Goal: Task Accomplishment & Management: Use online tool/utility

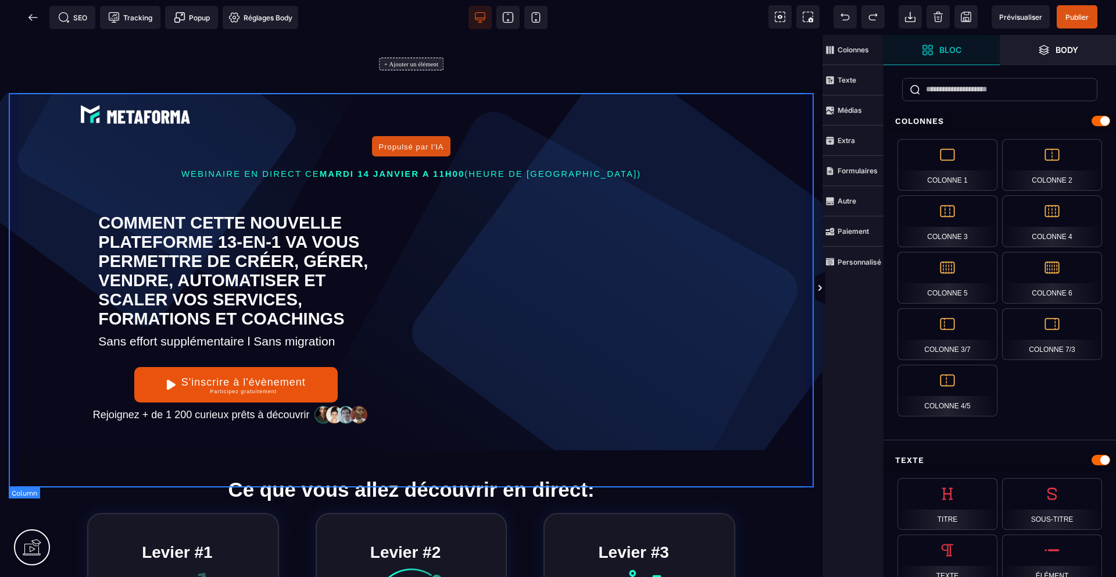
click at [33, 126] on div "Propulsé par l'IA WEBINAIRE EN DIRECT CE MARDI 14 JANVIER A 11H00 (HEURE DE PAR…" at bounding box center [411, 271] width 805 height 357
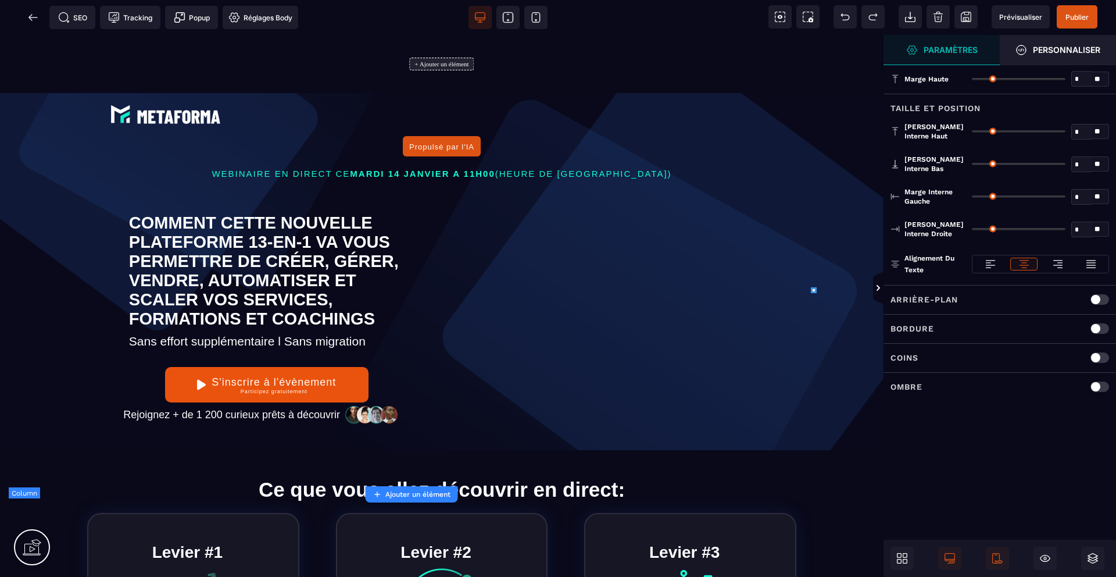
type input "*"
type input "**"
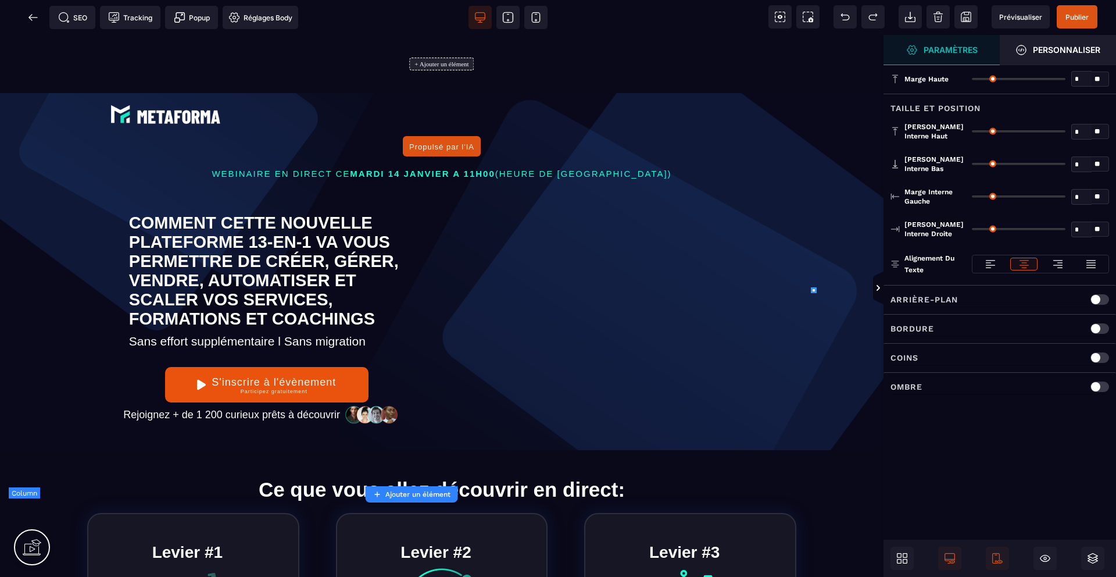
type input "**"
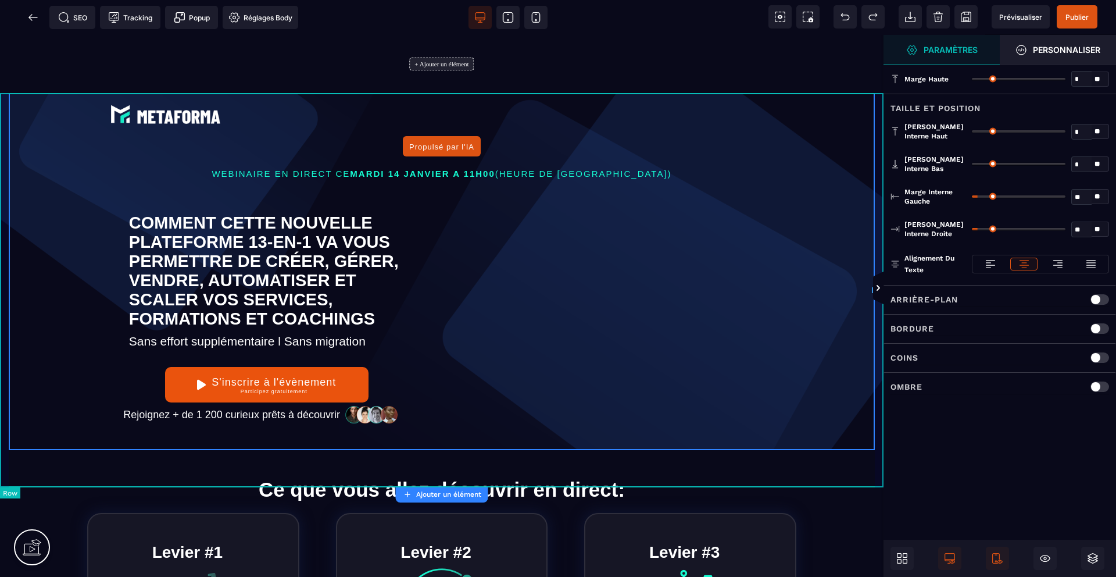
click at [880, 141] on div "Propulsé par l'IA WEBINAIRE EN DIRECT CE MARDI 14 JANVIER A 11H00 (HEURE DE PAR…" at bounding box center [442, 271] width 884 height 357
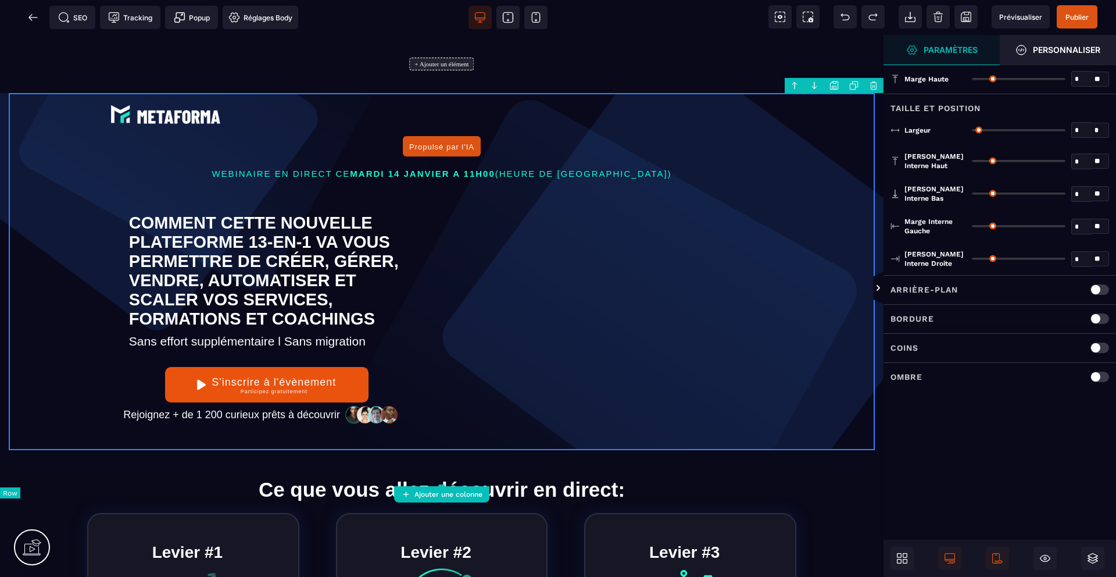
type input "*"
type input "****"
type input "*"
type input "**"
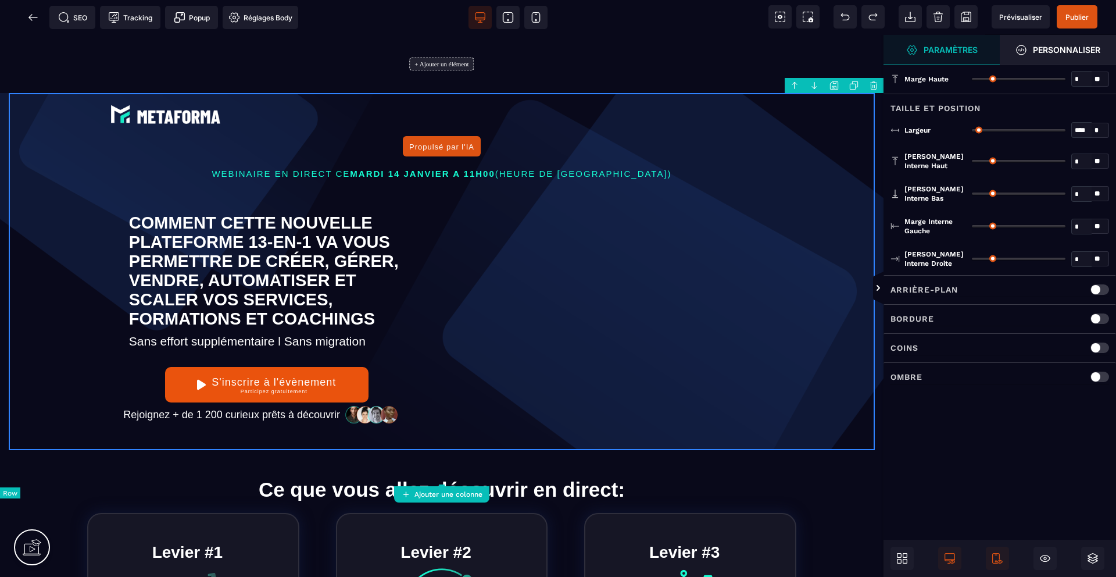
type input "**"
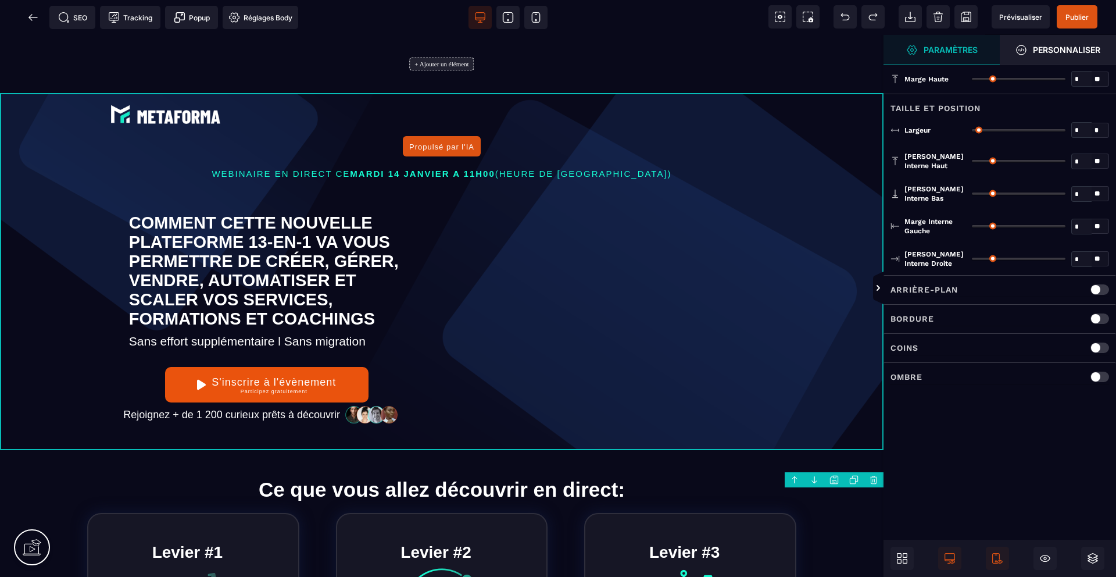
type input "*"
type input "****"
type input "*"
type input "**"
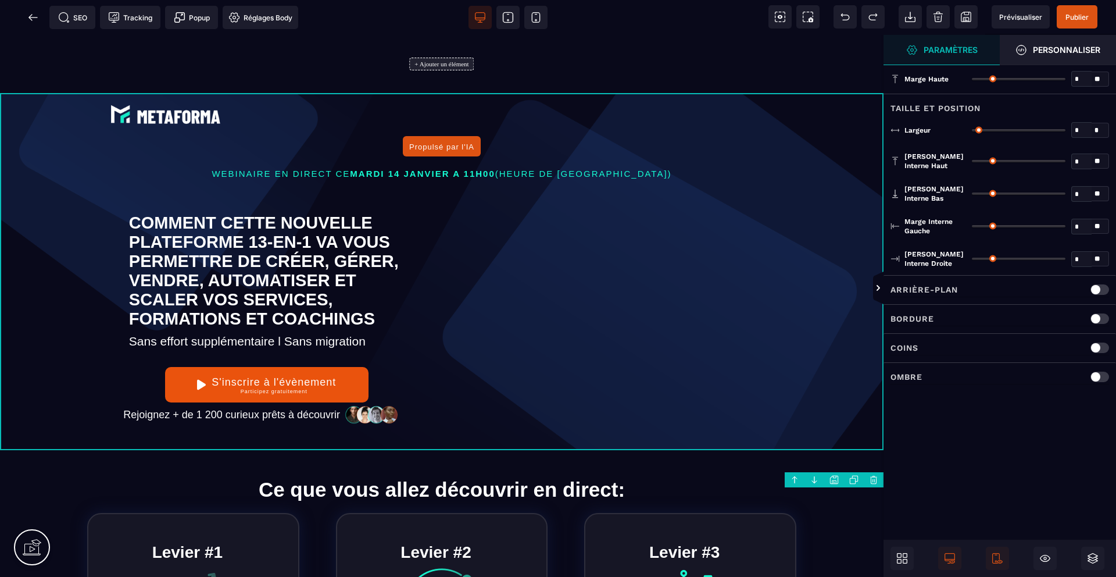
type input "**"
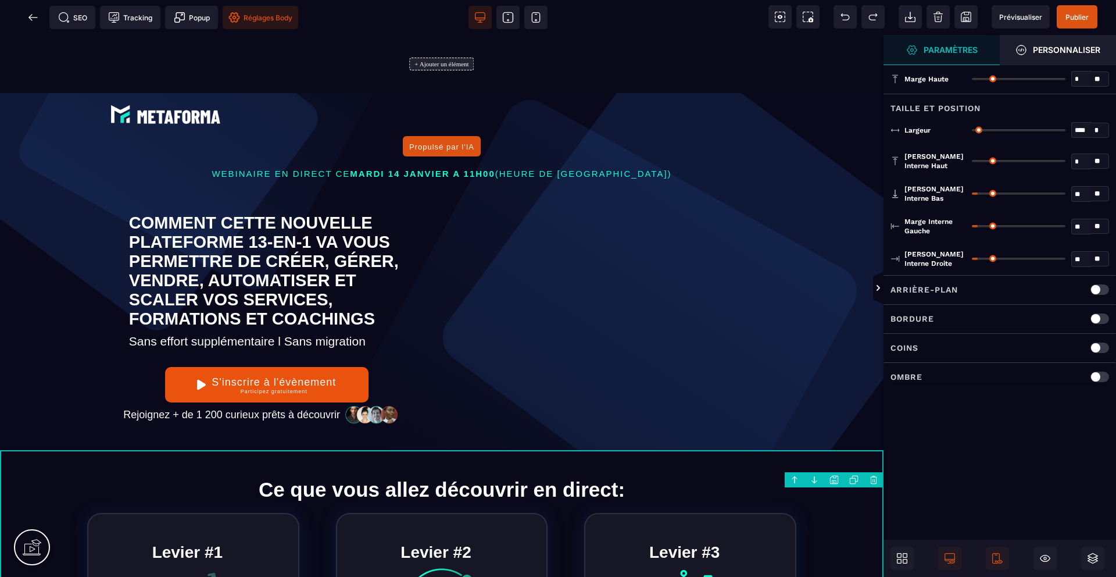
click at [261, 19] on span "Réglages Body" at bounding box center [261, 18] width 64 height 12
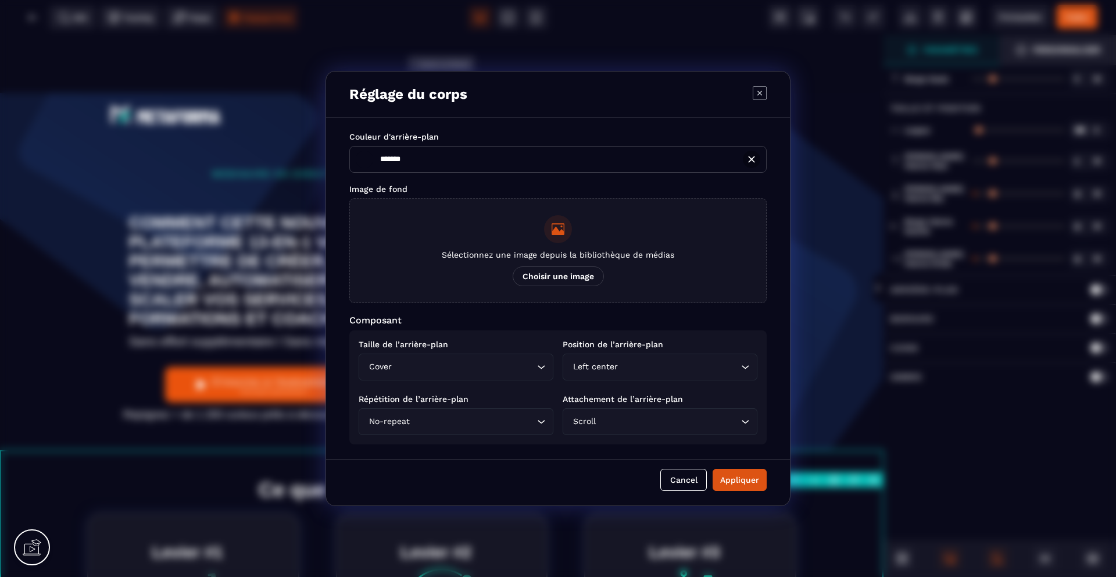
click at [562, 278] on span "Choisir une image" at bounding box center [558, 276] width 91 height 20
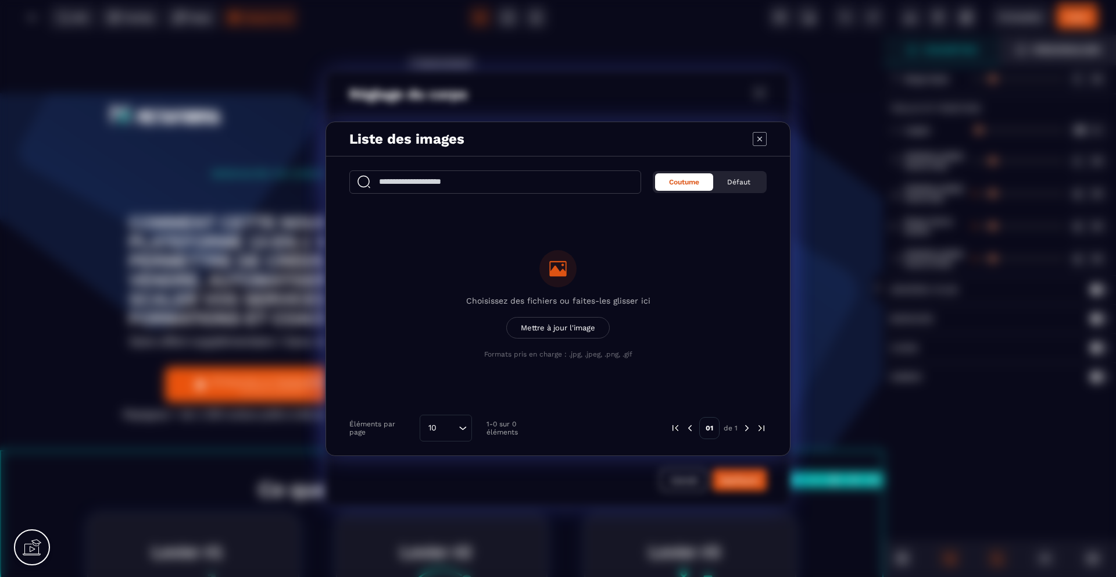
click at [586, 328] on span "Mettre à jour l'image" at bounding box center [558, 328] width 104 height 22
click at [0, 0] on input "Choisissez des fichiers ou faites-les glisser ici Mettre à jour l'image Formats…" at bounding box center [0, 0] width 0 height 0
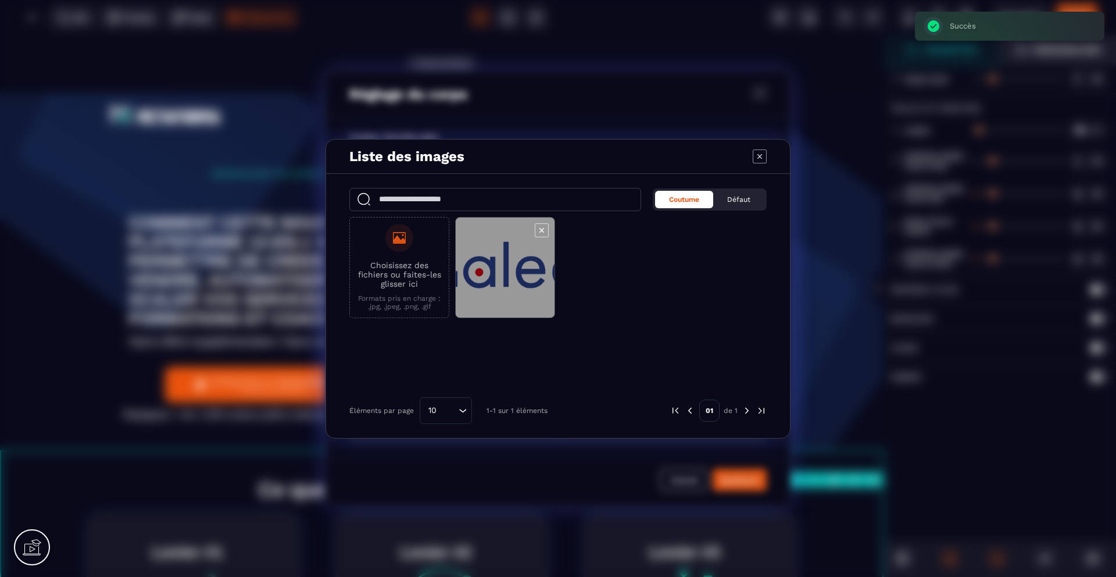
click at [481, 258] on span "Modal window" at bounding box center [505, 267] width 99 height 101
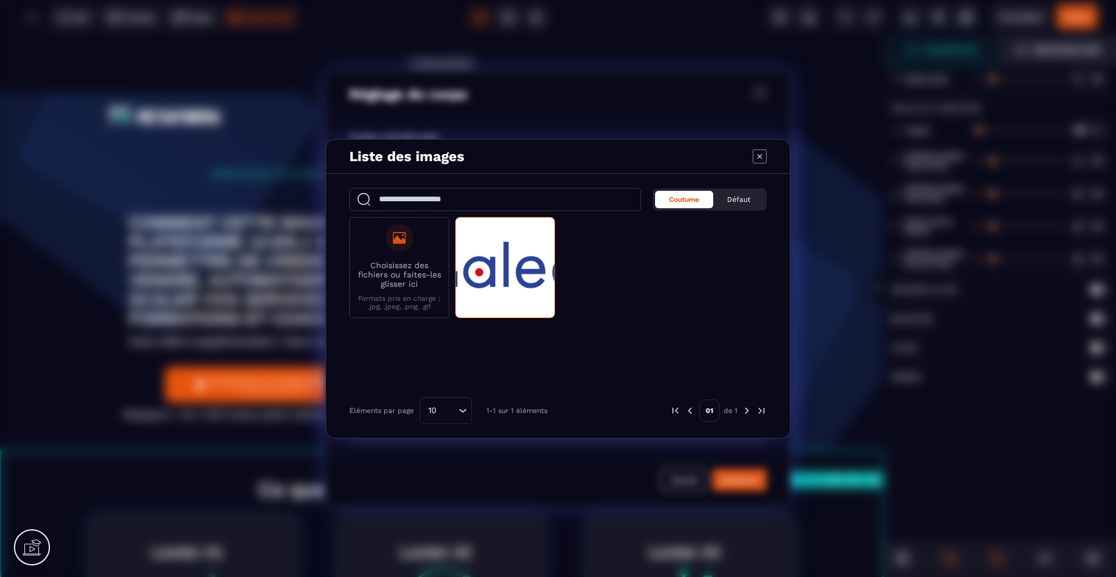
click at [760, 150] on icon "Modal window" at bounding box center [760, 156] width 14 height 14
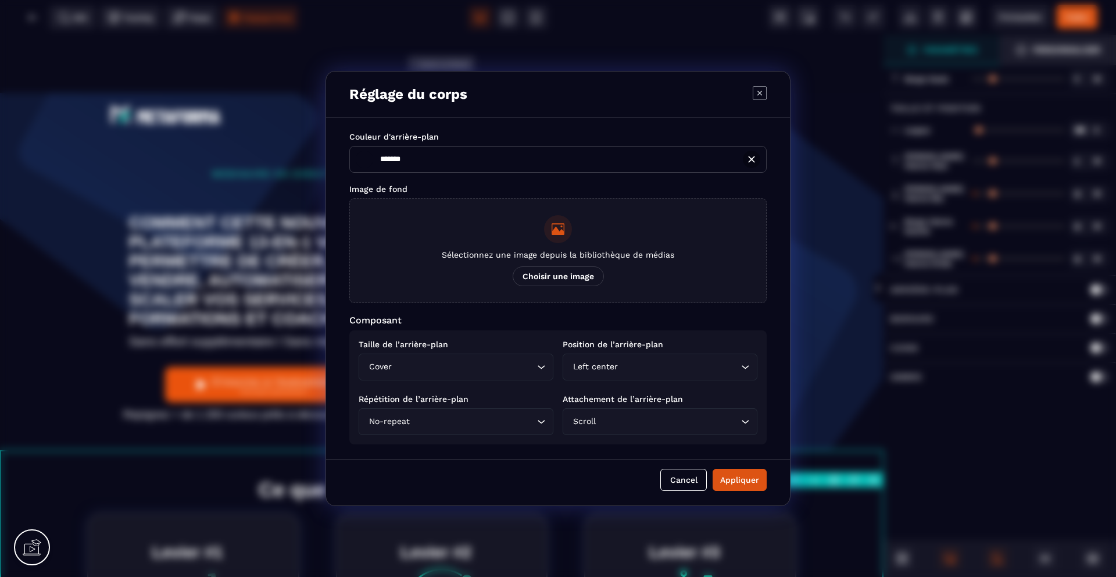
click at [579, 279] on span "Choisir une image" at bounding box center [558, 276] width 91 height 20
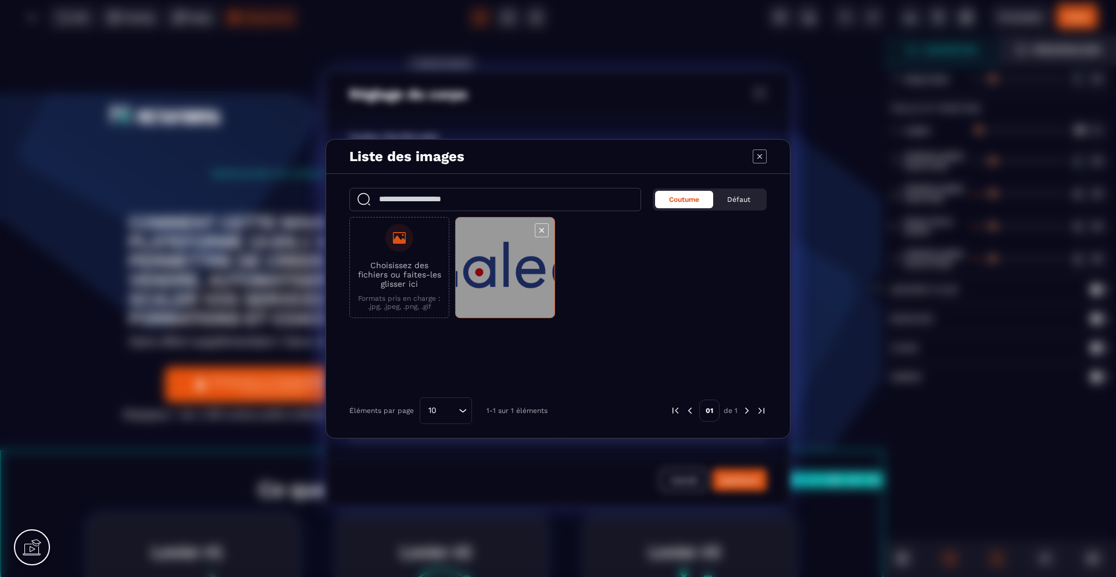
click at [502, 276] on span "Modal window" at bounding box center [505, 267] width 99 height 101
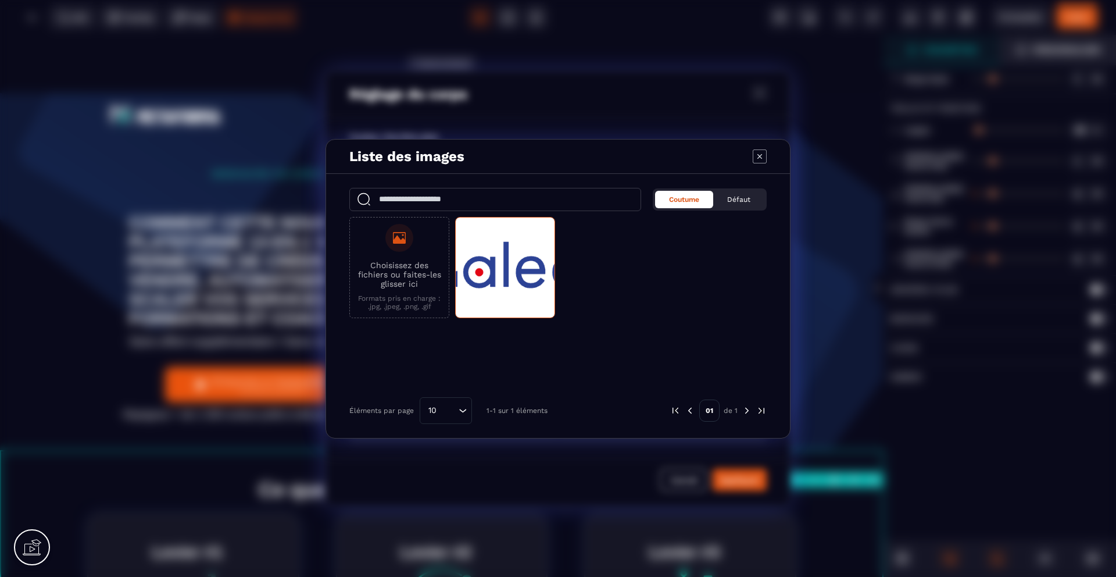
click at [693, 200] on span "Coutume" at bounding box center [684, 199] width 30 height 8
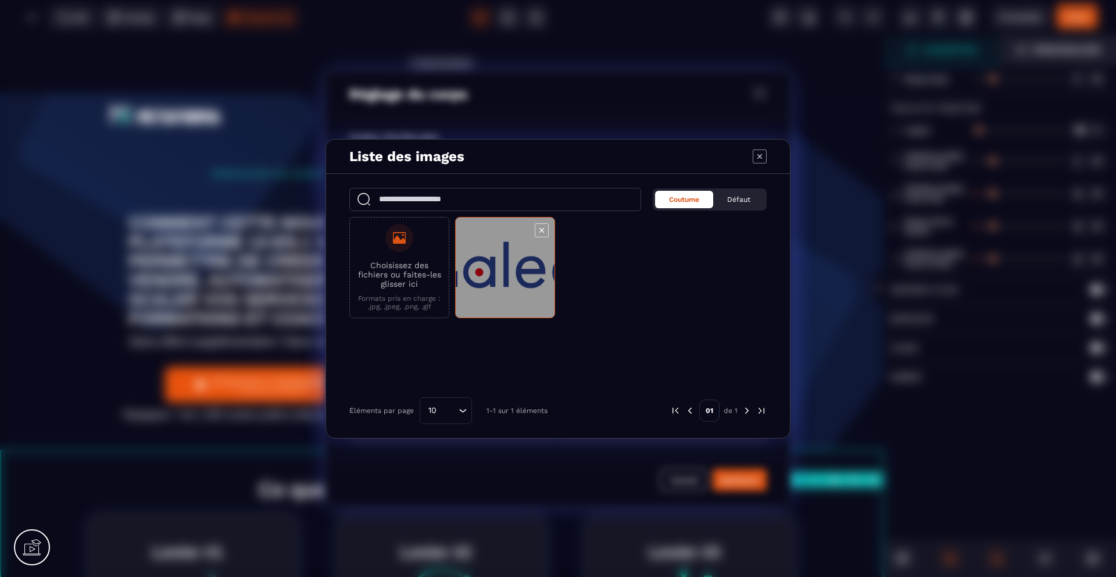
click at [512, 274] on span "Modal window" at bounding box center [505, 267] width 99 height 101
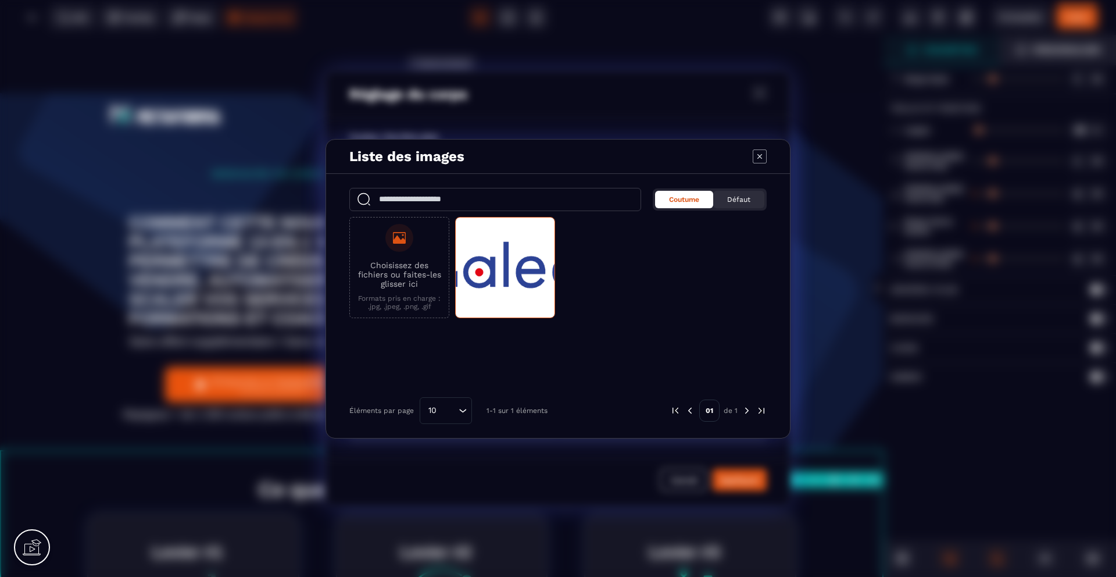
click at [740, 196] on span "Défaut" at bounding box center [738, 199] width 23 height 8
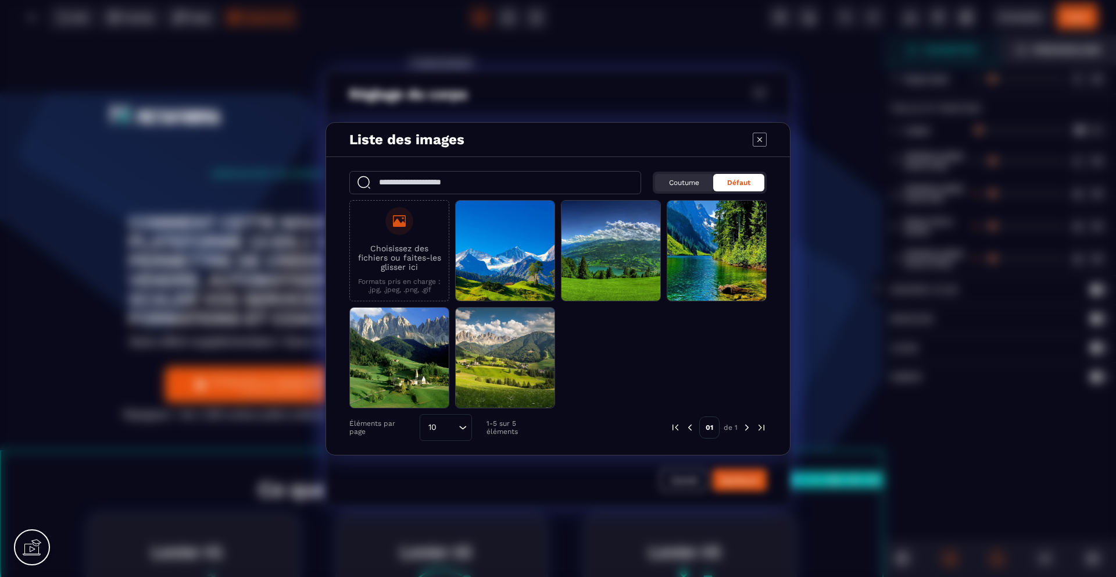
click at [681, 184] on span "Coutume" at bounding box center [684, 183] width 30 height 8
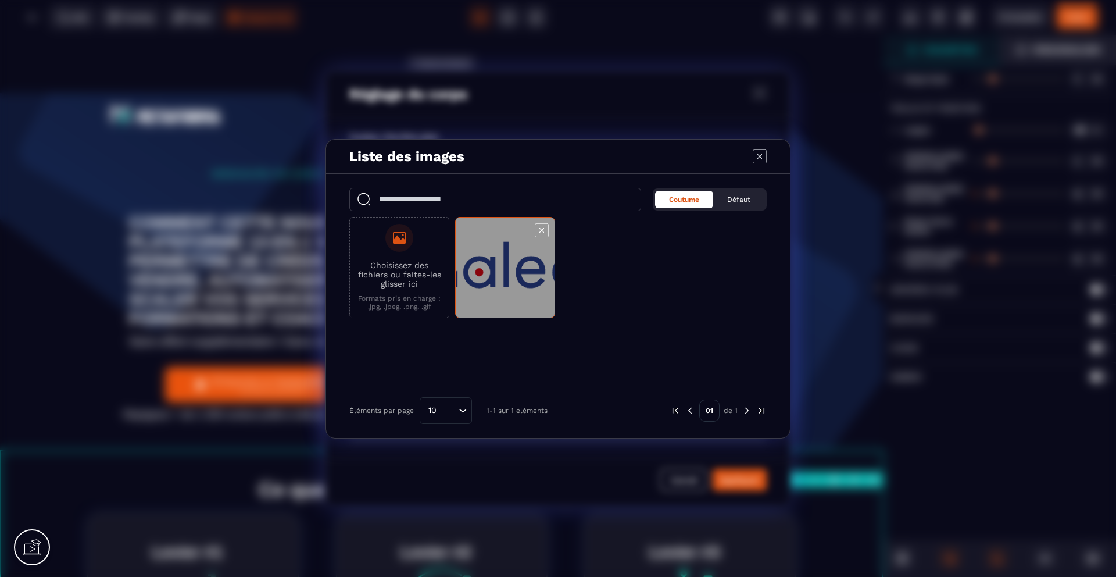
click at [518, 289] on span "Modal window" at bounding box center [505, 267] width 99 height 101
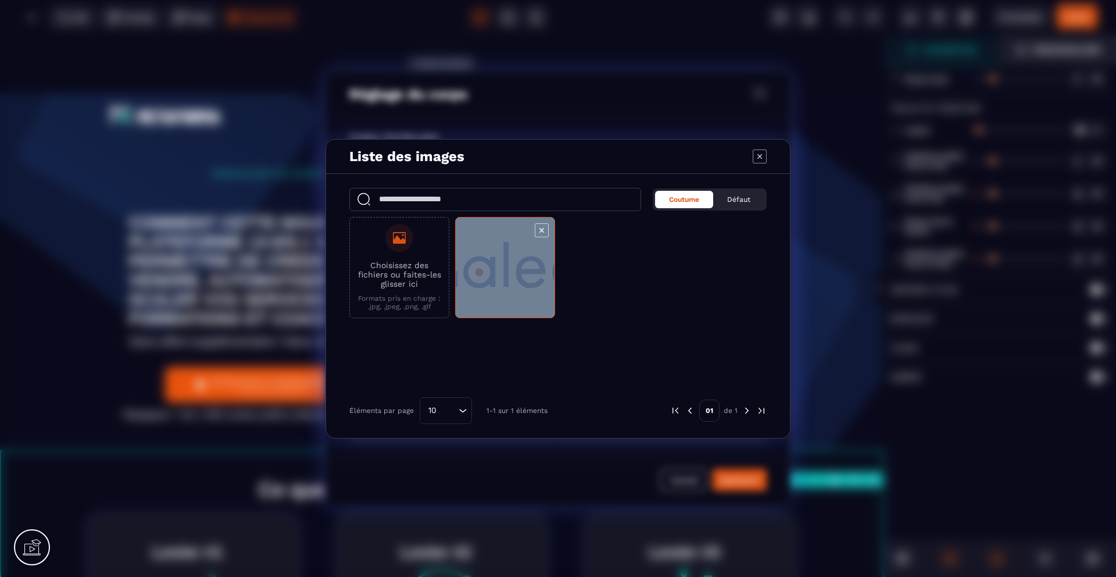
click at [518, 289] on span "Modal window" at bounding box center [505, 267] width 99 height 101
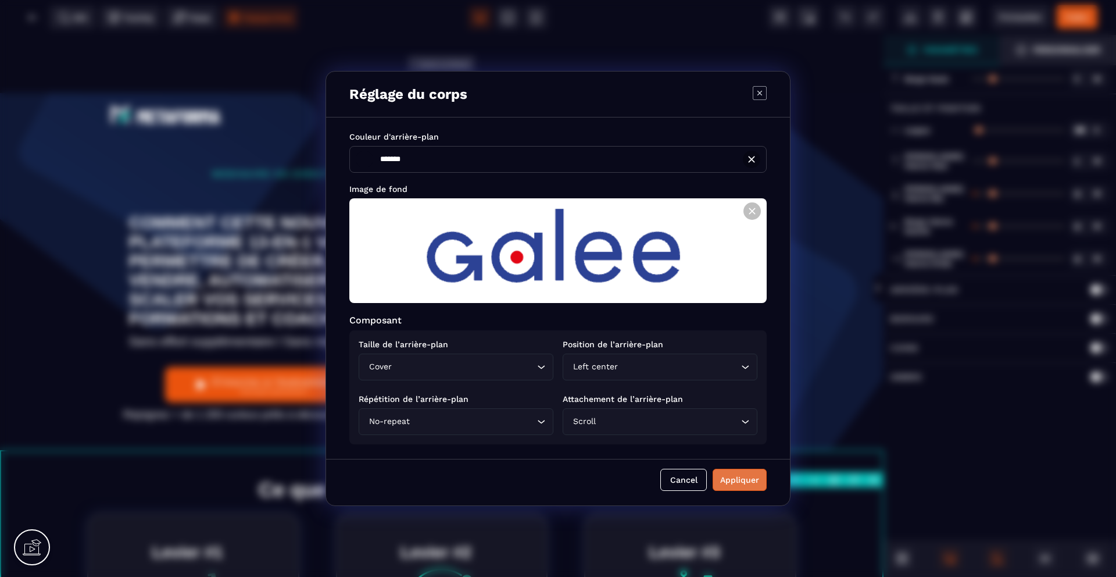
click at [726, 480] on div "Appliquer" at bounding box center [739, 480] width 39 height 12
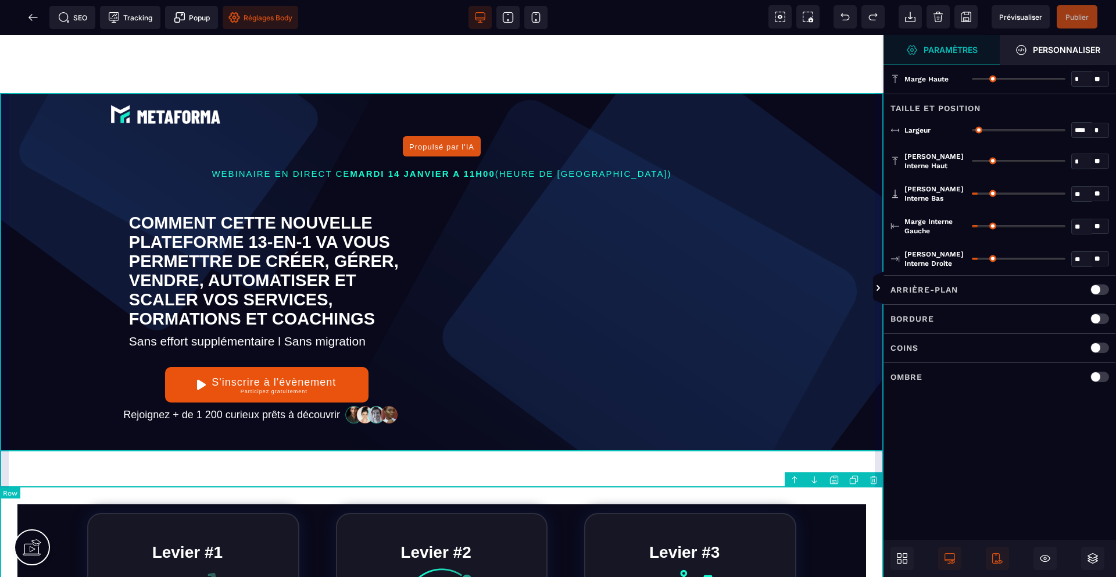
click at [7, 105] on div "Propulsé par l'IA WEBINAIRE EN DIRECT CE MARDI 14 JANVIER A 11H00 (HEURE DE PAR…" at bounding box center [442, 271] width 884 height 357
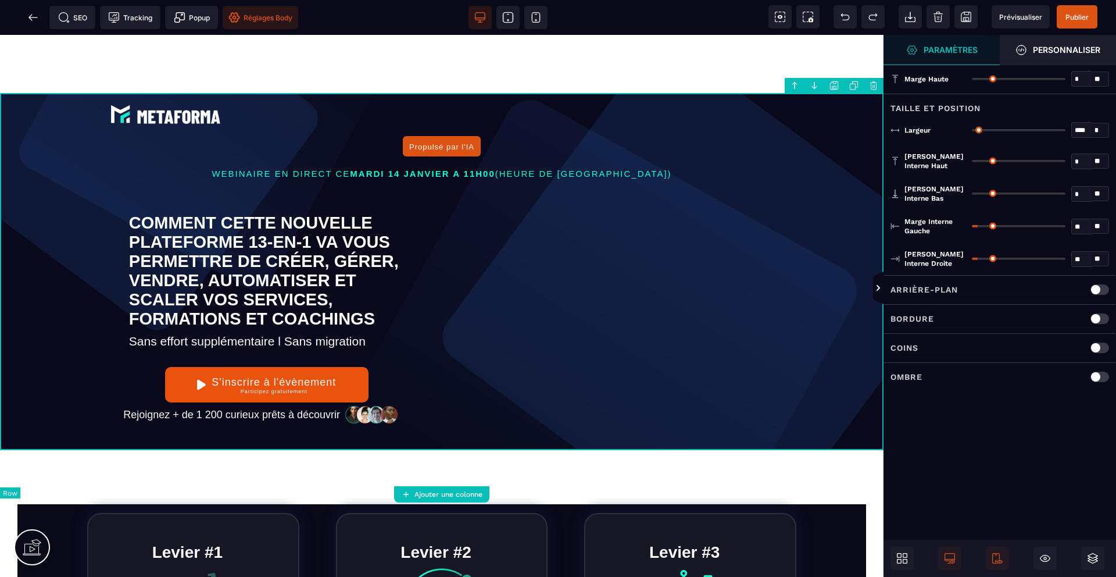
click at [7, 105] on div "Propulsé par l'IA WEBINAIRE EN DIRECT CE MARDI 14 JANVIER A 11H00 (HEURE DE PAR…" at bounding box center [442, 271] width 884 height 357
click at [284, 19] on span "Réglages Body" at bounding box center [261, 18] width 64 height 12
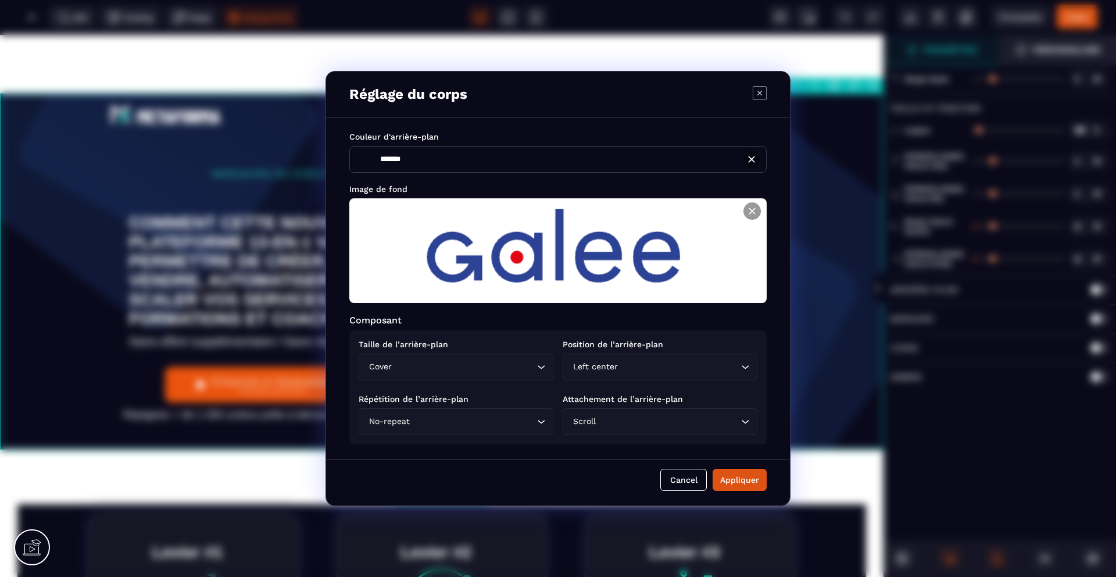
click at [747, 208] on icon "Modal window" at bounding box center [753, 211] width 12 height 12
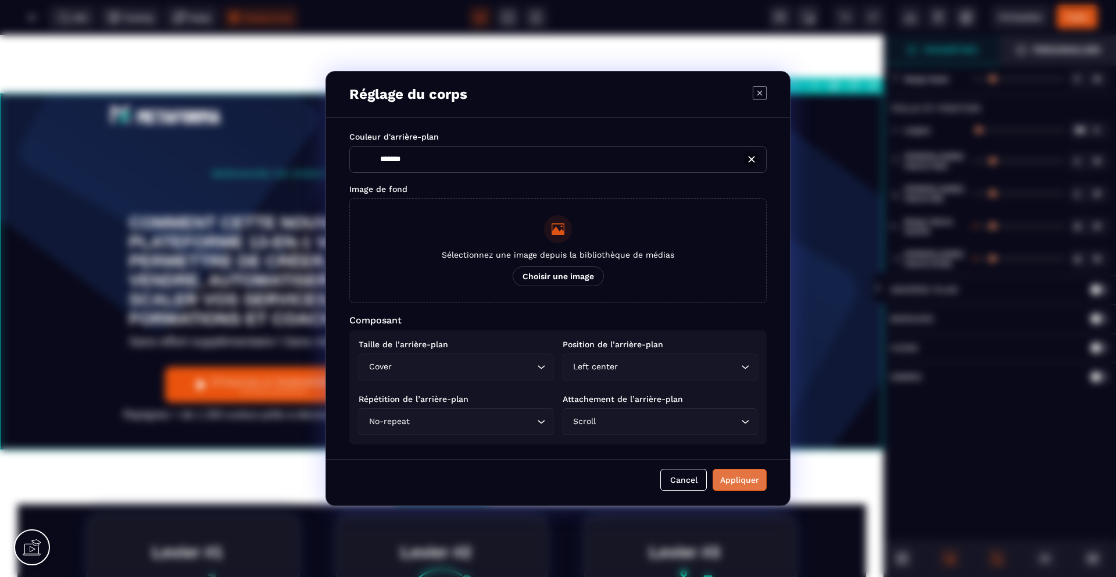
click at [742, 477] on div "Appliquer" at bounding box center [739, 480] width 39 height 12
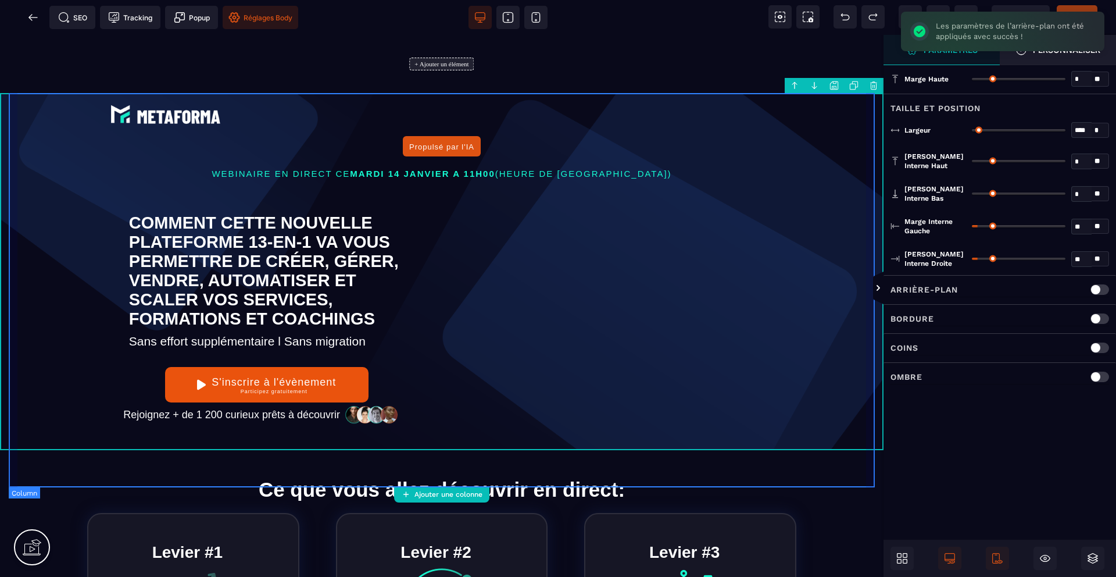
click at [844, 416] on div "Propulsé par l'IA WEBINAIRE EN DIRECT CE MARDI 14 JANVIER A 11H00 (HEURE DE PAR…" at bounding box center [442, 271] width 866 height 357
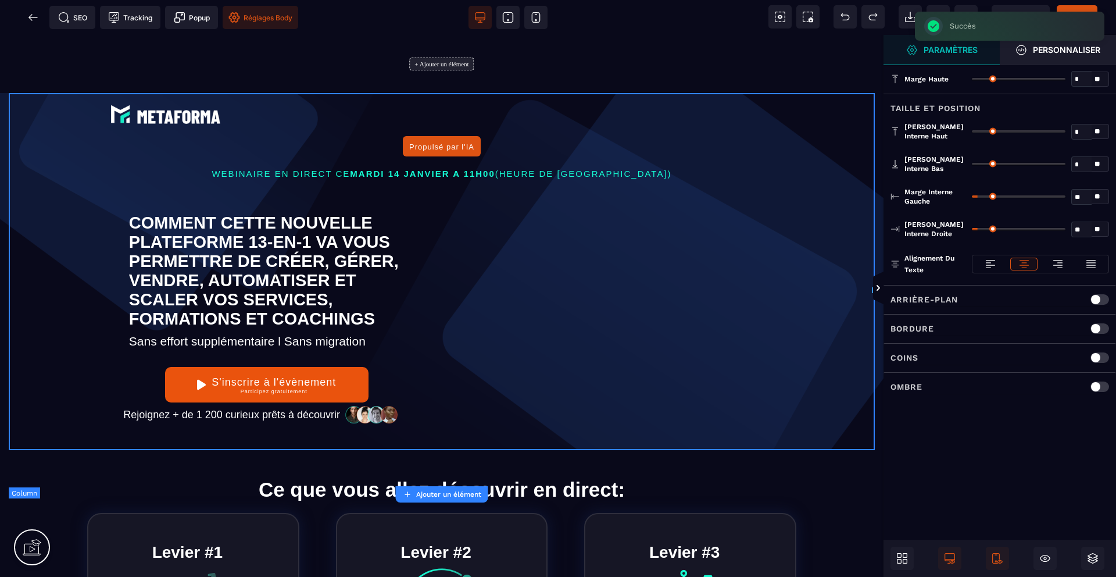
click at [844, 416] on div "Propulsé par l'IA WEBINAIRE EN DIRECT CE MARDI 14 JANVIER A 11H00 (HEURE DE PAR…" at bounding box center [442, 271] width 866 height 357
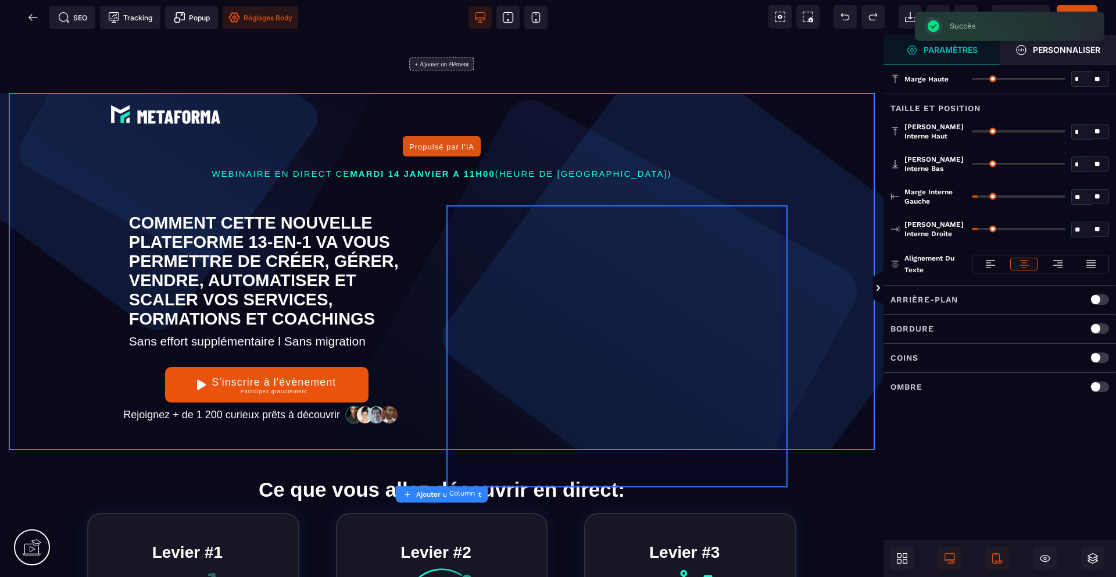
click at [733, 437] on div at bounding box center [618, 322] width 342 height 255
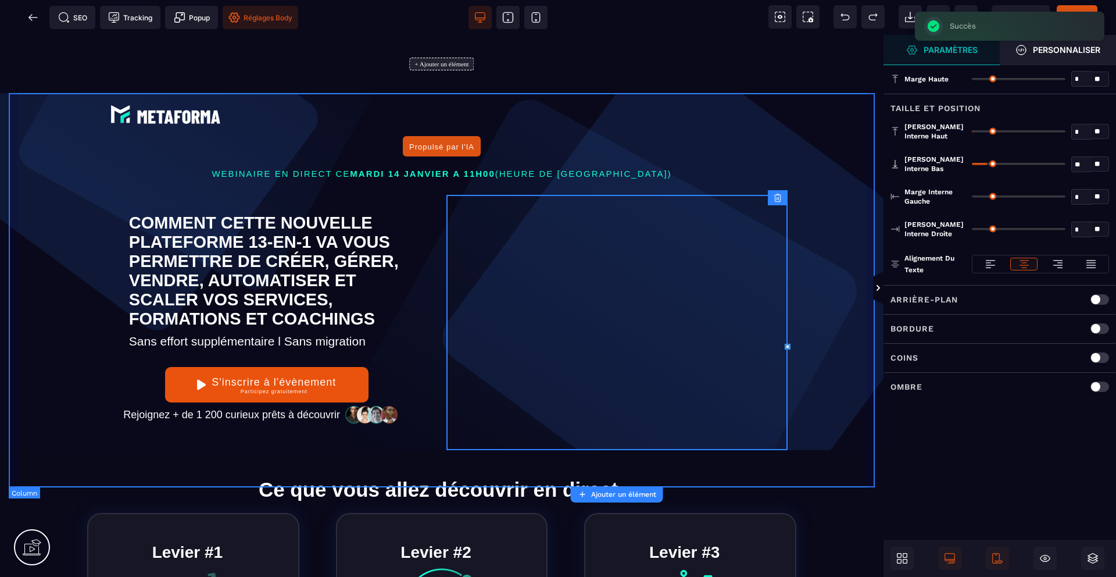
click at [823, 422] on div "Propulsé par l'IA WEBINAIRE EN DIRECT CE MARDI 14 JANVIER A 11H00 (HEURE DE PAR…" at bounding box center [442, 271] width 866 height 357
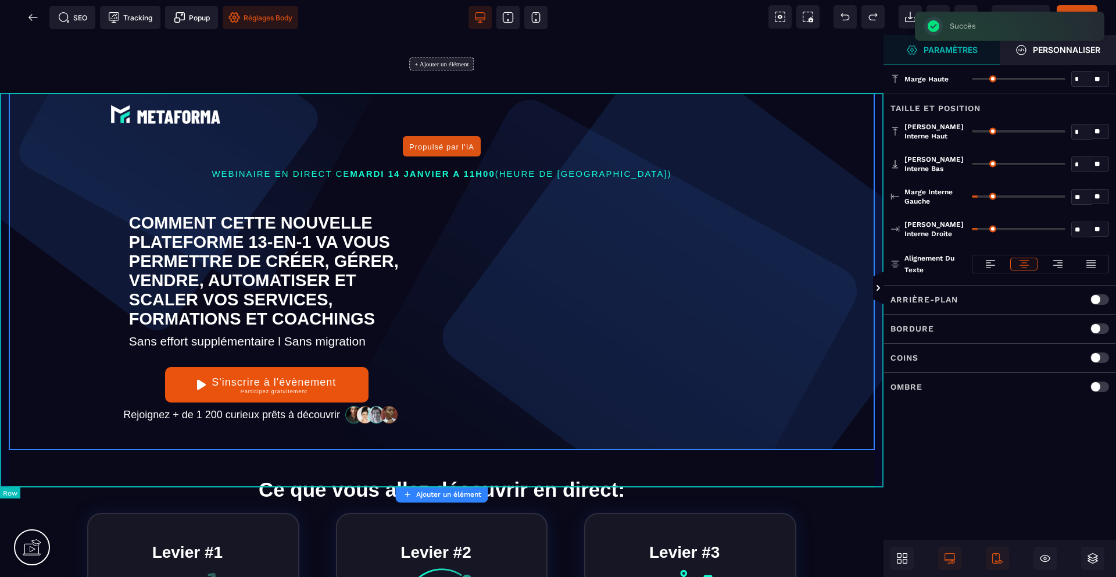
click at [880, 422] on div "Propulsé par l'IA WEBINAIRE EN DIRECT CE MARDI 14 JANVIER A 11H00 (HEURE DE PAR…" at bounding box center [442, 271] width 884 height 357
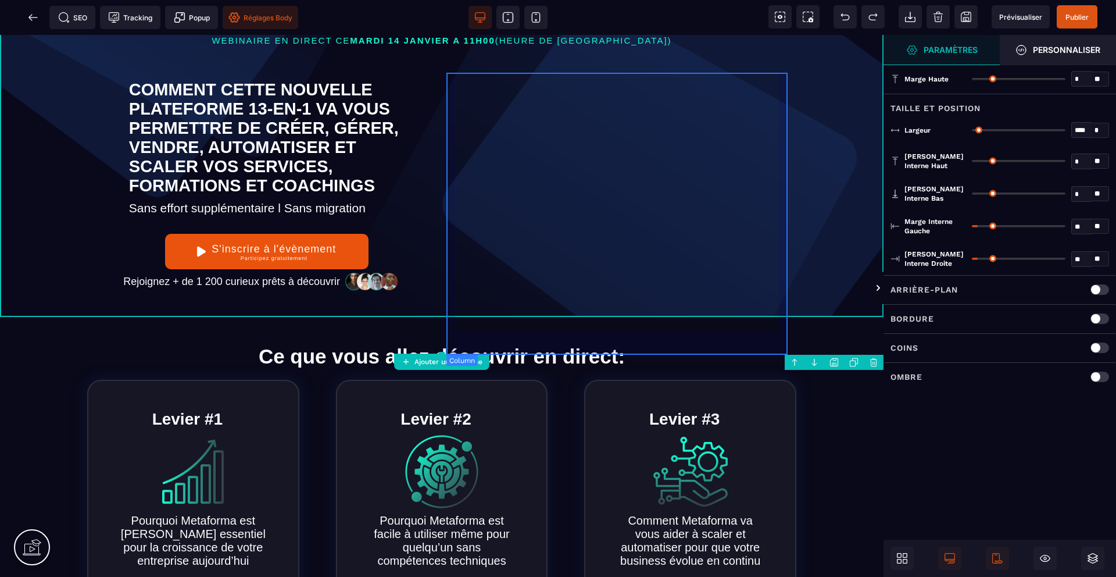
scroll to position [135, 0]
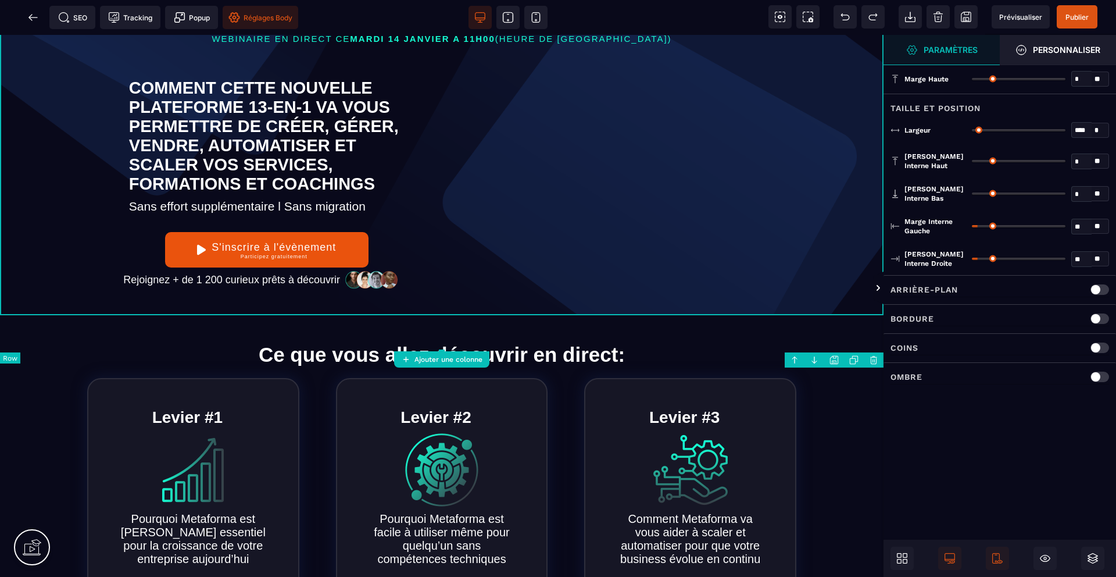
click at [879, 315] on div "Propulsé par l'IA WEBINAIRE EN DIRECT CE MARDI 14 JANVIER A 11H00 (HEURE DE PAR…" at bounding box center [442, 136] width 884 height 357
click at [1058, 53] on strong "Personnaliser" at bounding box center [1066, 49] width 67 height 9
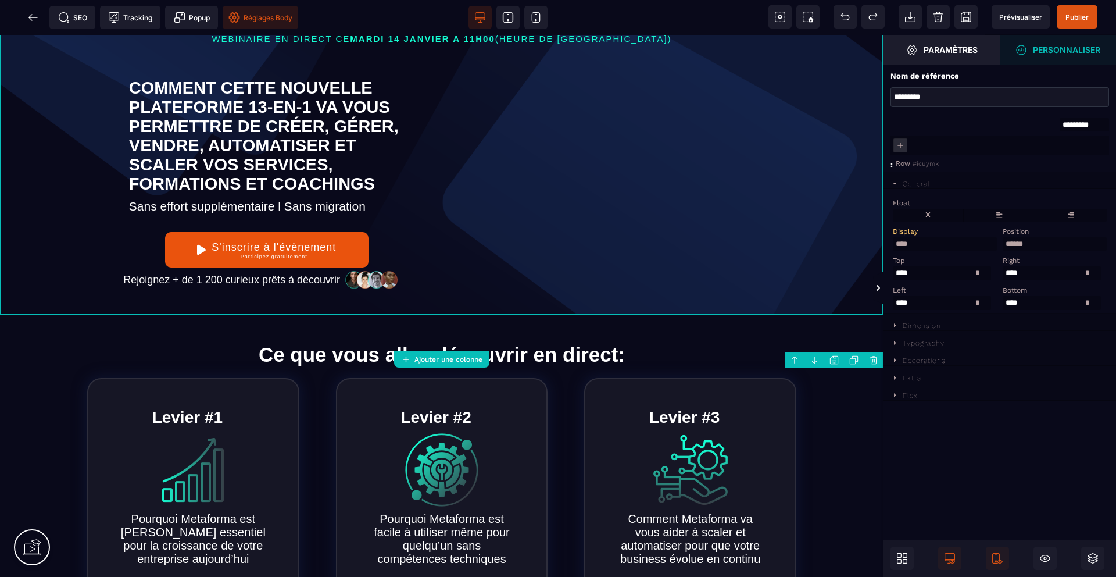
click at [897, 365] on icon at bounding box center [895, 360] width 10 height 10
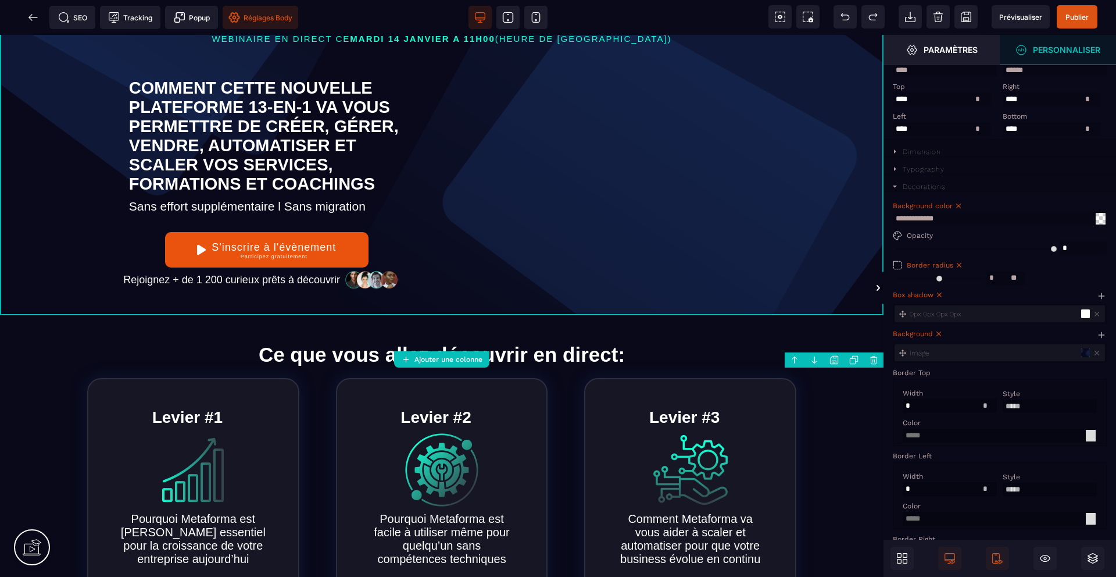
scroll to position [174, 0]
click at [936, 356] on div "Image" at bounding box center [994, 352] width 169 height 8
select select "*********"
select select "**********"
select select "*****"
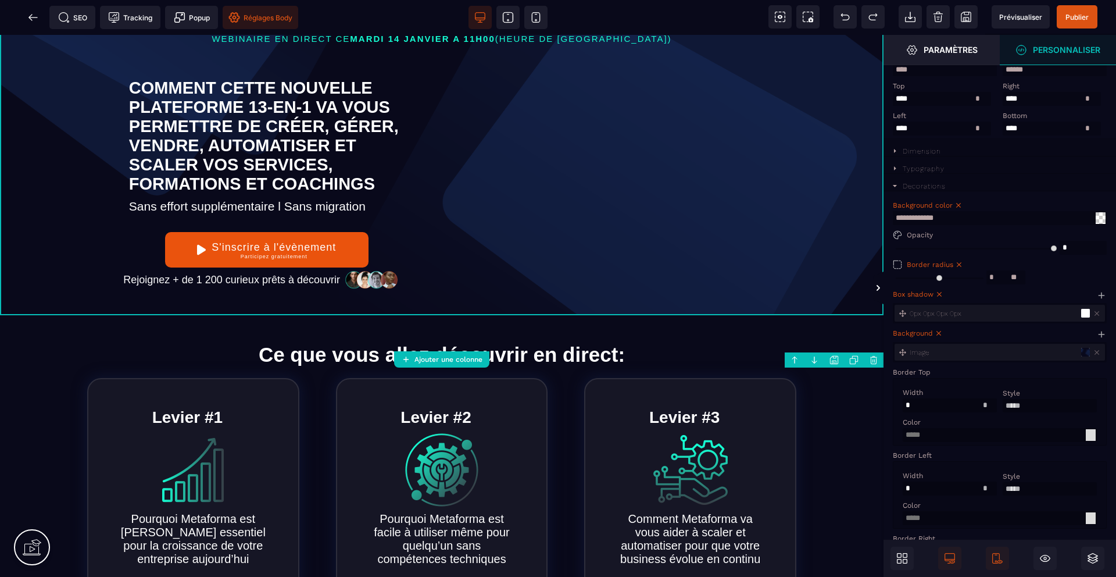
select select "*****"
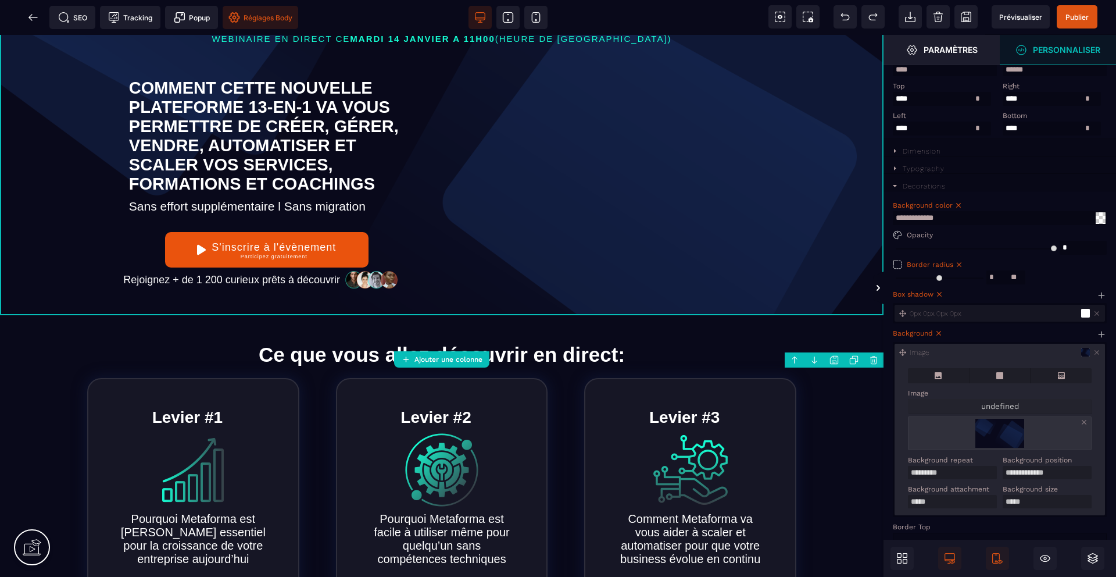
click at [1003, 413] on button "undefined" at bounding box center [1000, 406] width 184 height 15
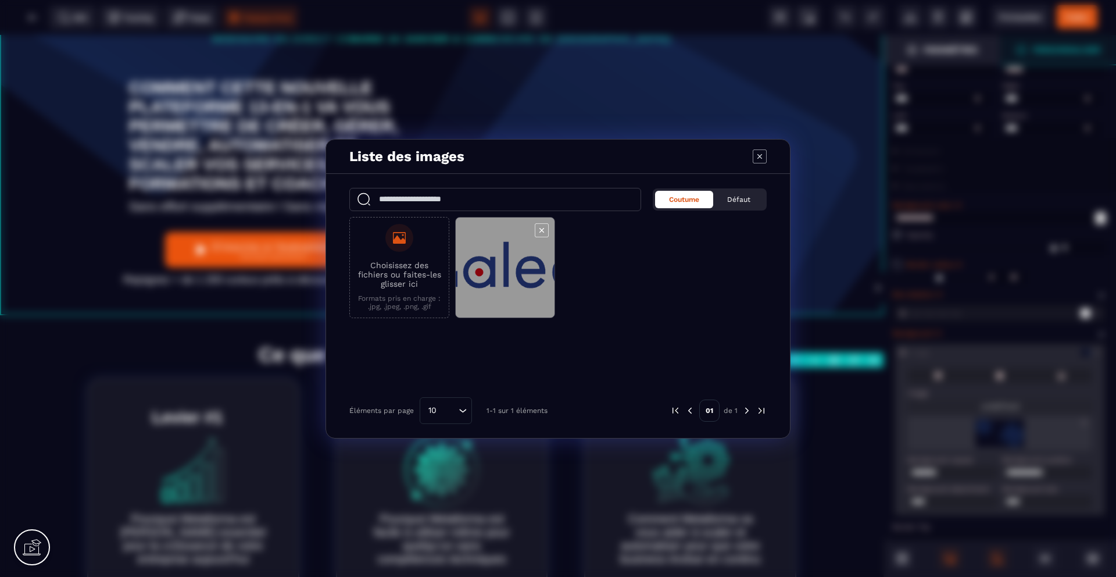
click at [504, 253] on span "Modal window" at bounding box center [505, 267] width 99 height 101
click at [533, 287] on span "Modal window" at bounding box center [505, 267] width 99 height 101
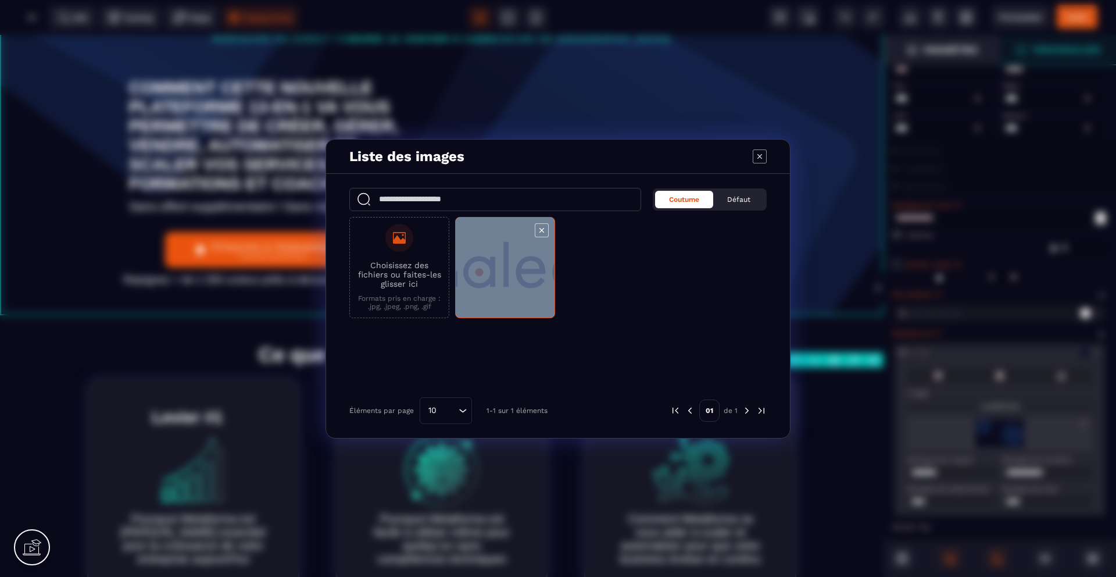
click at [533, 287] on span "Modal window" at bounding box center [505, 267] width 99 height 101
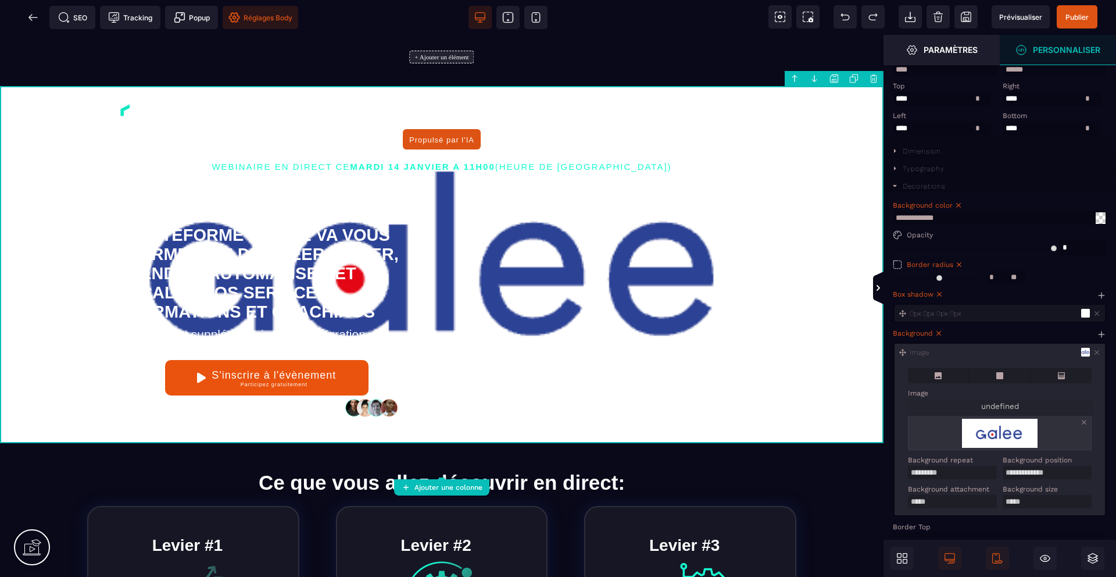
scroll to position [209, 0]
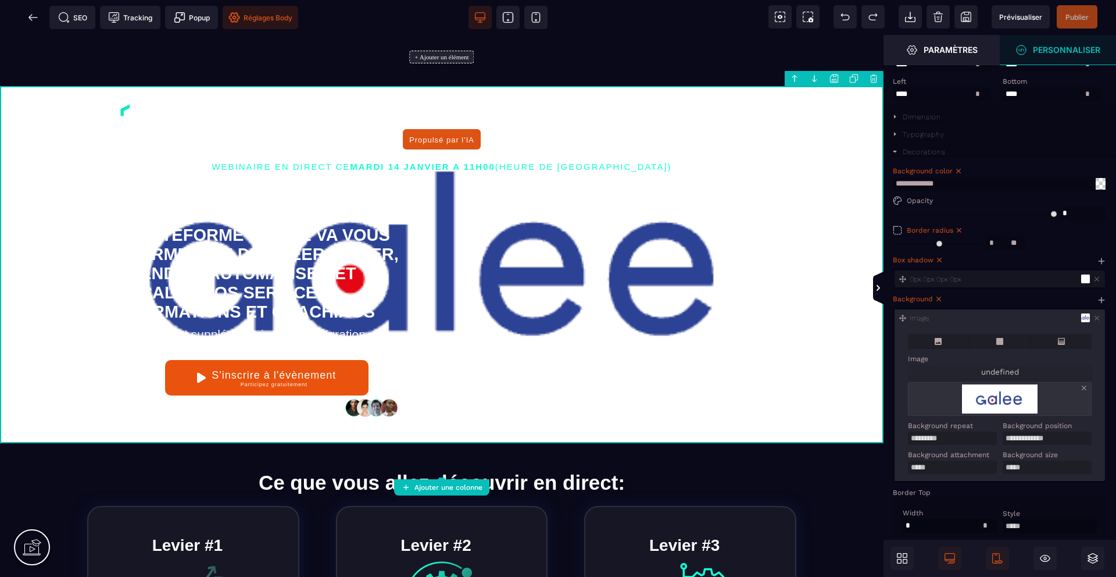
click at [1086, 392] on icon at bounding box center [1084, 388] width 8 height 8
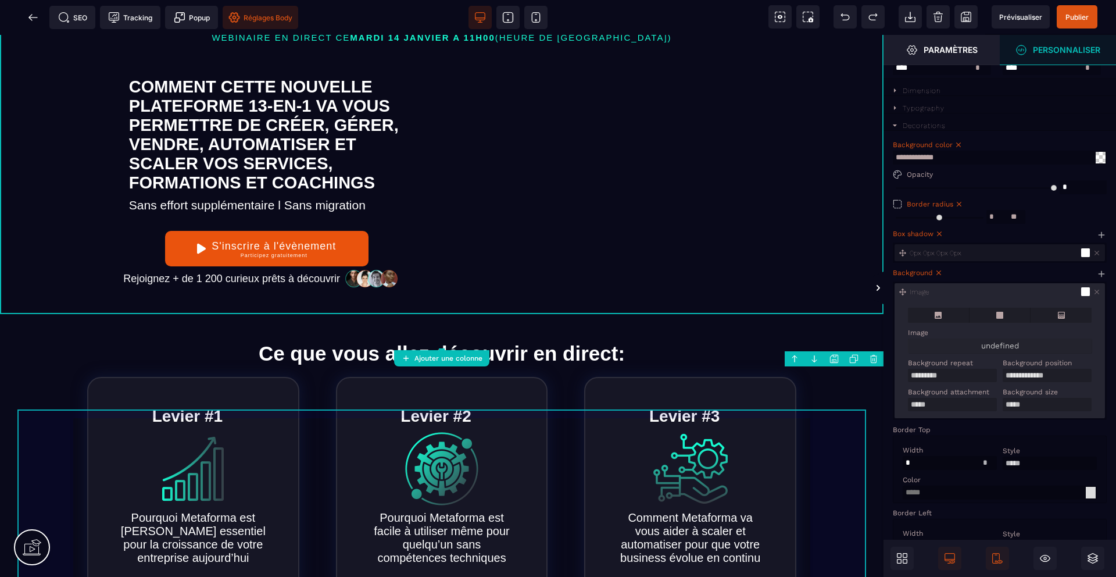
scroll to position [298, 0]
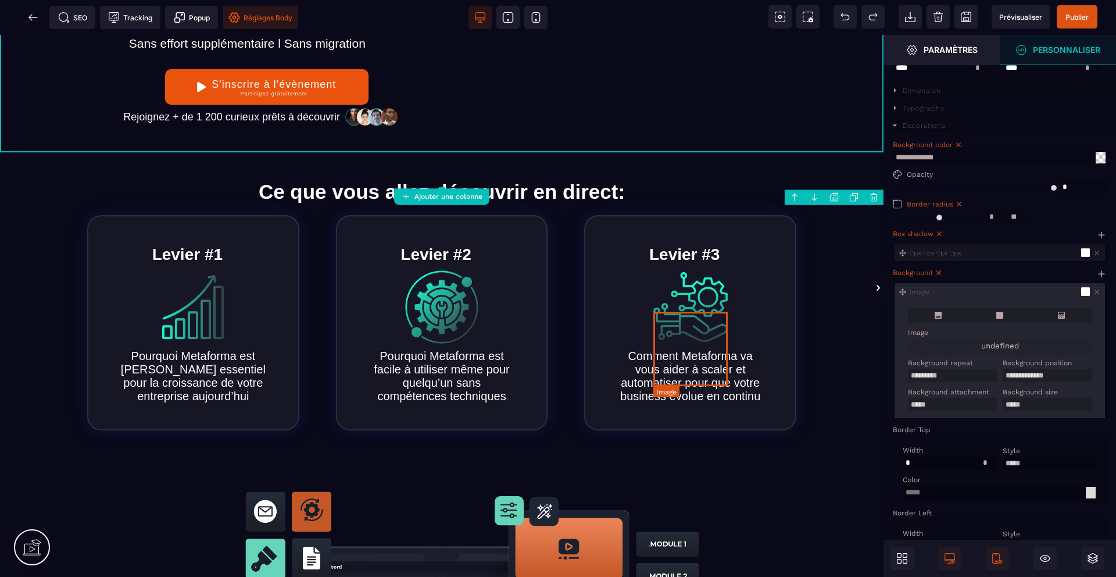
click at [700, 344] on img at bounding box center [691, 307] width 74 height 74
select select
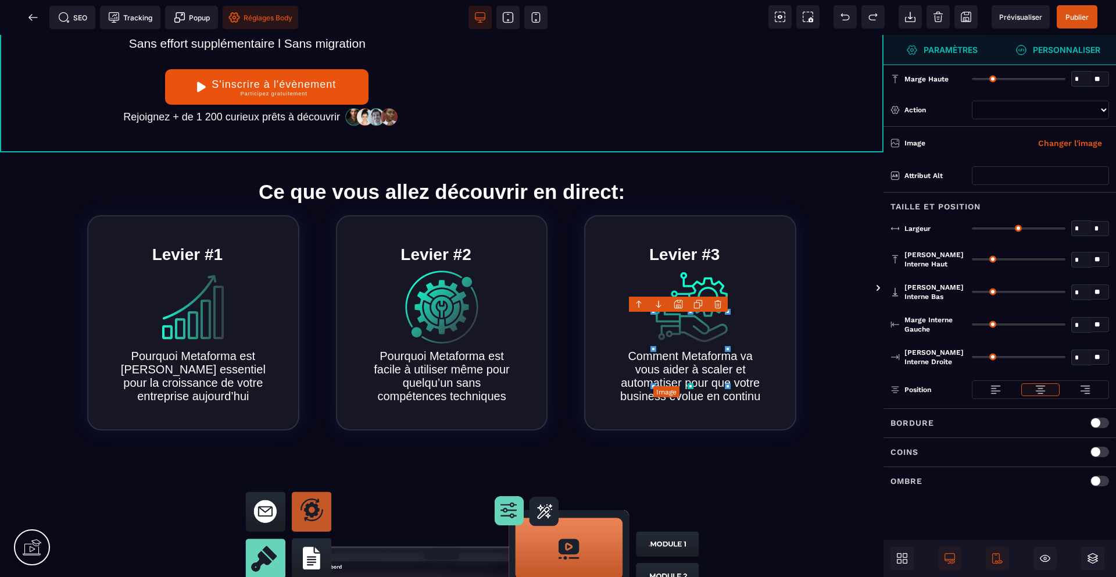
scroll to position [0, 0]
type input "*"
type input "****"
type input "*"
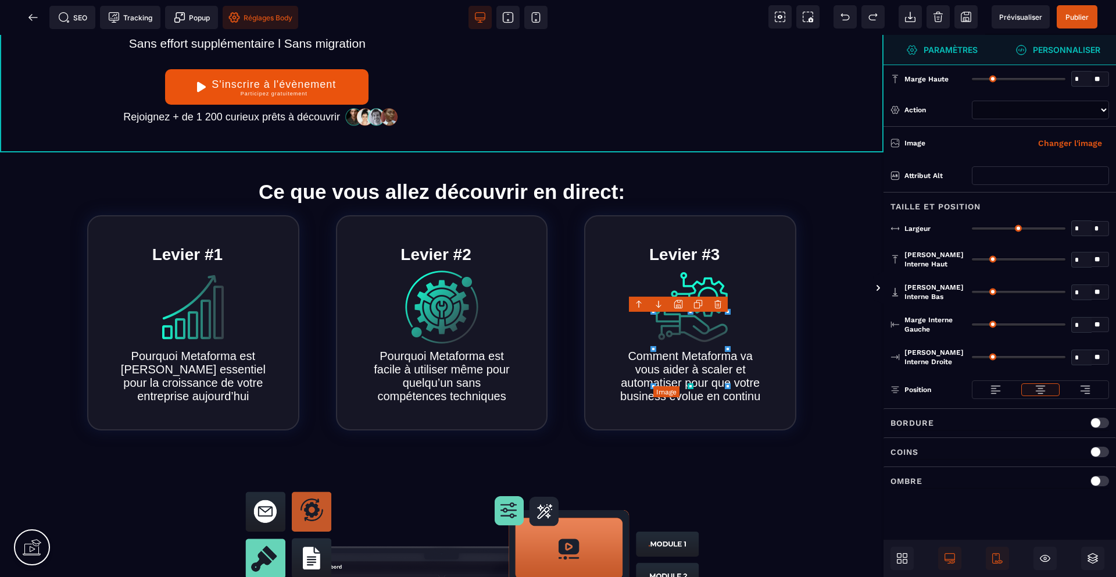
type input "*"
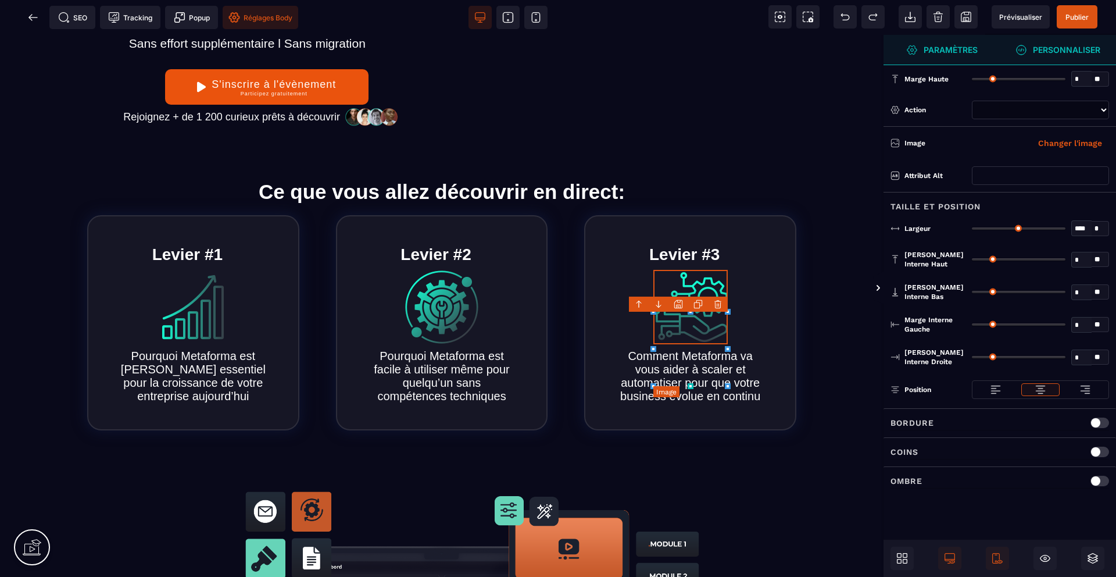
select select
click at [1058, 143] on button "Changer l'image" at bounding box center [1071, 143] width 78 height 19
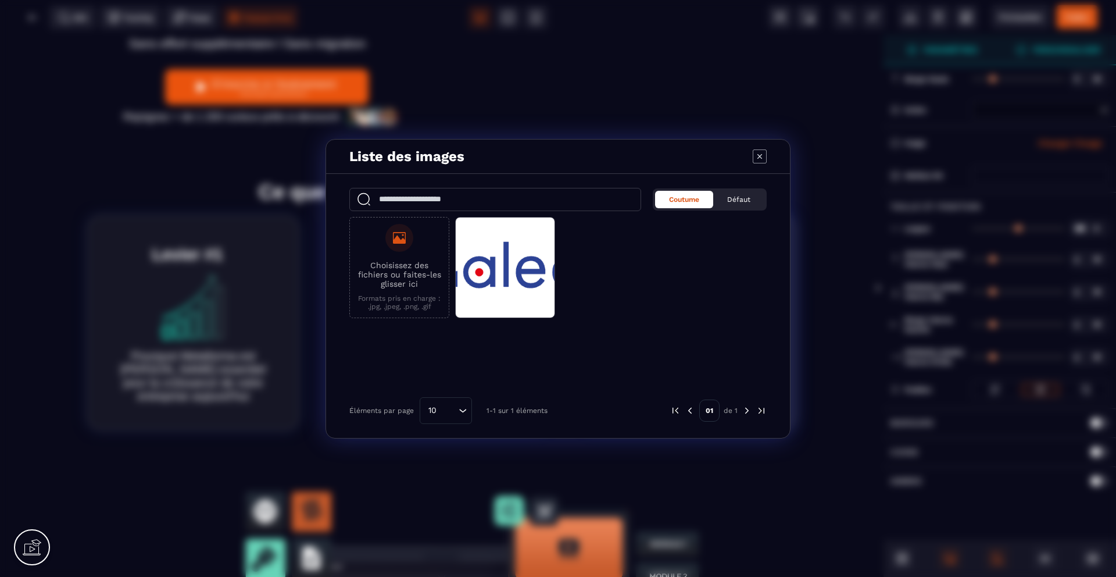
click at [765, 155] on icon "Modal window" at bounding box center [760, 156] width 14 height 14
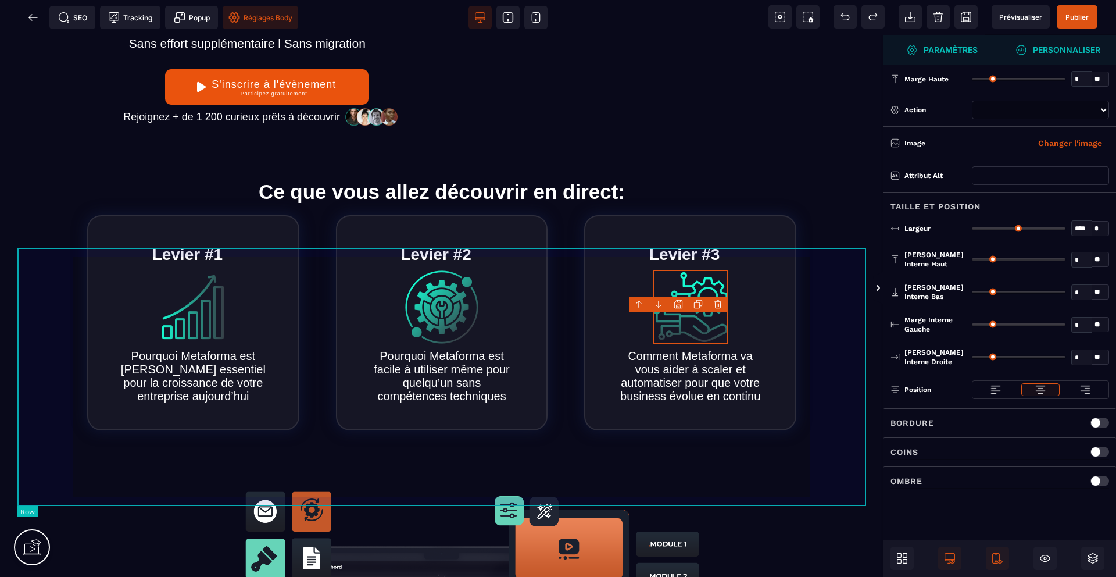
click at [806, 301] on div "[PERSON_NAME] #1 Pourquoi Metaforma est [PERSON_NAME] essentiel pour la croissa…" at bounding box center [441, 322] width 849 height 233
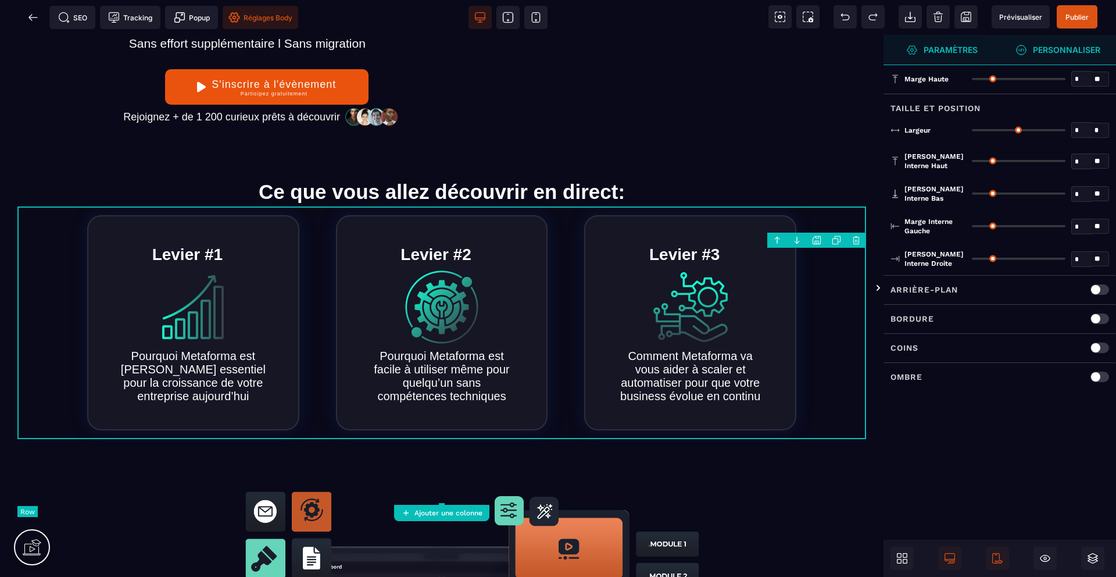
type input "*"
type input "***"
type input "**"
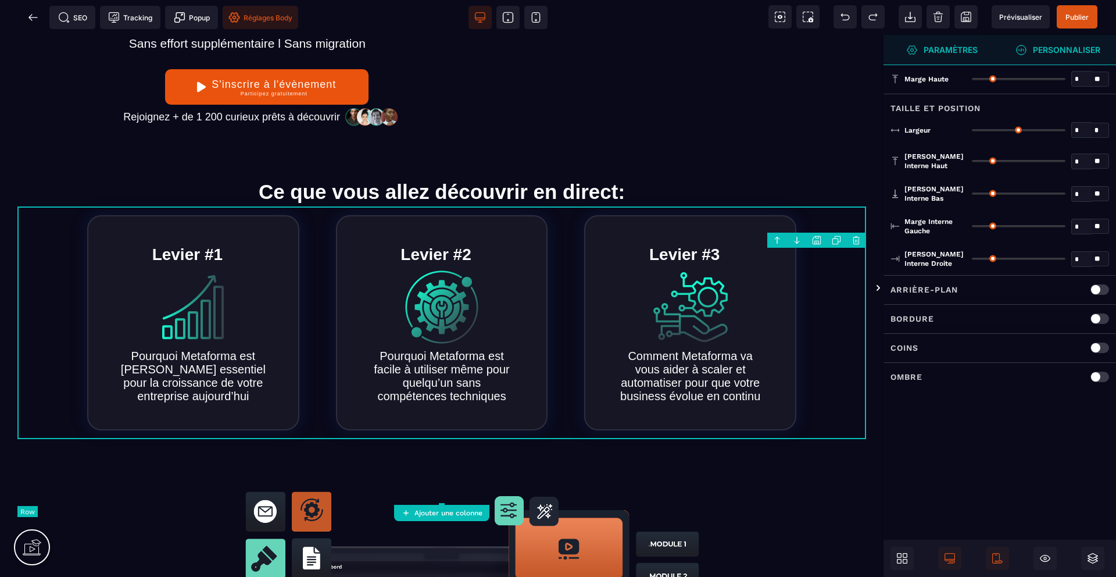
type input "*"
type input "**"
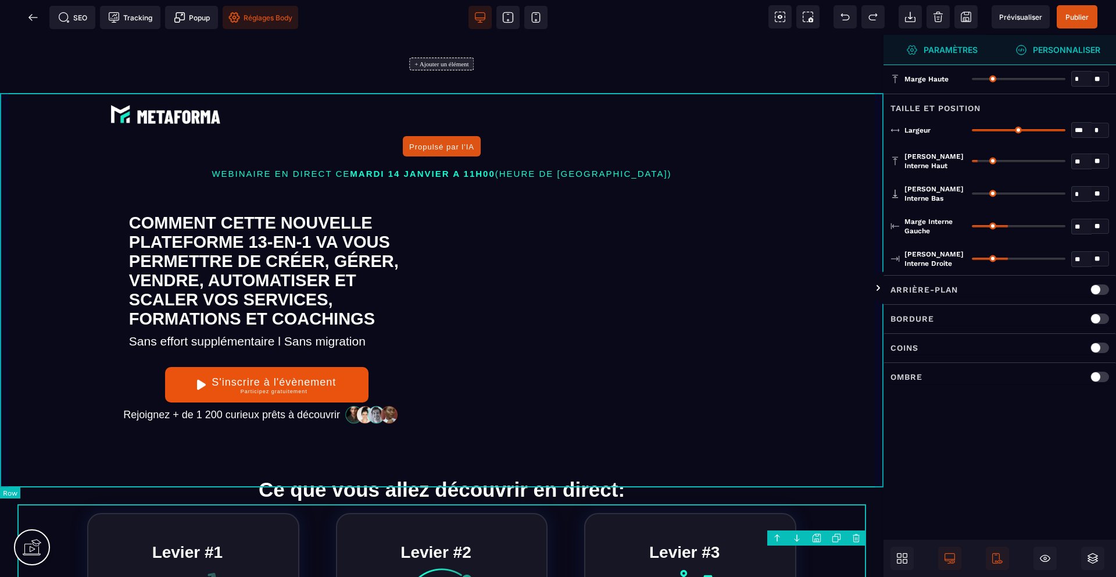
click at [0, 245] on div "Propulsé par l'IA WEBINAIRE EN DIRECT CE MARDI 14 JANVIER A 11H00 (HEURE DE PAR…" at bounding box center [442, 271] width 884 height 357
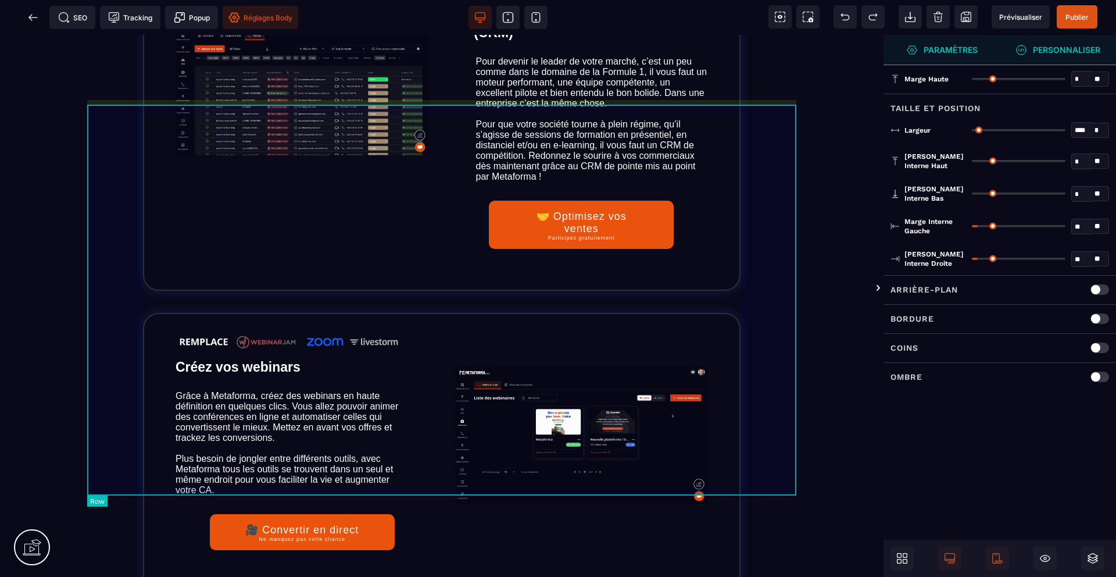
scroll to position [1844, 0]
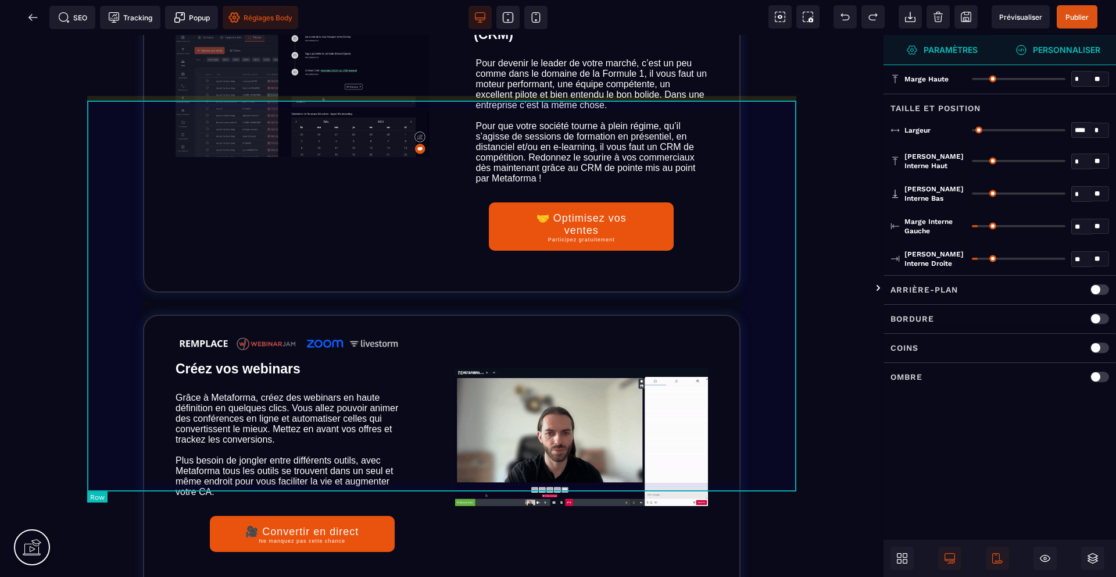
click at [787, 301] on div "Gestion de la Relation Client (CRM) Pour devenir le leader de votre marché, c’e…" at bounding box center [441, 125] width 709 height 349
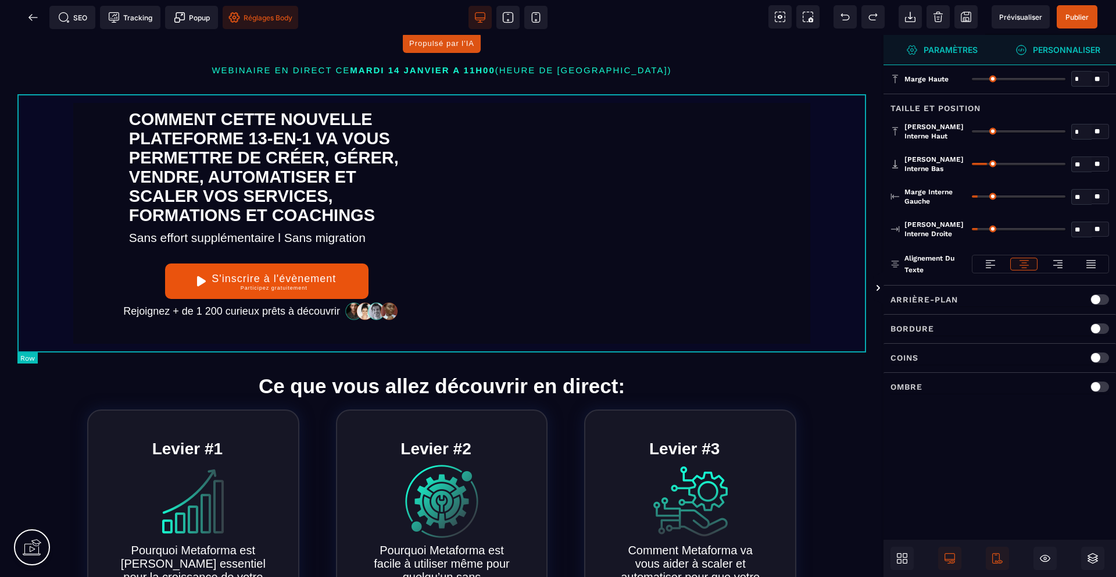
scroll to position [0, 0]
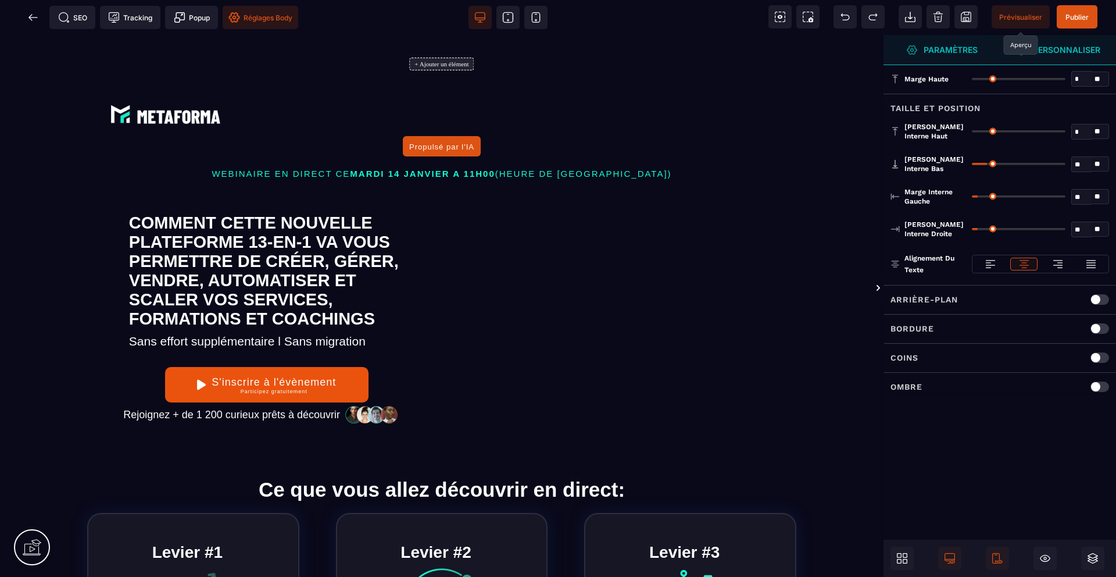
click at [1016, 15] on span "Prévisualiser" at bounding box center [1021, 17] width 43 height 9
click at [28, 21] on icon at bounding box center [33, 18] width 12 height 12
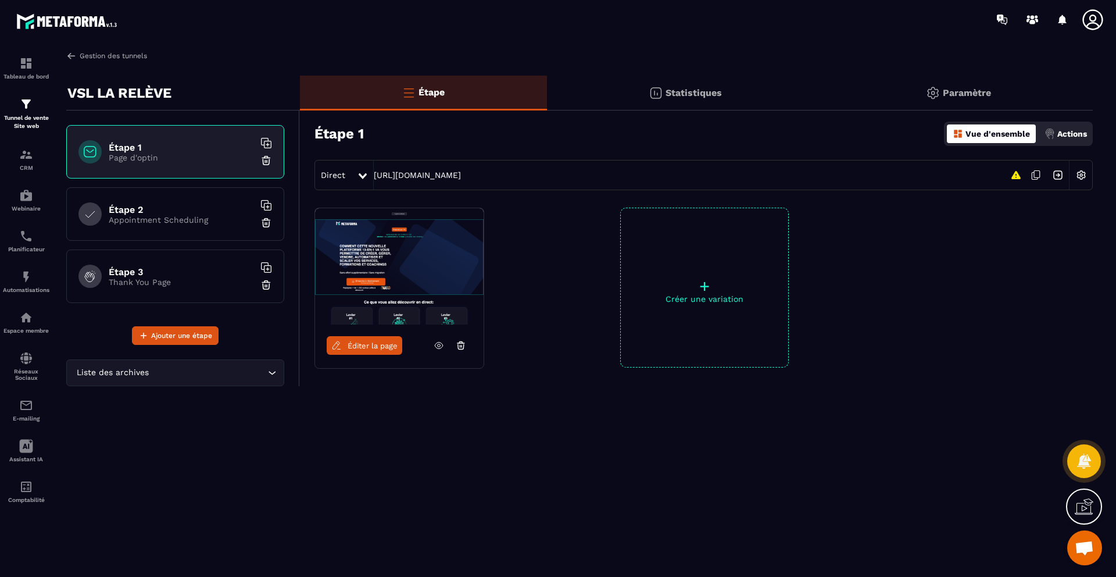
click at [91, 60] on link "Gestion des tunnels" at bounding box center [106, 56] width 81 height 10
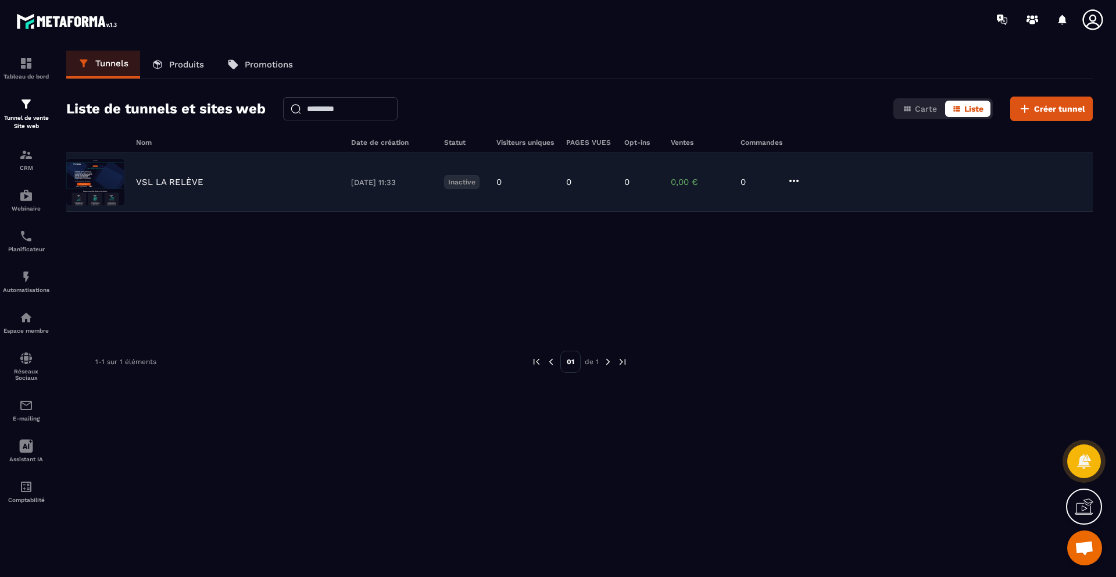
click at [796, 183] on icon at bounding box center [794, 181] width 14 height 14
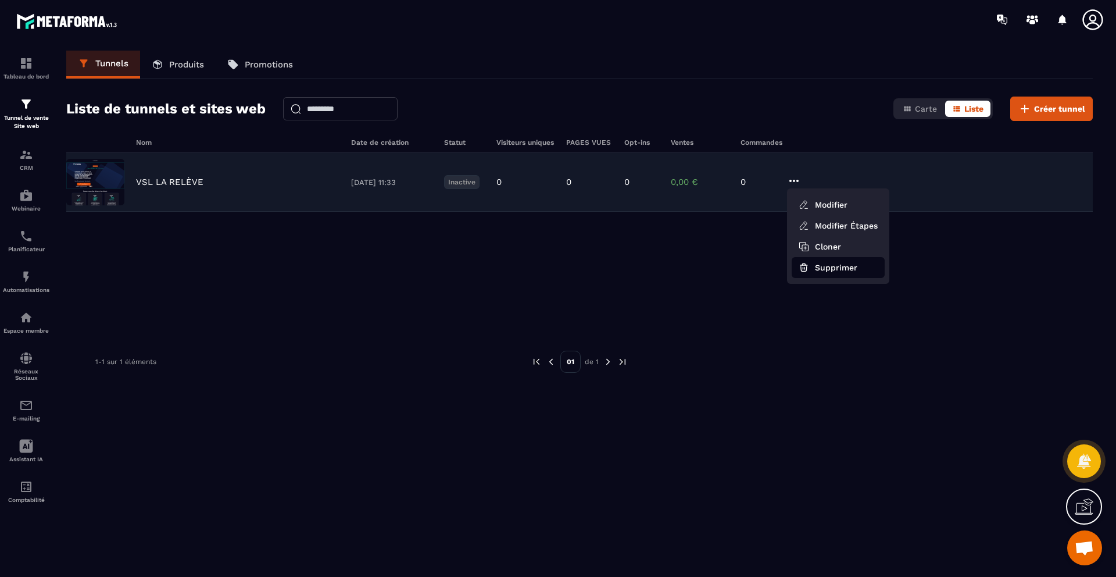
scroll to position [1, 0]
click at [836, 265] on button "Supprimer" at bounding box center [838, 266] width 93 height 21
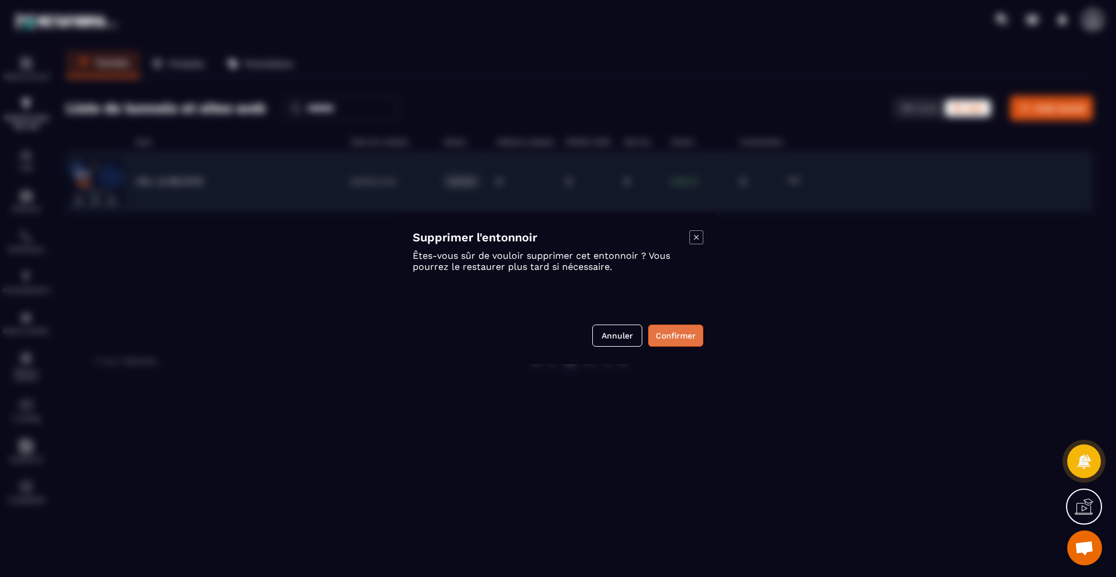
click at [669, 334] on button "Confirmer" at bounding box center [675, 335] width 55 height 22
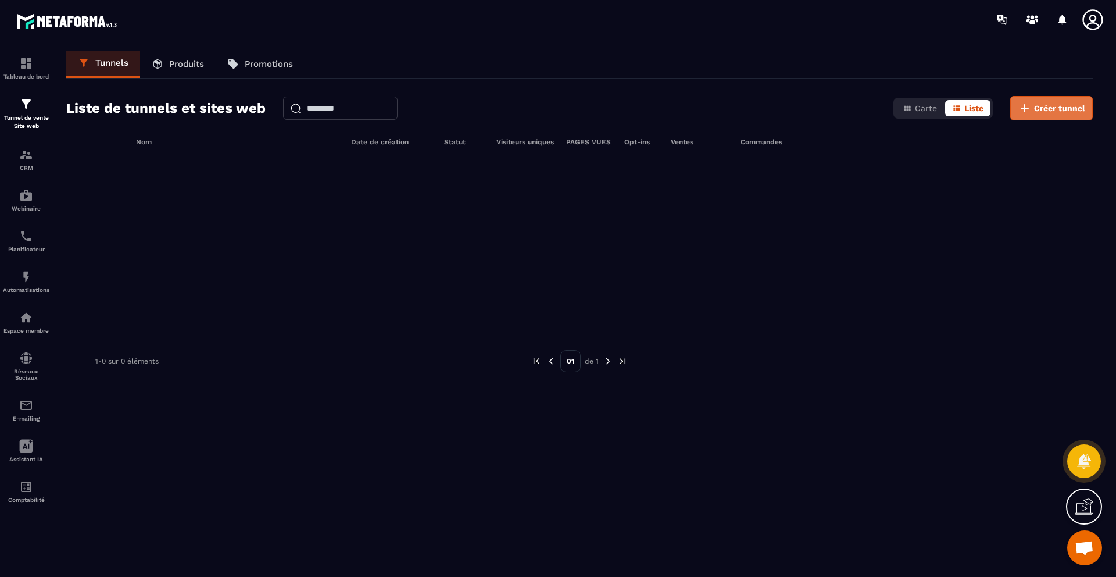
click at [1059, 110] on span "Créer tunnel" at bounding box center [1059, 108] width 51 height 12
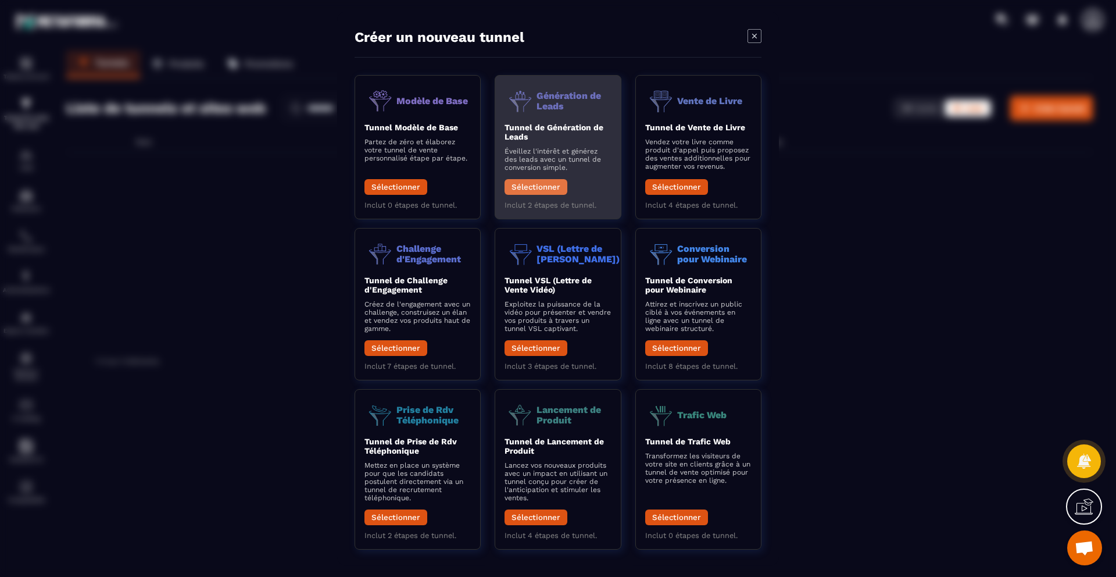
click at [544, 185] on button "Sélectionner" at bounding box center [536, 187] width 63 height 16
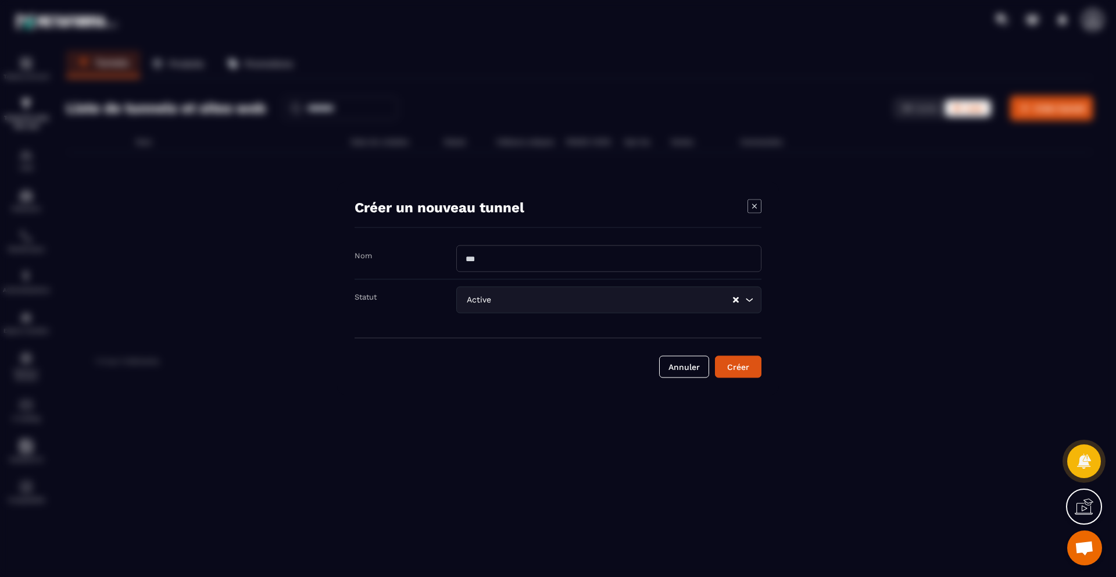
click at [544, 249] on input "Modal window" at bounding box center [608, 258] width 305 height 27
type input "**********"
click at [540, 305] on input "Search for option" at bounding box center [613, 300] width 238 height 13
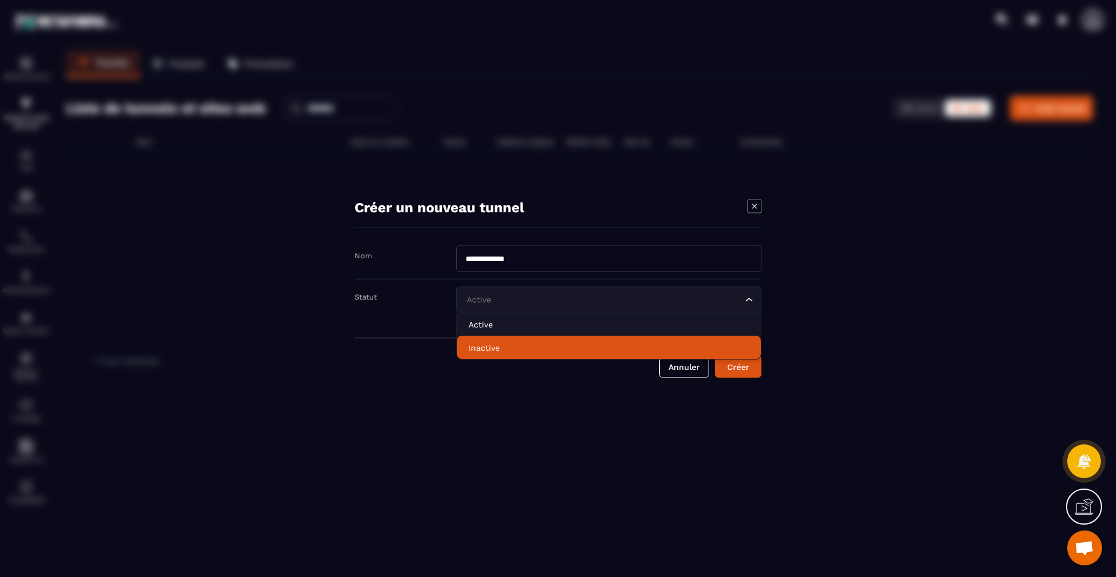
click at [523, 345] on p "Inactive" at bounding box center [609, 348] width 281 height 12
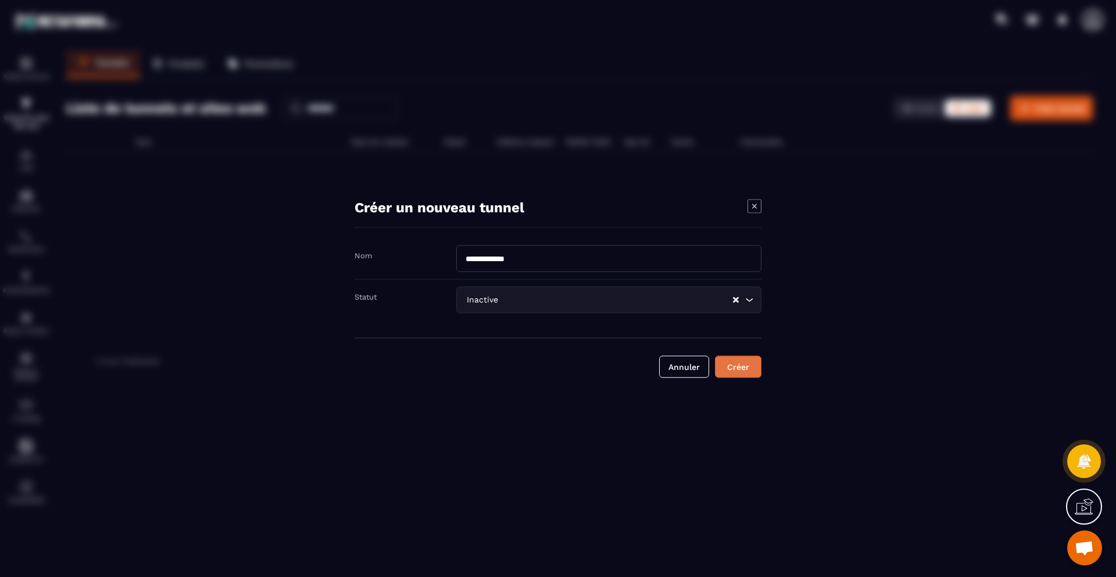
click at [740, 372] on button "Créer" at bounding box center [738, 367] width 47 height 22
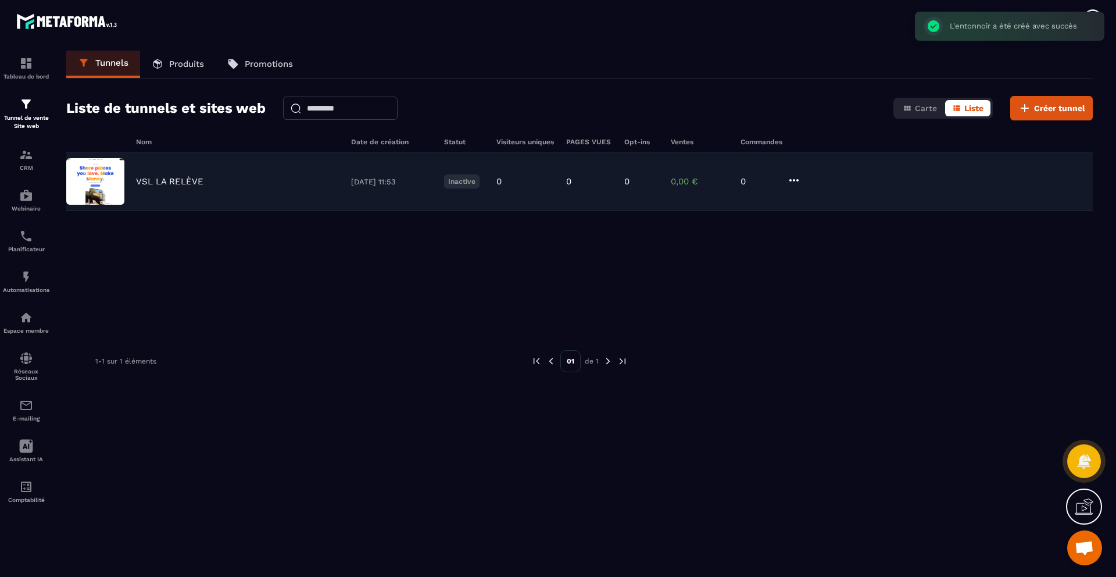
click at [241, 195] on div "VSL LA RELÈVE [DATE] 11:53 Inactive 0 0 0 0,00 € 0" at bounding box center [579, 181] width 1027 height 59
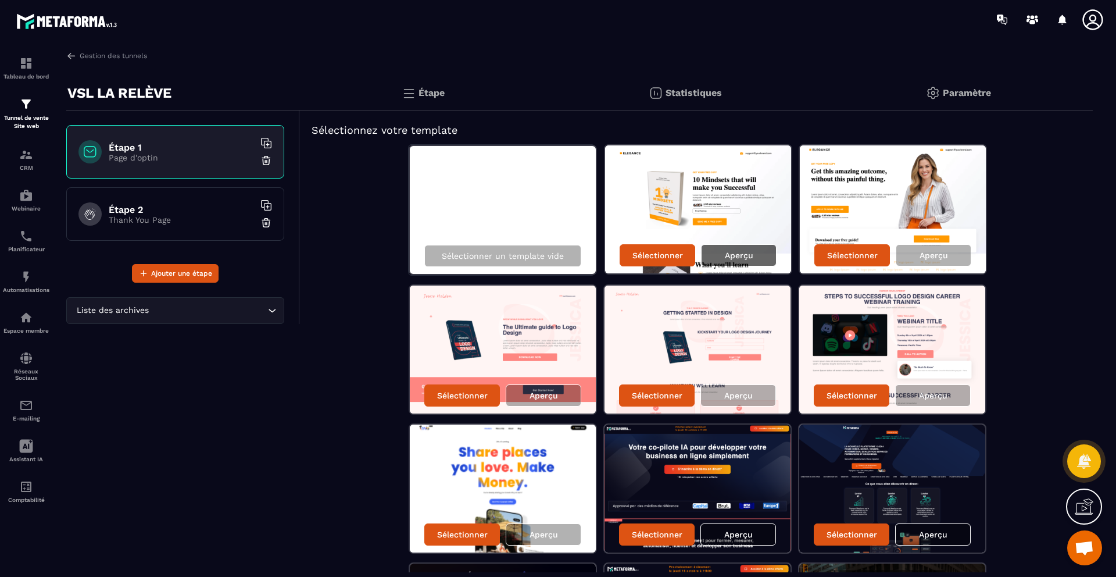
click at [756, 253] on div "Aperçu" at bounding box center [739, 255] width 76 height 22
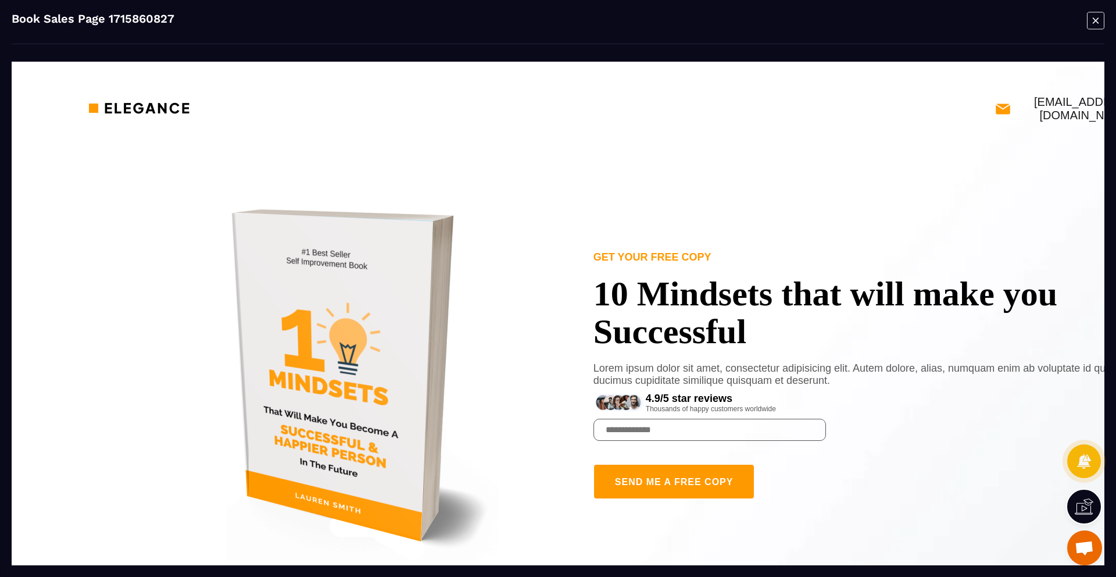
click at [1091, 16] on icon "Modal window" at bounding box center [1095, 21] width 17 height 18
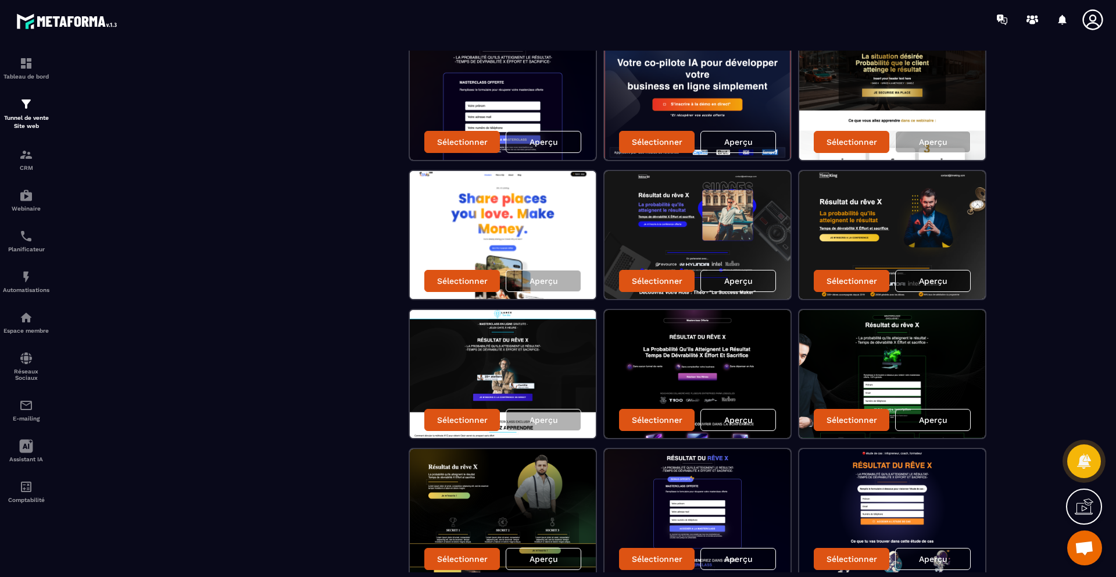
scroll to position [534, 0]
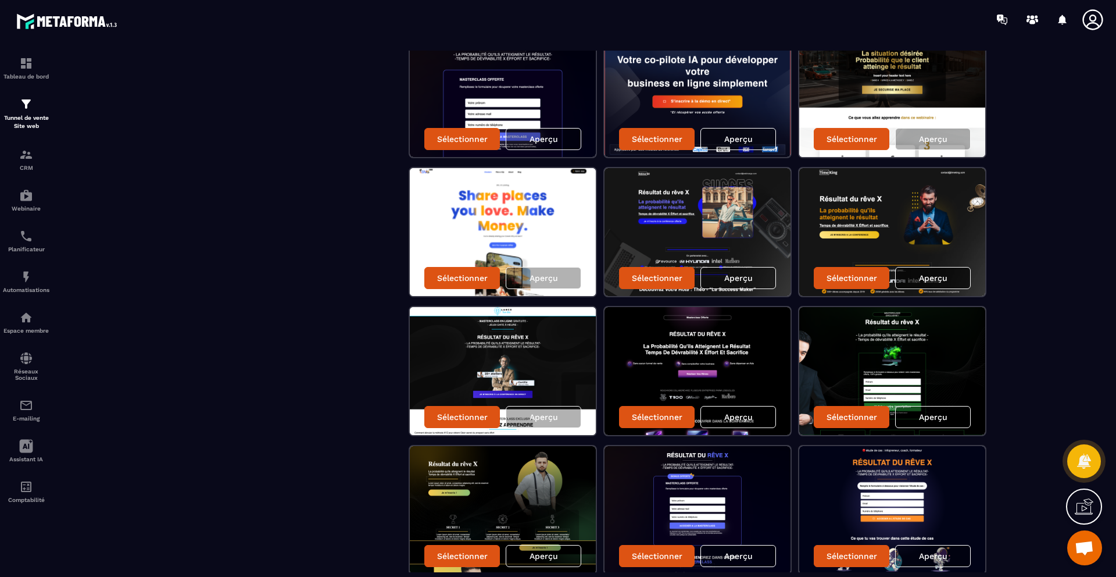
click at [939, 277] on p "Aperçu" at bounding box center [933, 277] width 28 height 9
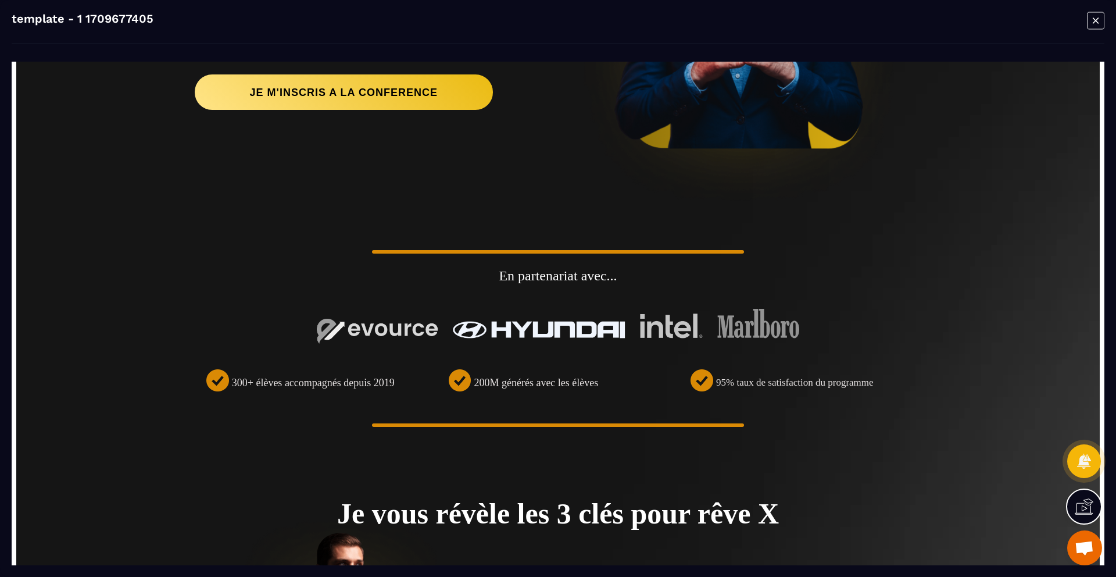
scroll to position [247, 0]
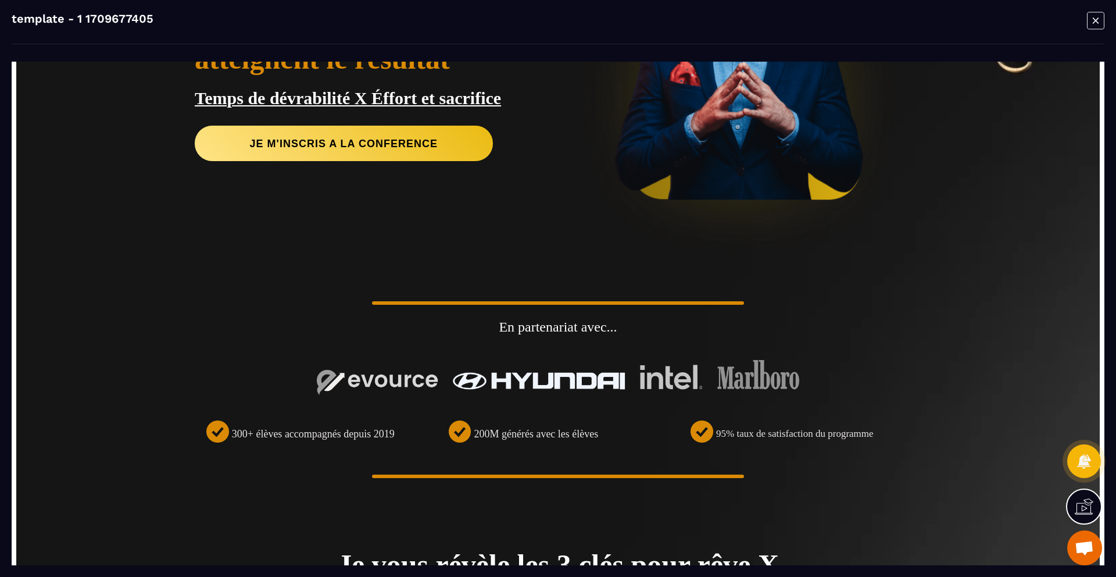
click at [1095, 19] on icon "Modal window" at bounding box center [1095, 21] width 17 height 18
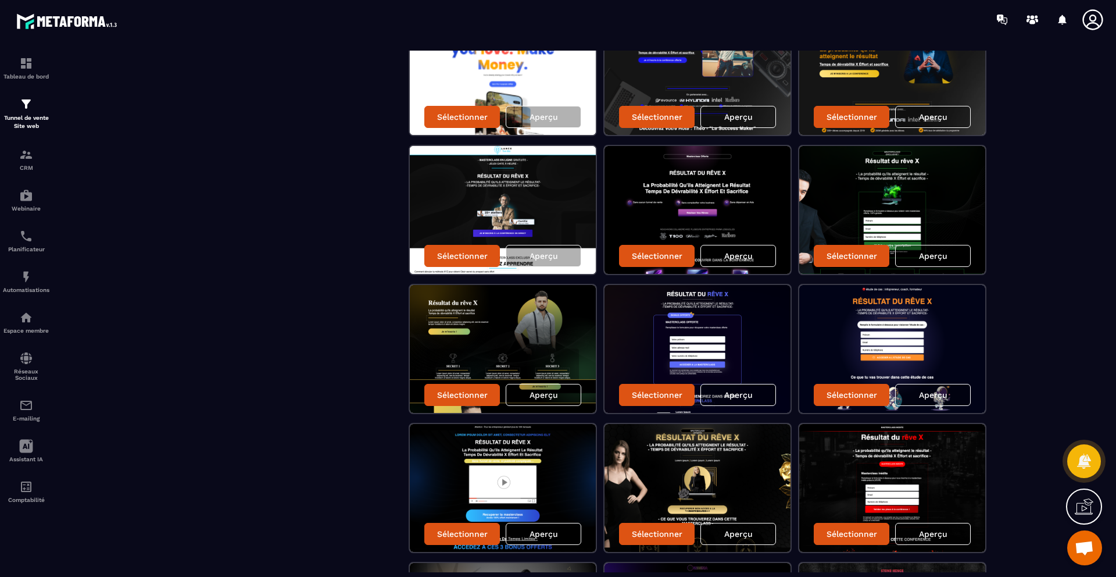
scroll to position [712, 0]
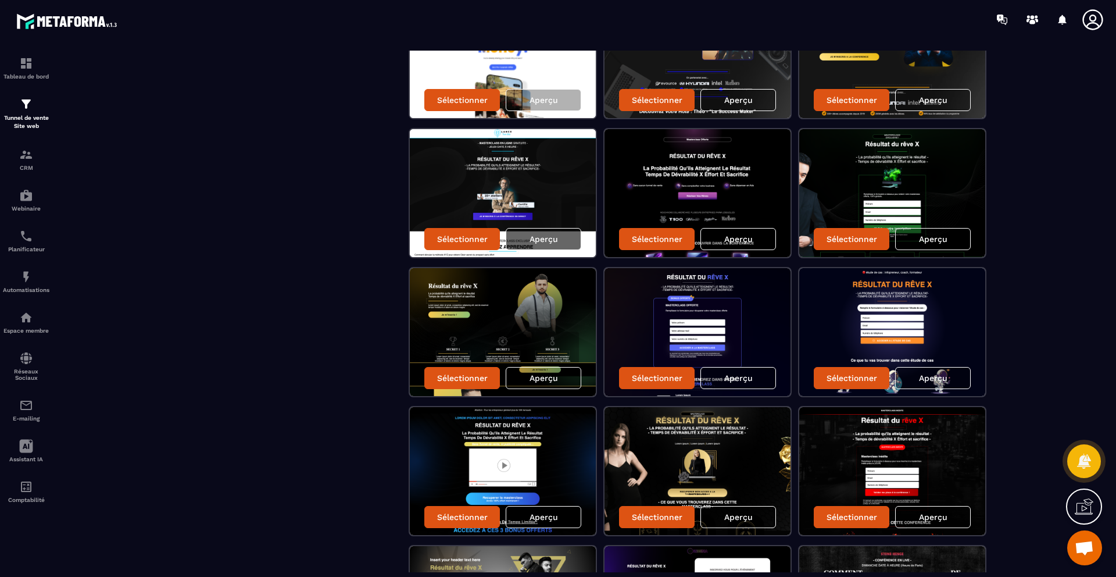
click at [556, 239] on p "Aperçu" at bounding box center [544, 238] width 28 height 9
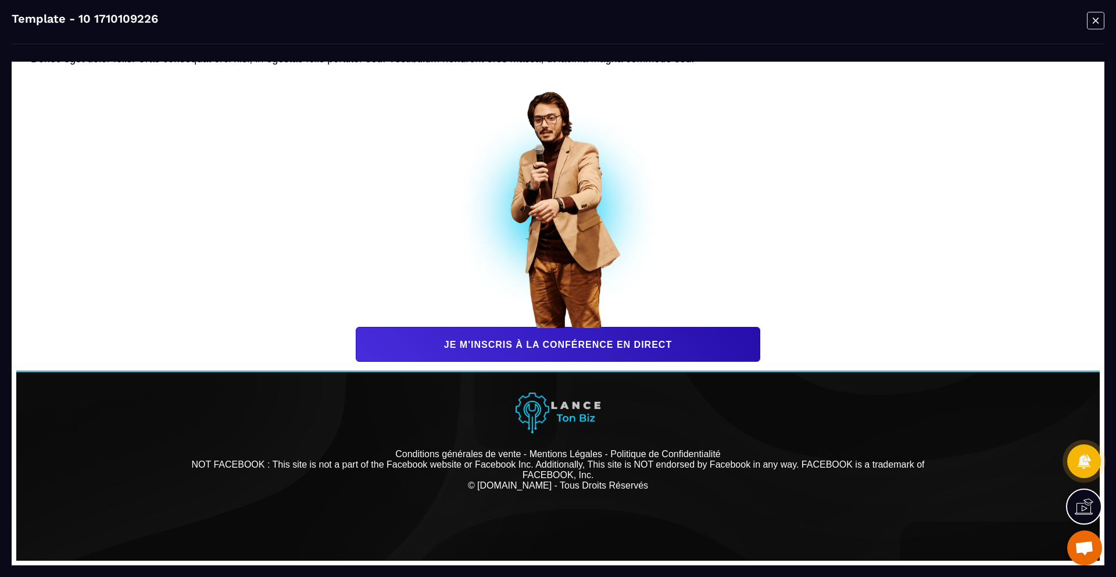
scroll to position [399, 0]
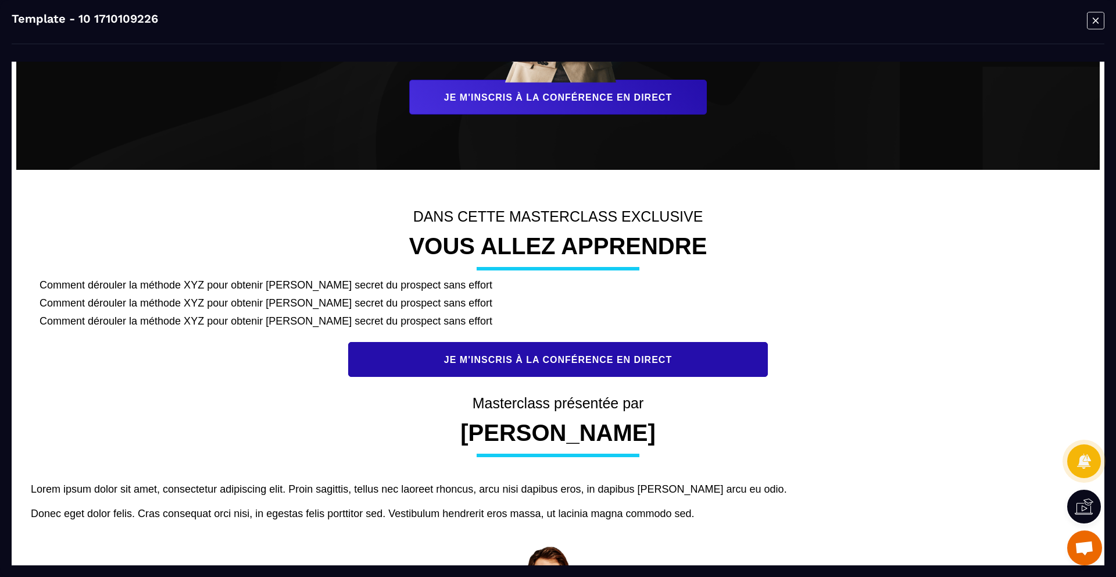
click at [1097, 19] on icon "Modal window" at bounding box center [1096, 20] width 6 height 6
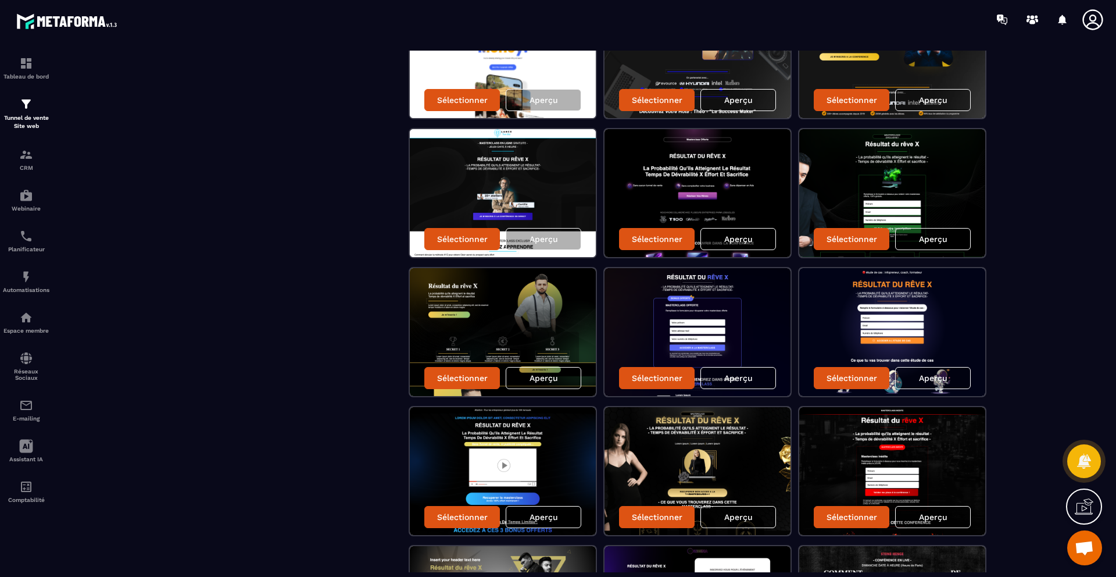
click at [756, 244] on div "Aperçu" at bounding box center [739, 239] width 76 height 22
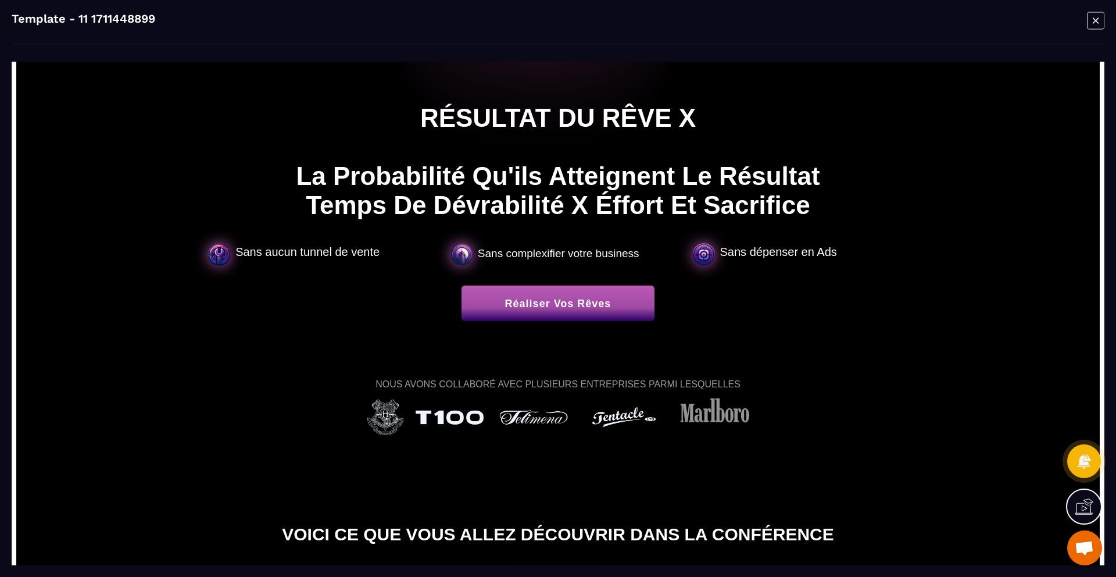
scroll to position [0, 0]
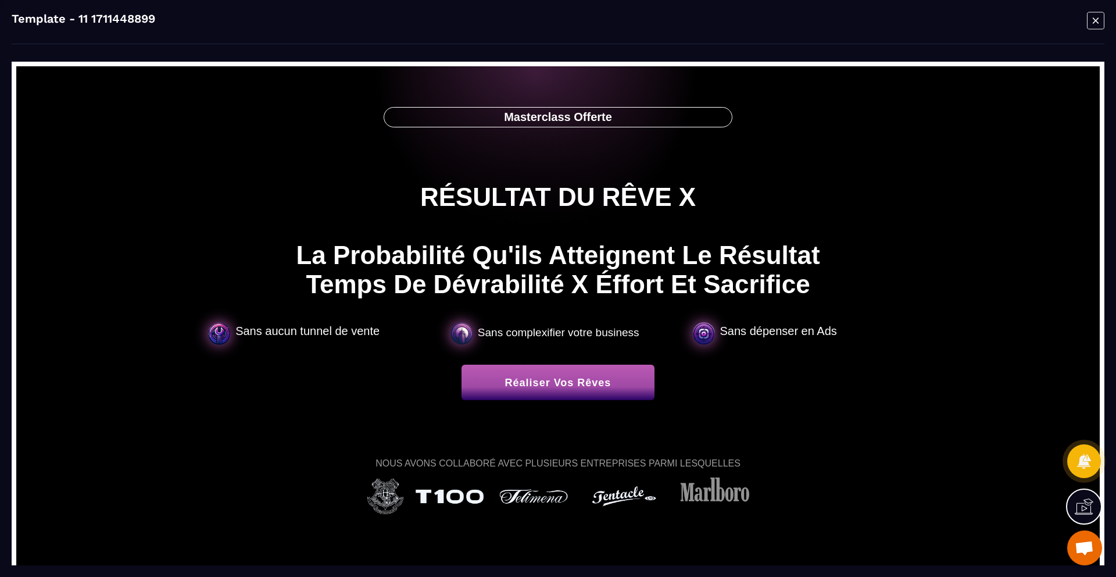
click at [1098, 20] on icon "Modal window" at bounding box center [1095, 21] width 17 height 18
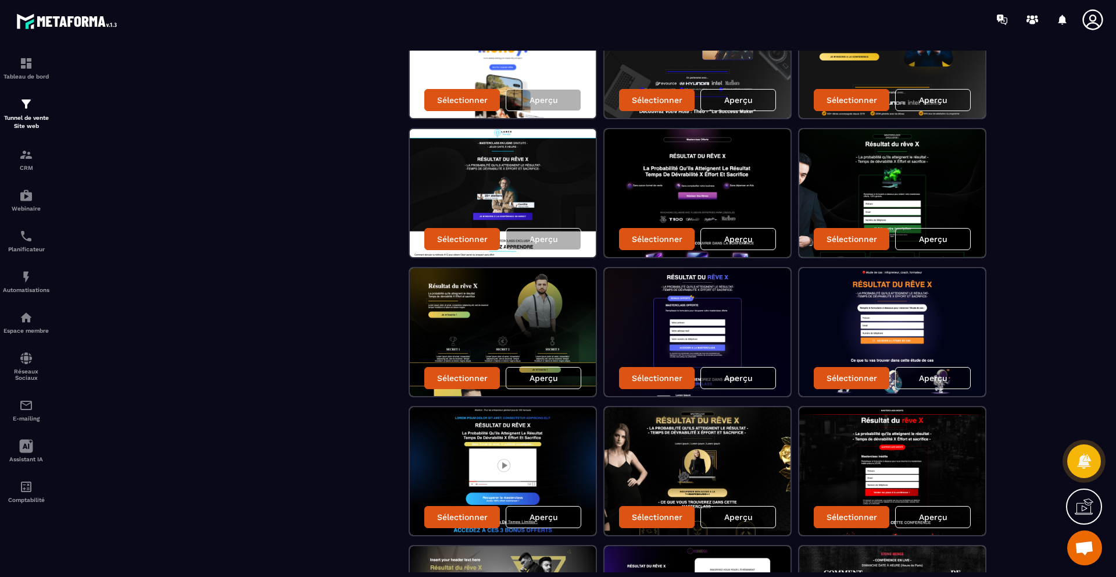
click at [754, 381] on div "Aperçu" at bounding box center [739, 378] width 76 height 22
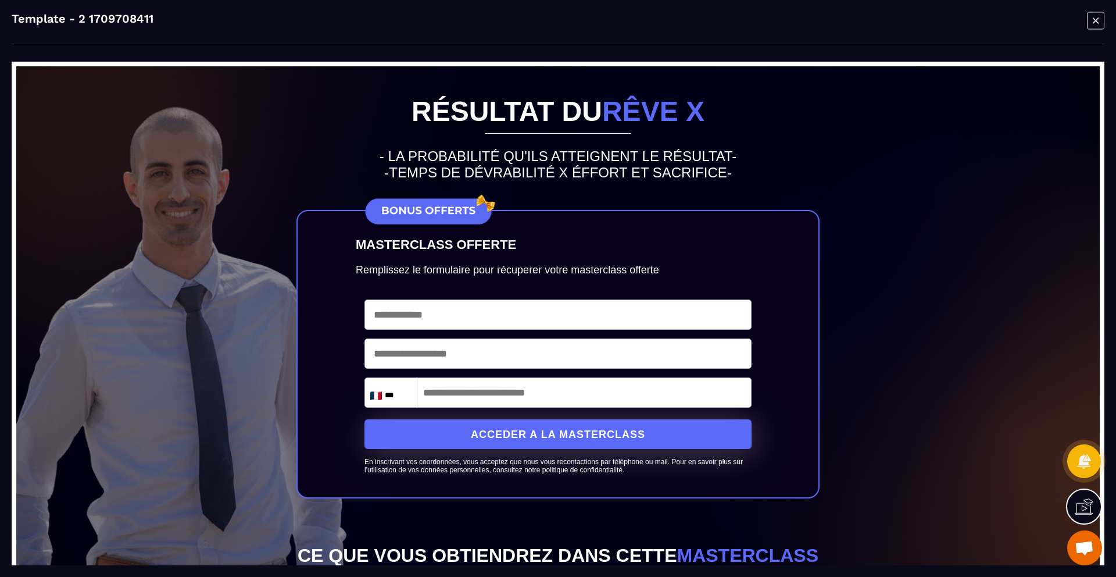
click at [1101, 17] on icon "Modal window" at bounding box center [1095, 21] width 17 height 18
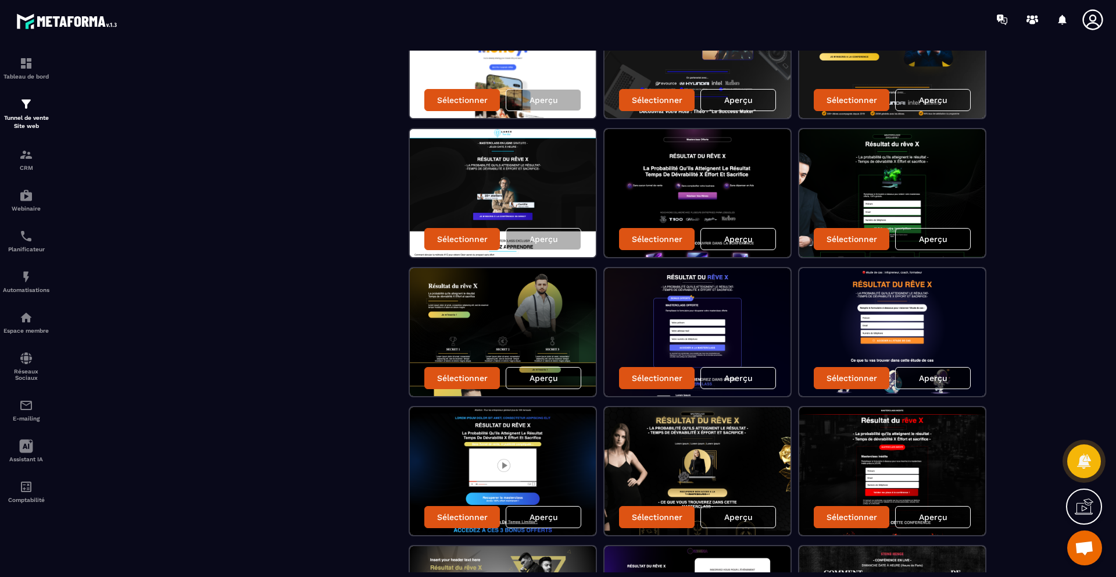
click at [932, 373] on p "Aperçu" at bounding box center [933, 377] width 28 height 9
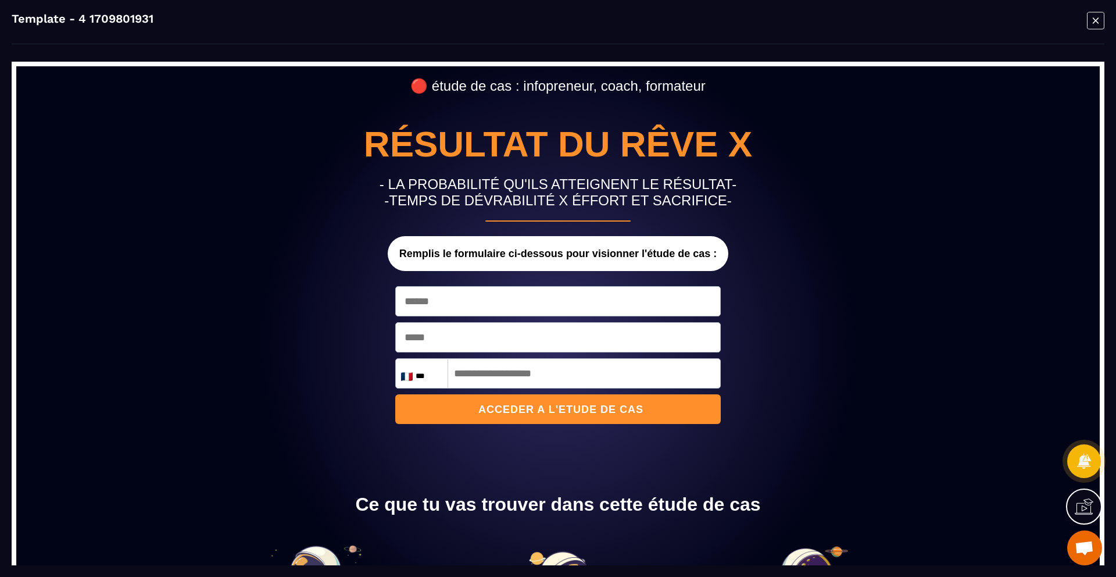
click at [1093, 20] on icon "Modal window" at bounding box center [1095, 21] width 17 height 18
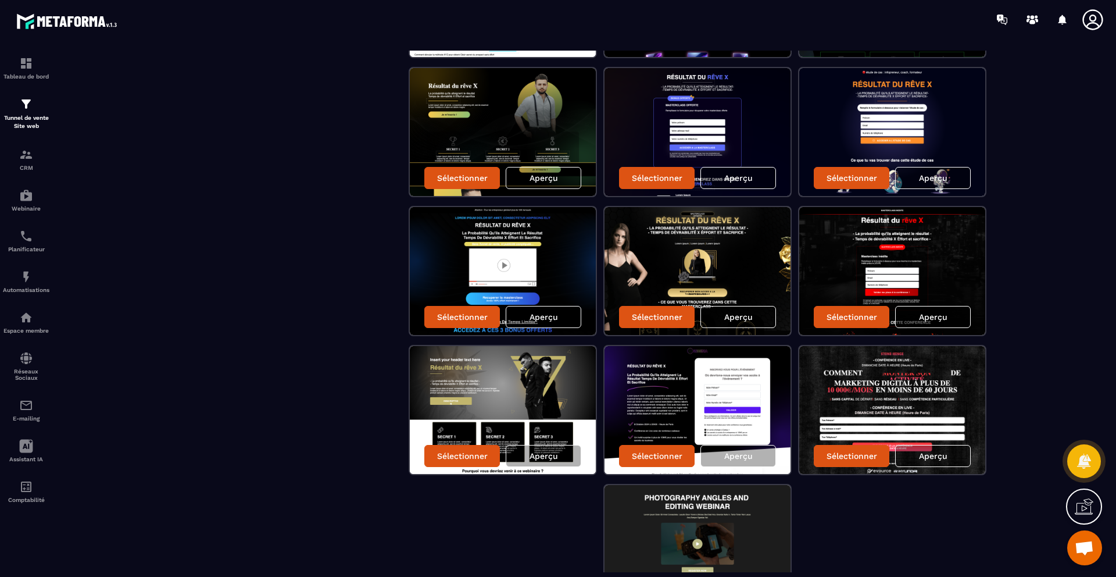
scroll to position [953, 0]
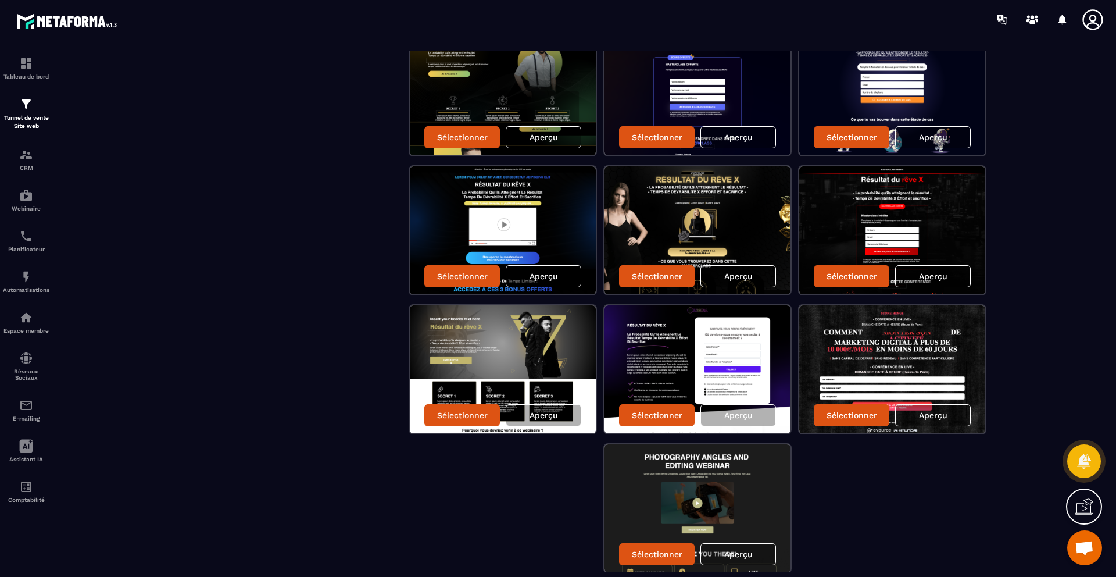
click at [544, 274] on p "Aperçu" at bounding box center [544, 276] width 28 height 9
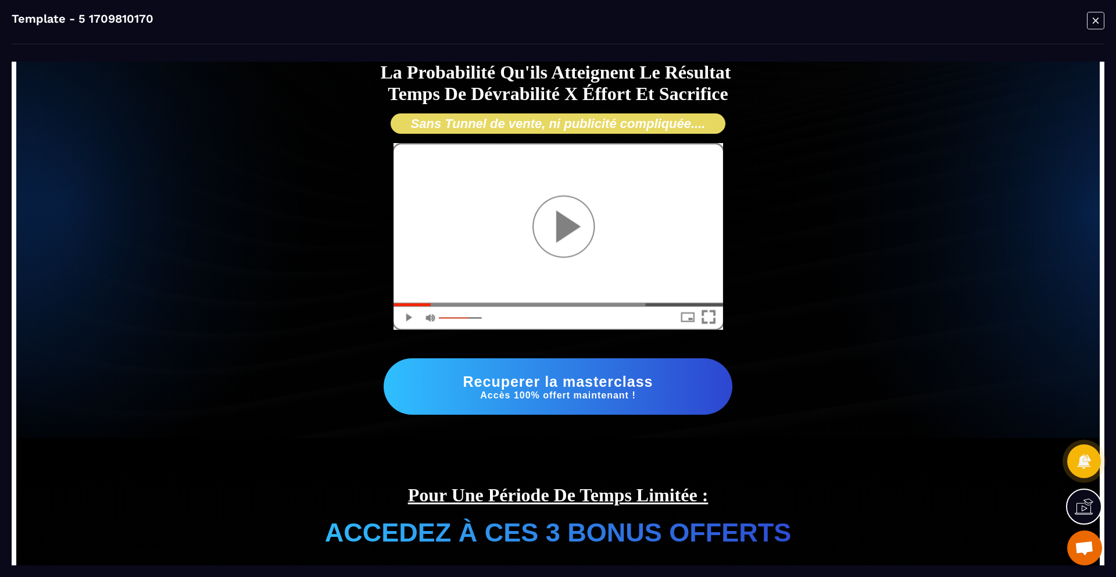
scroll to position [0, 0]
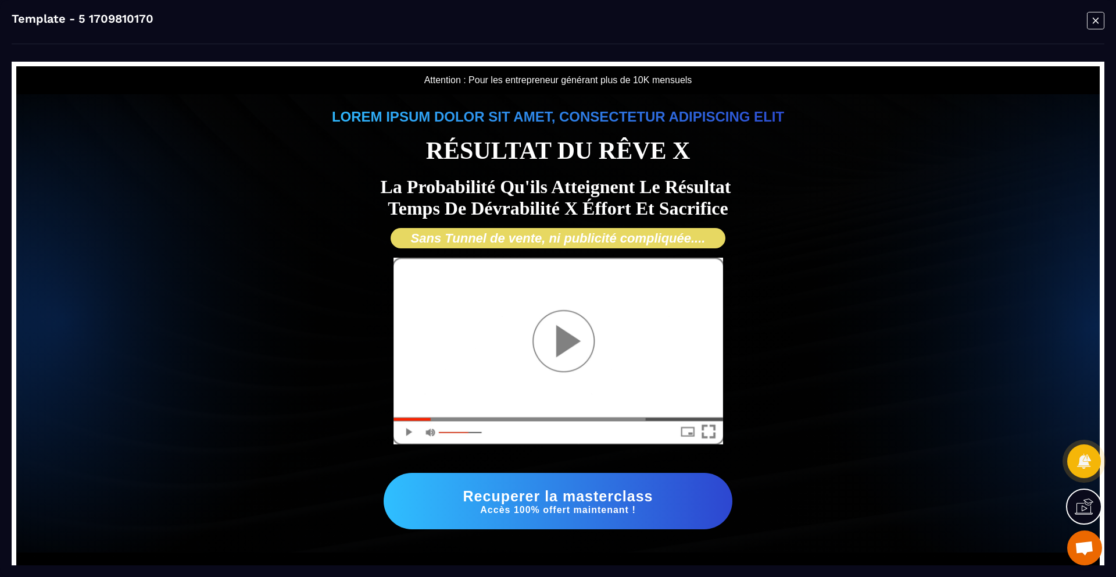
click at [1091, 22] on icon "Modal window" at bounding box center [1095, 21] width 17 height 18
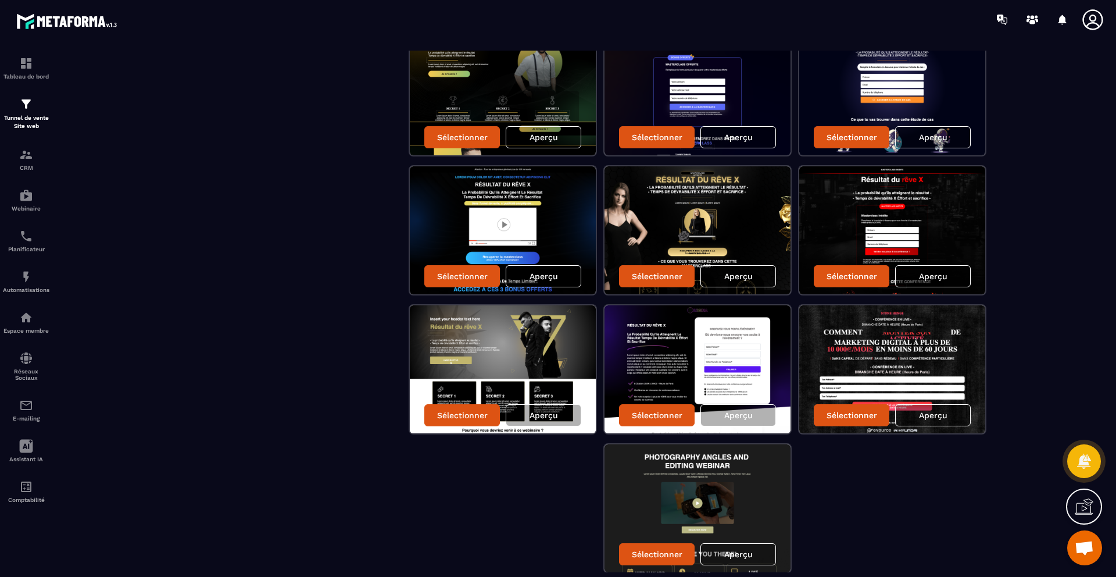
click at [933, 276] on p "Aperçu" at bounding box center [933, 276] width 28 height 9
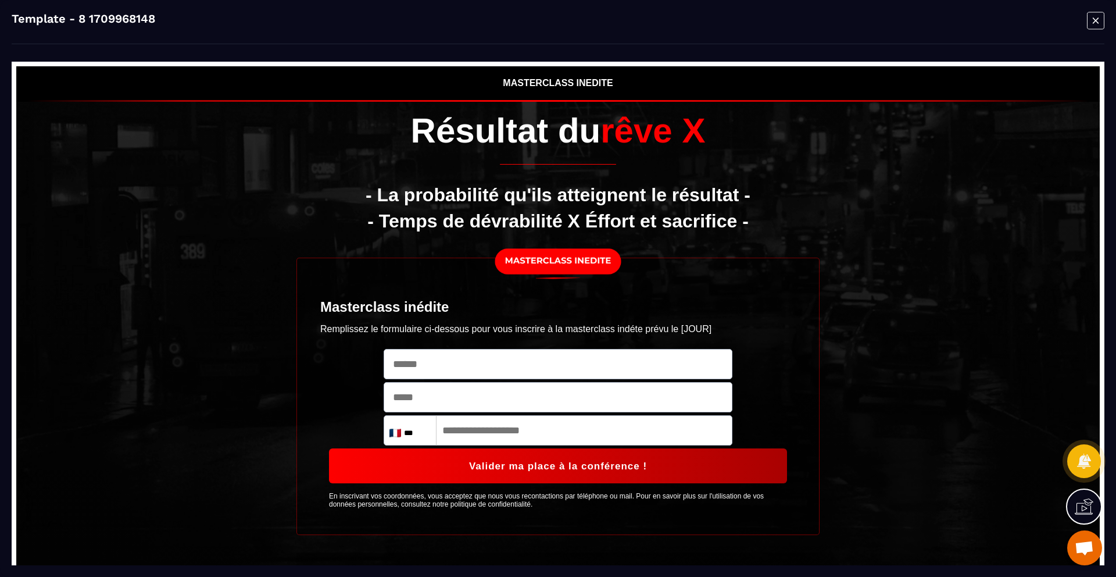
click at [1091, 17] on icon "Modal window" at bounding box center [1095, 21] width 17 height 18
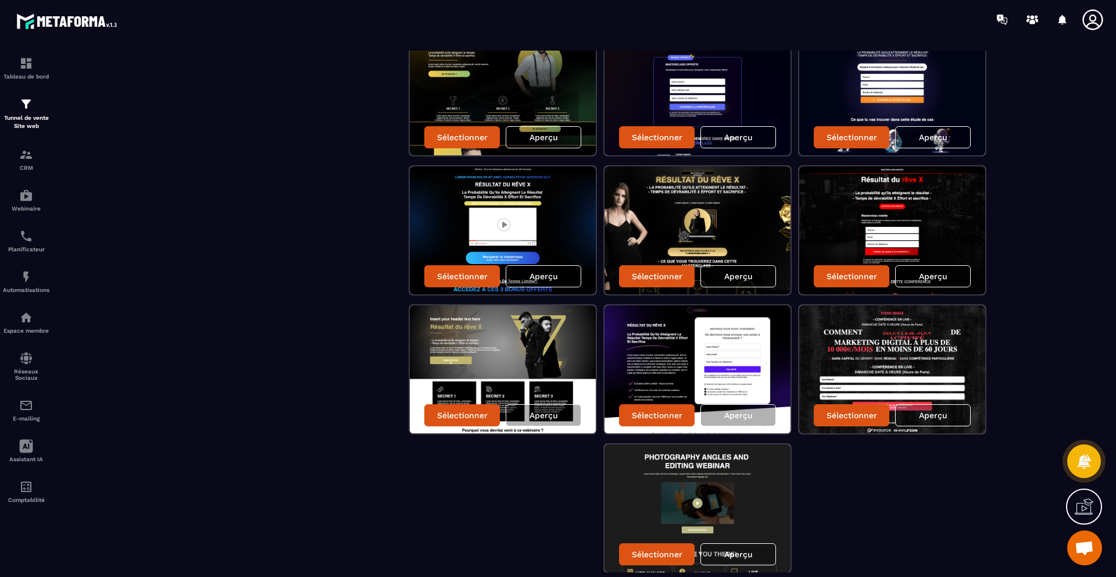
scroll to position [1001, 0]
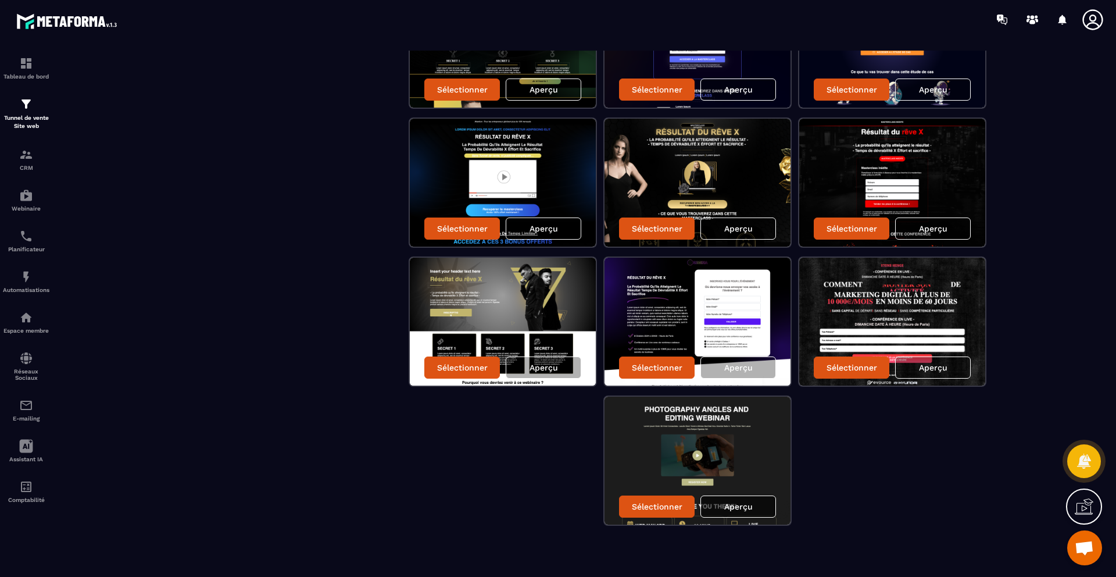
click at [736, 508] on p "Aperçu" at bounding box center [739, 506] width 28 height 9
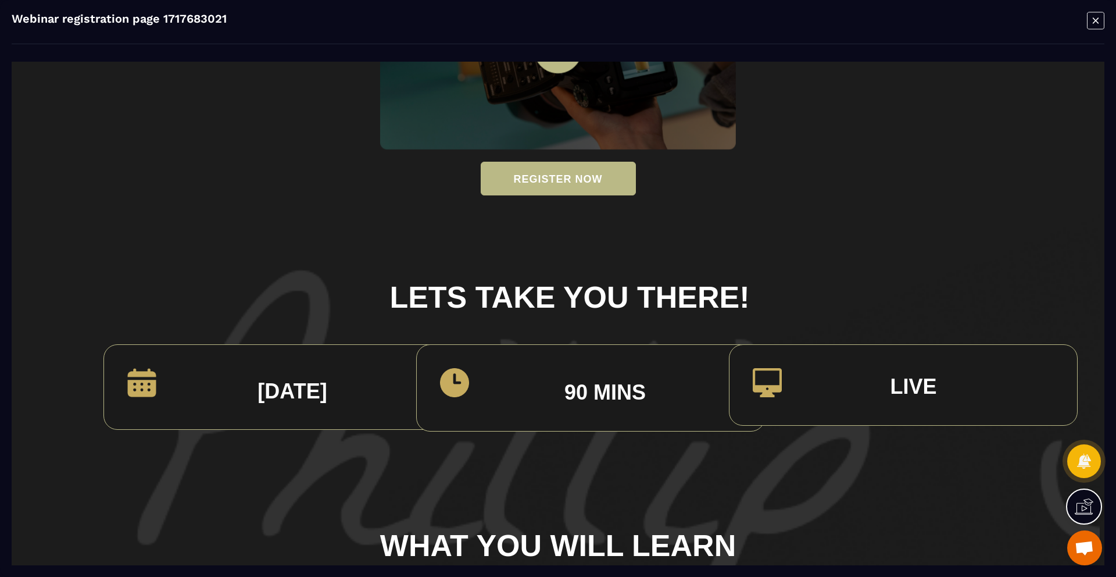
scroll to position [302, 0]
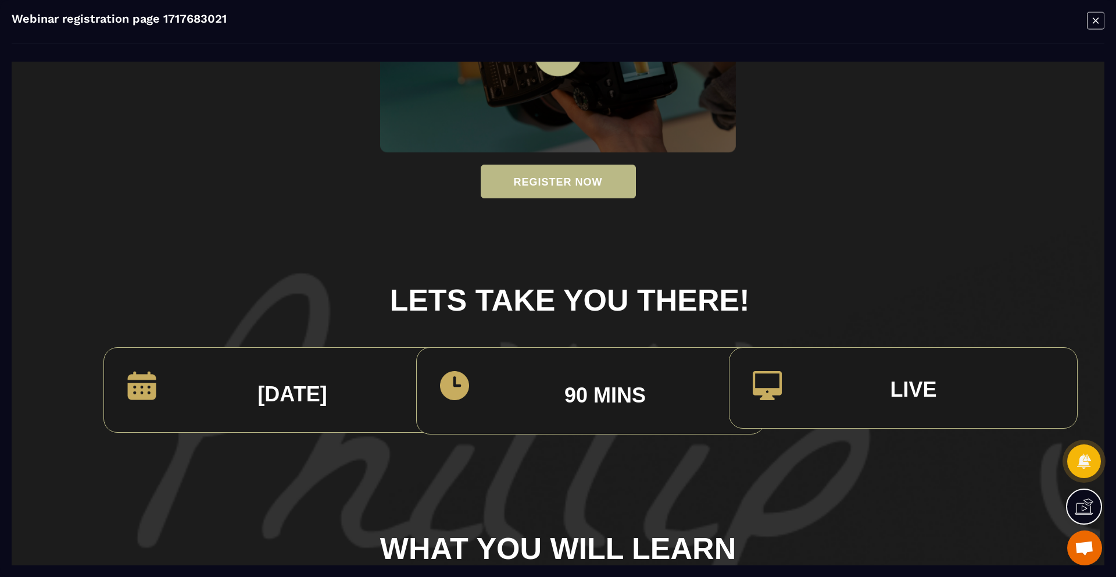
click at [1093, 23] on icon "Modal window" at bounding box center [1095, 21] width 17 height 18
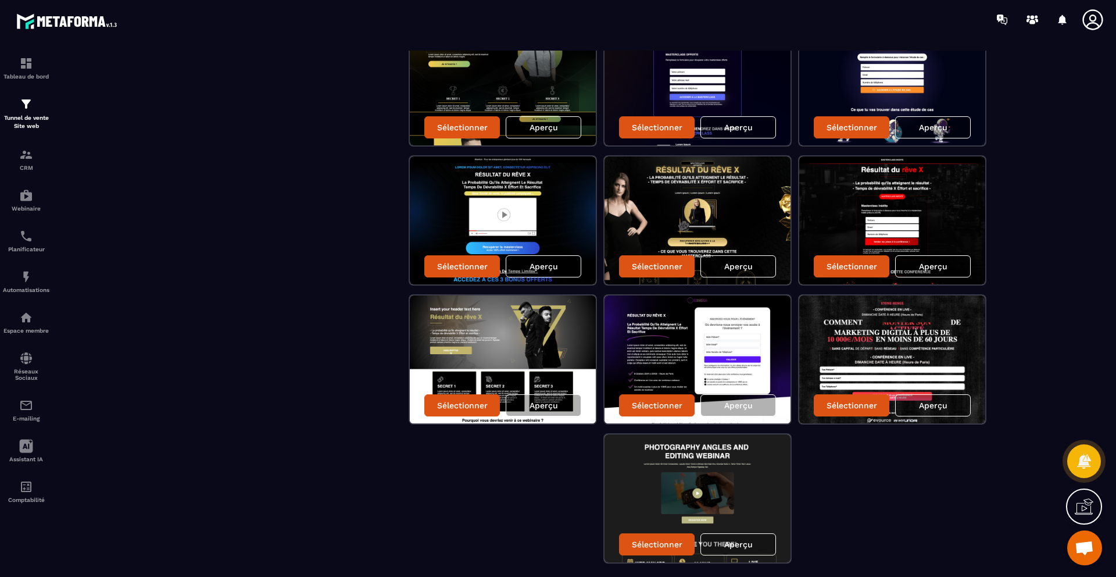
scroll to position [958, 0]
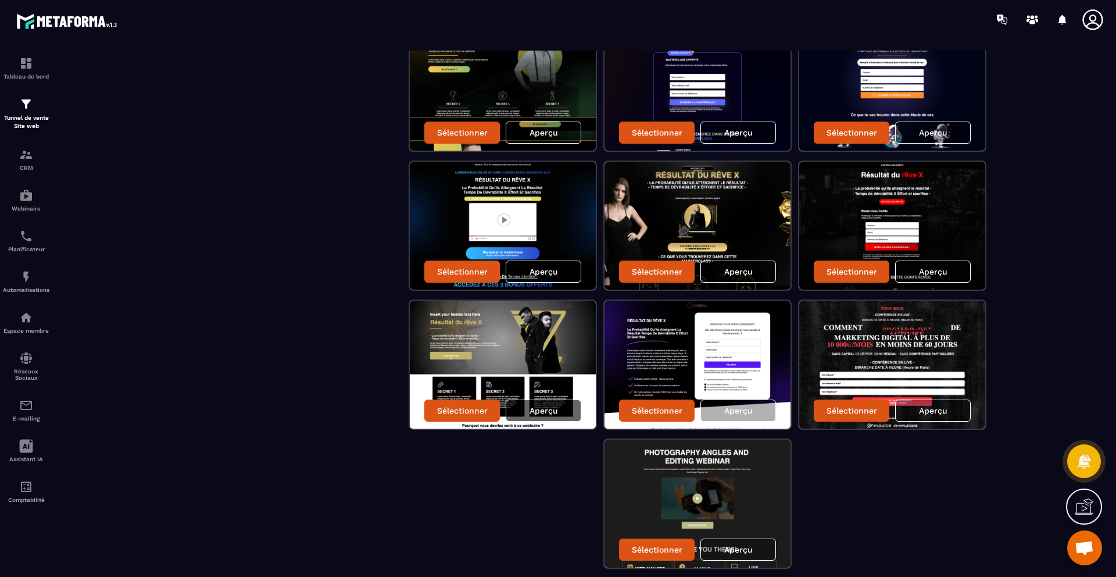
click at [537, 412] on p "Aperçu" at bounding box center [544, 410] width 28 height 9
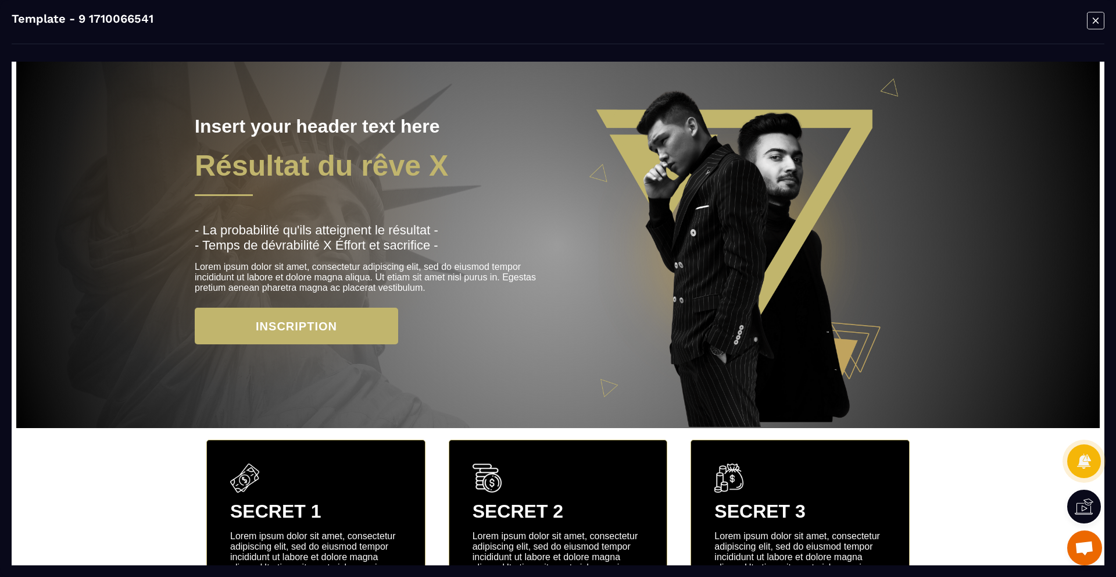
scroll to position [0, 0]
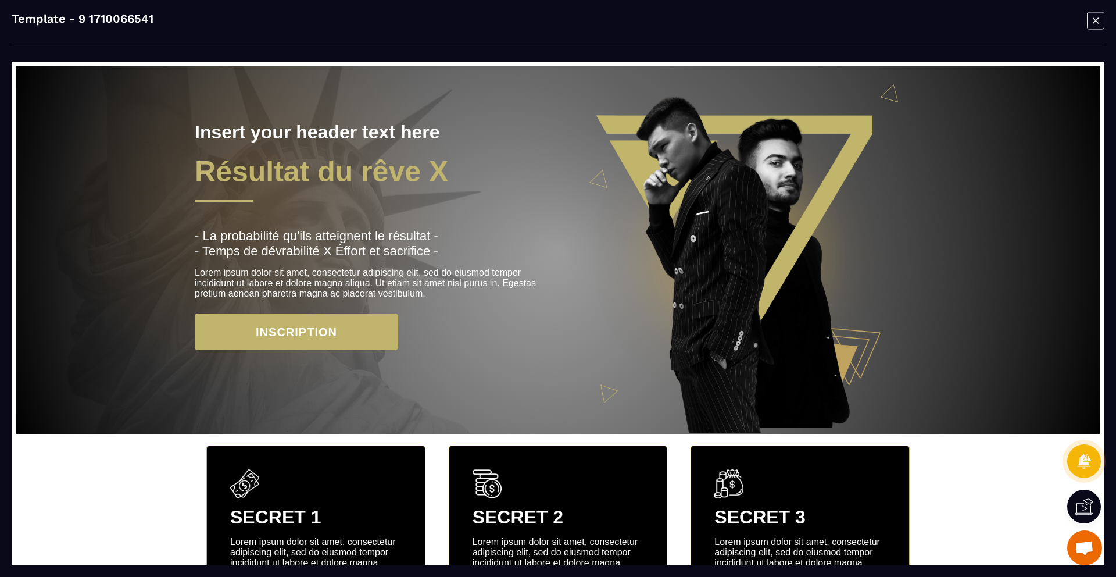
click at [1096, 21] on icon "Modal window" at bounding box center [1096, 20] width 6 height 6
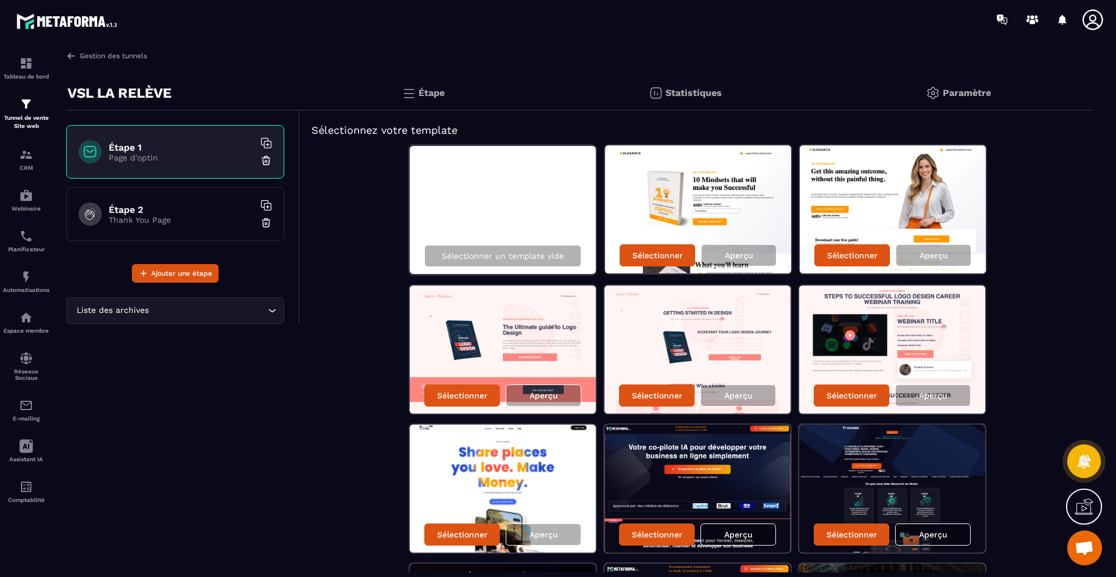
click at [77, 52] on link "Gestion des tunnels" at bounding box center [106, 56] width 81 height 10
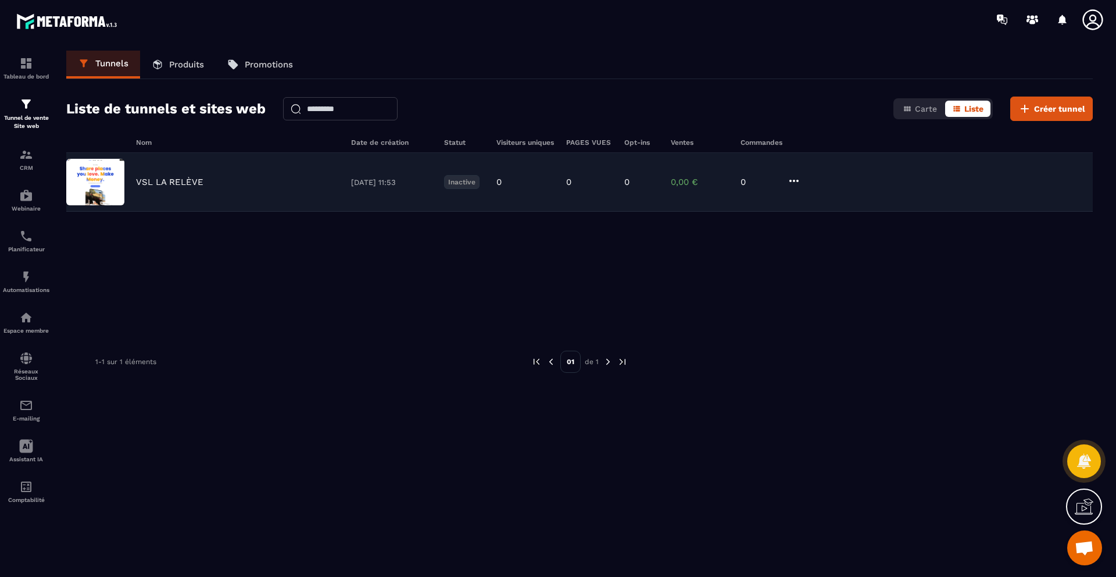
click at [791, 181] on icon at bounding box center [794, 181] width 9 height 2
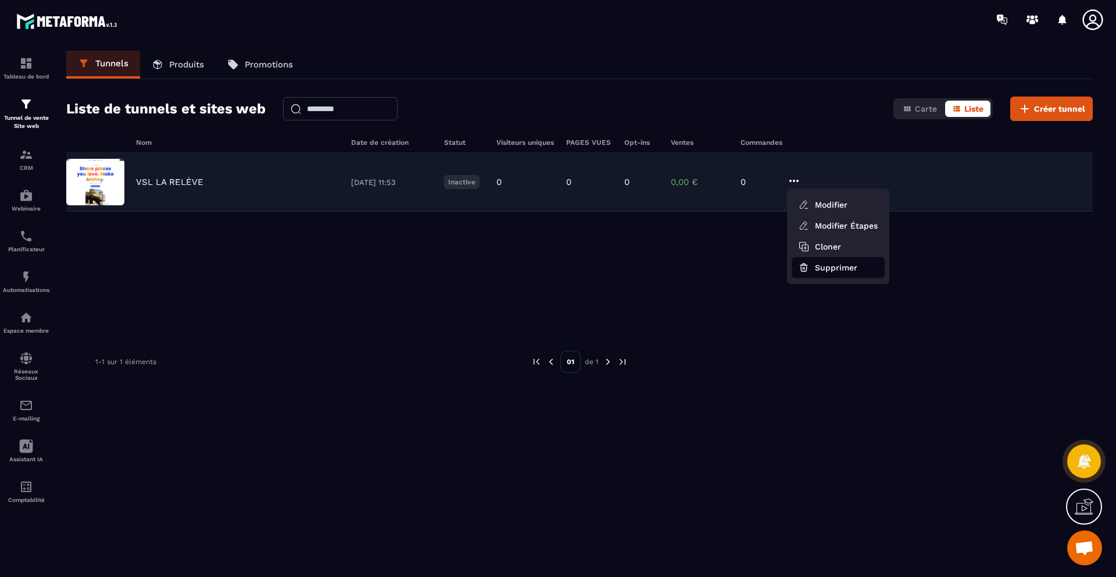
click at [829, 272] on button "Supprimer" at bounding box center [838, 267] width 93 height 21
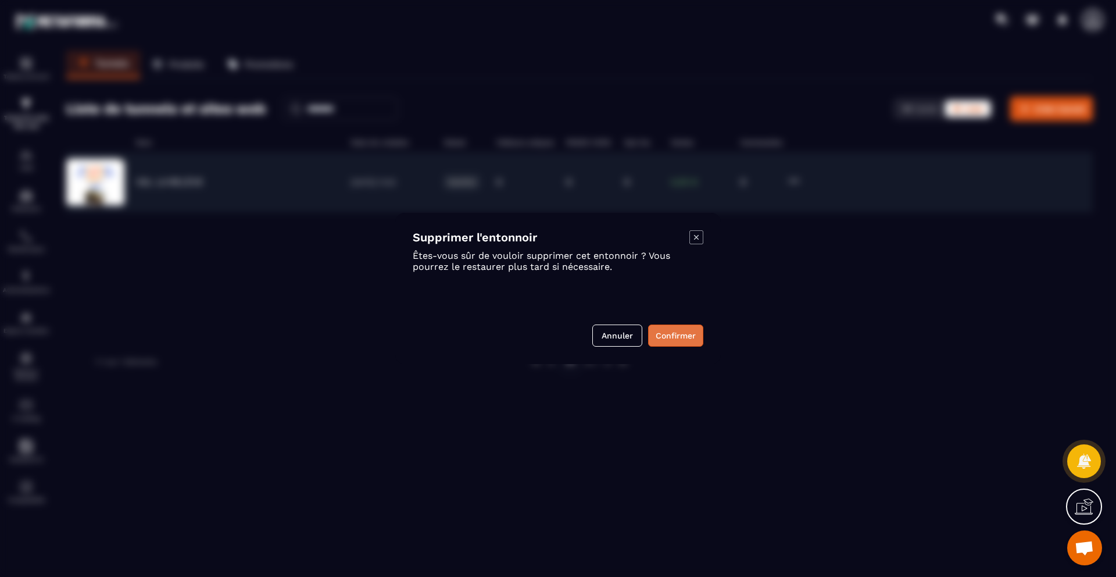
click at [666, 335] on button "Confirmer" at bounding box center [675, 335] width 55 height 22
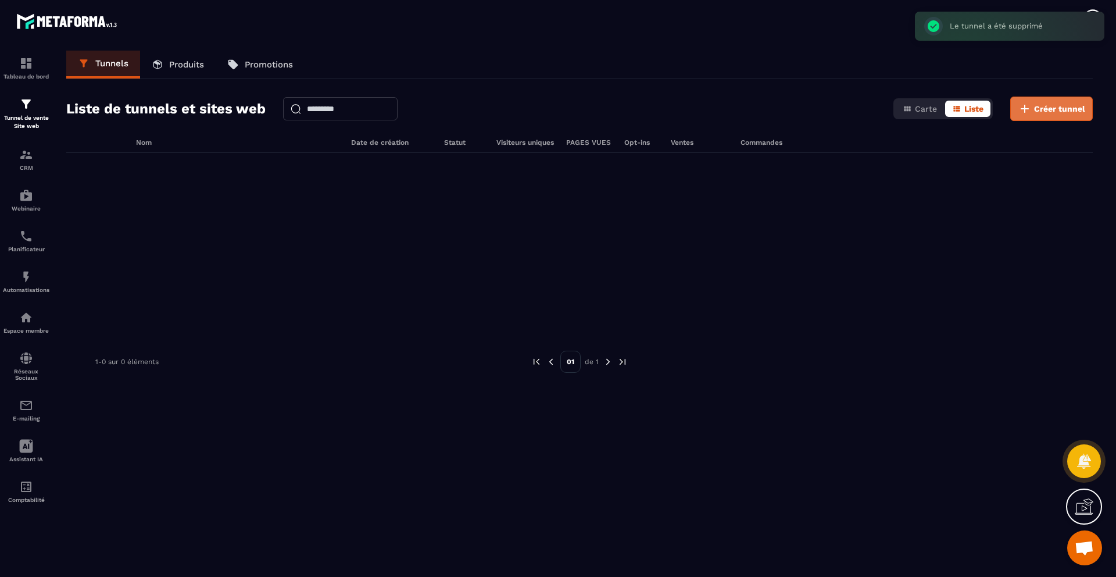
click at [1076, 111] on span "Créer tunnel" at bounding box center [1059, 109] width 51 height 12
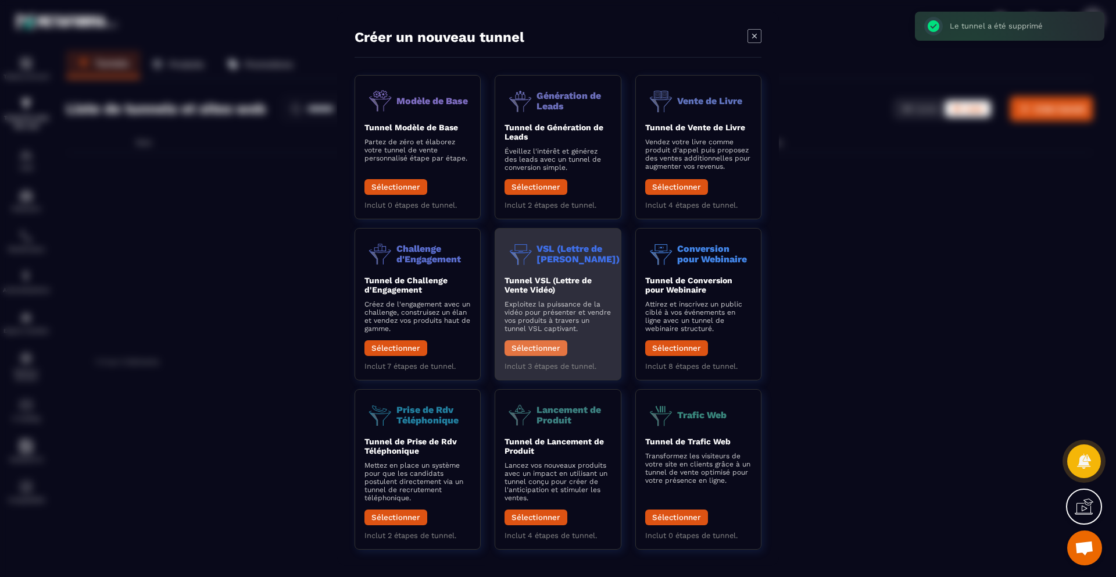
click at [553, 351] on button "Sélectionner" at bounding box center [536, 348] width 63 height 16
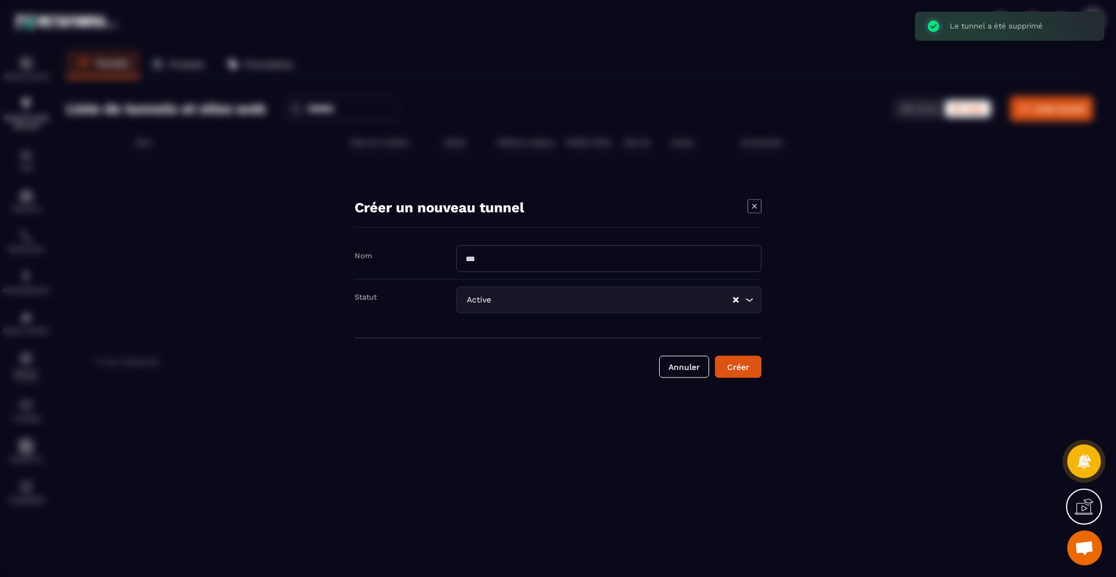
click at [553, 251] on input "Modal window" at bounding box center [608, 258] width 305 height 27
type input "**********"
click at [597, 305] on input "Search for option" at bounding box center [613, 300] width 238 height 13
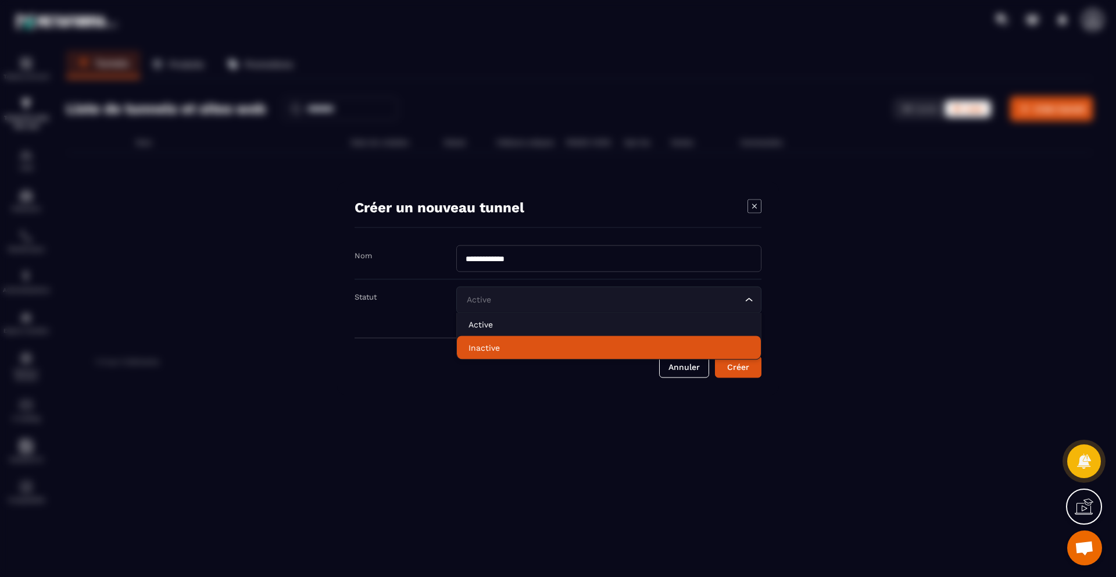
click at [570, 360] on div "Annuler Créer" at bounding box center [558, 358] width 407 height 40
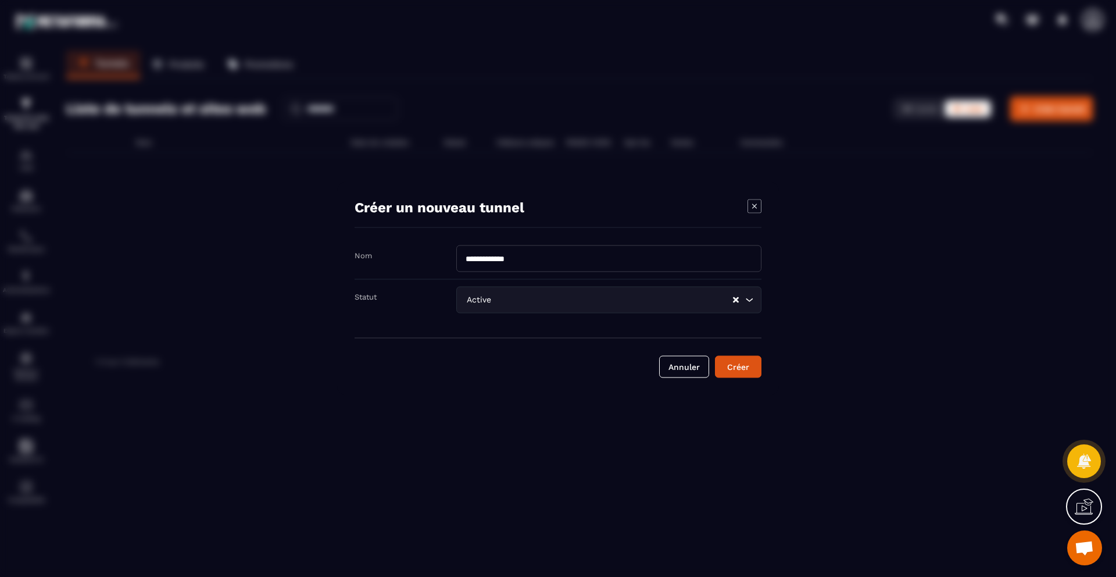
click at [557, 305] on input "Search for option" at bounding box center [613, 300] width 238 height 13
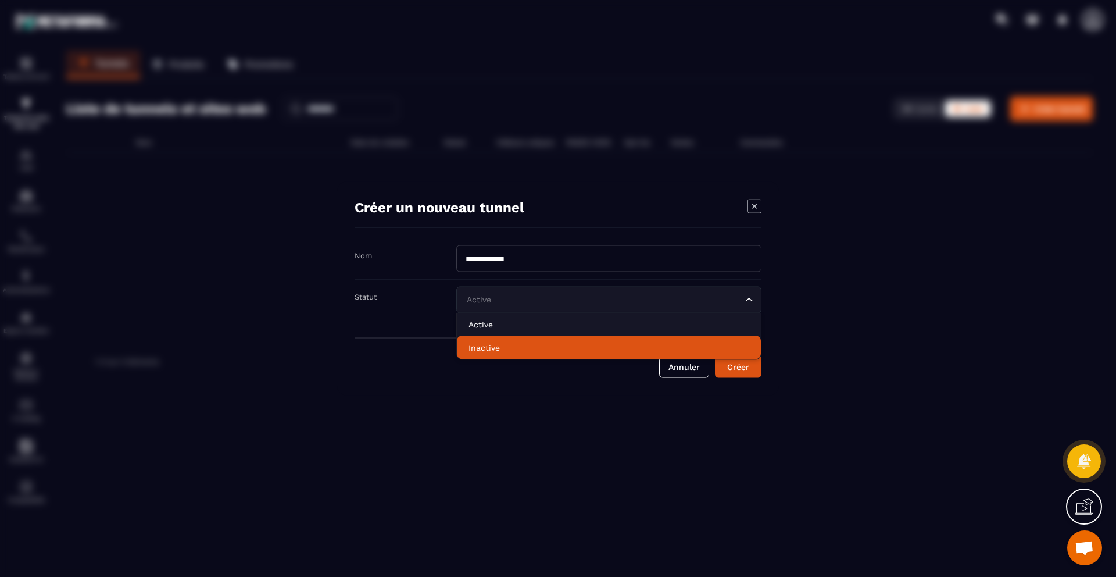
click at [562, 346] on p "Inactive" at bounding box center [609, 348] width 281 height 12
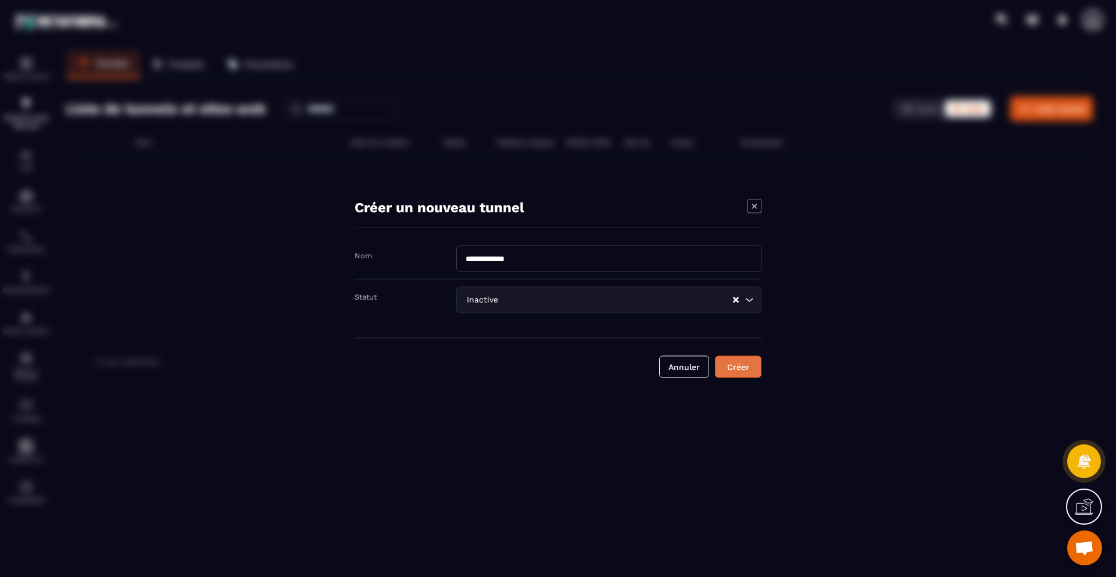
click at [741, 365] on div "Créer" at bounding box center [738, 367] width 31 height 12
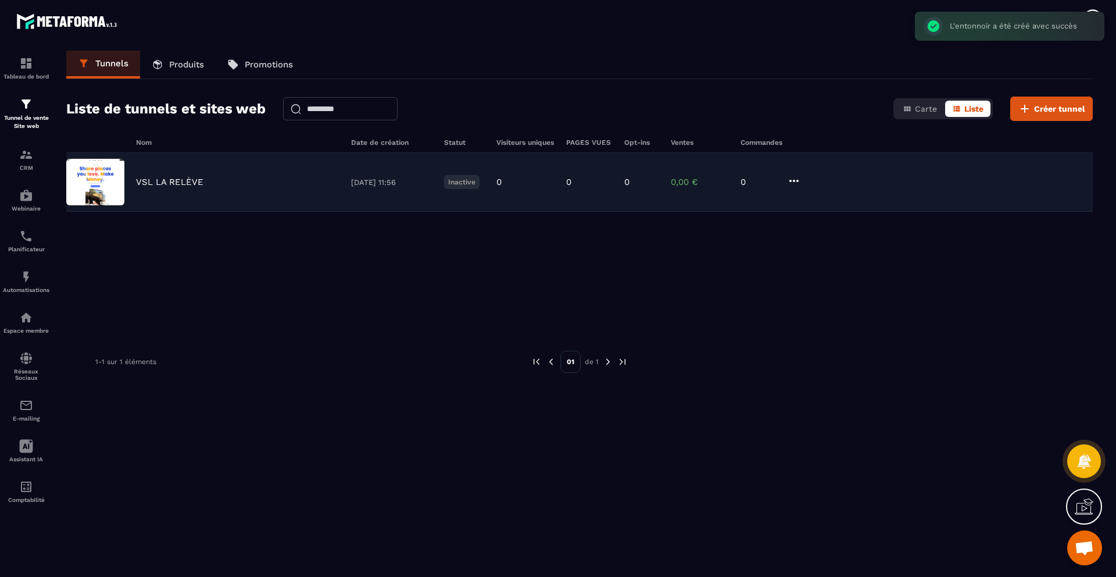
click at [301, 178] on div "VSL LA RELÈVE" at bounding box center [238, 182] width 204 height 10
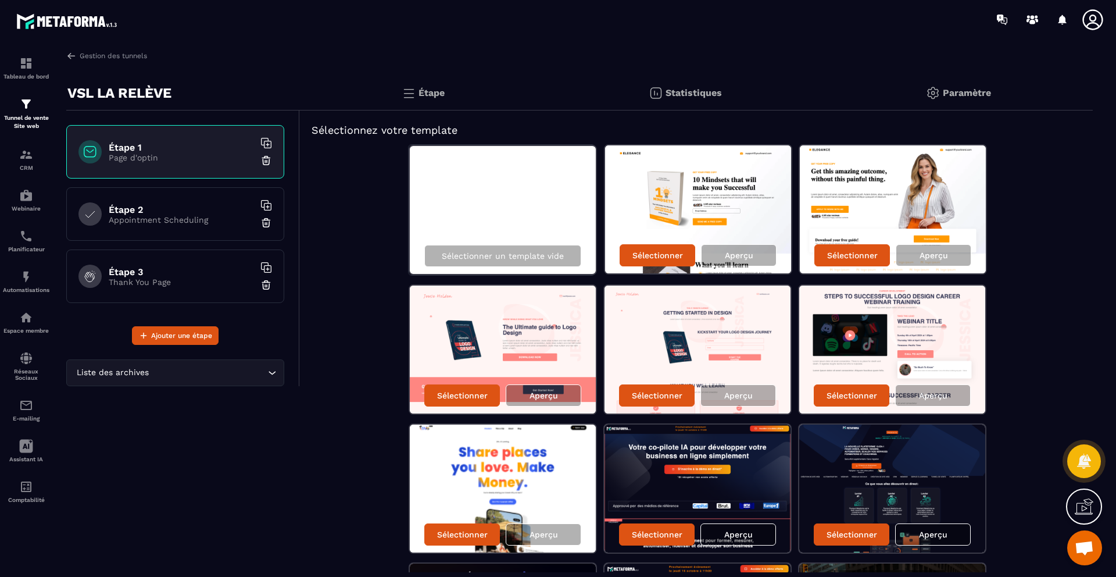
click at [191, 228] on div "Étape 2 Appointment Scheduling" at bounding box center [175, 213] width 218 height 53
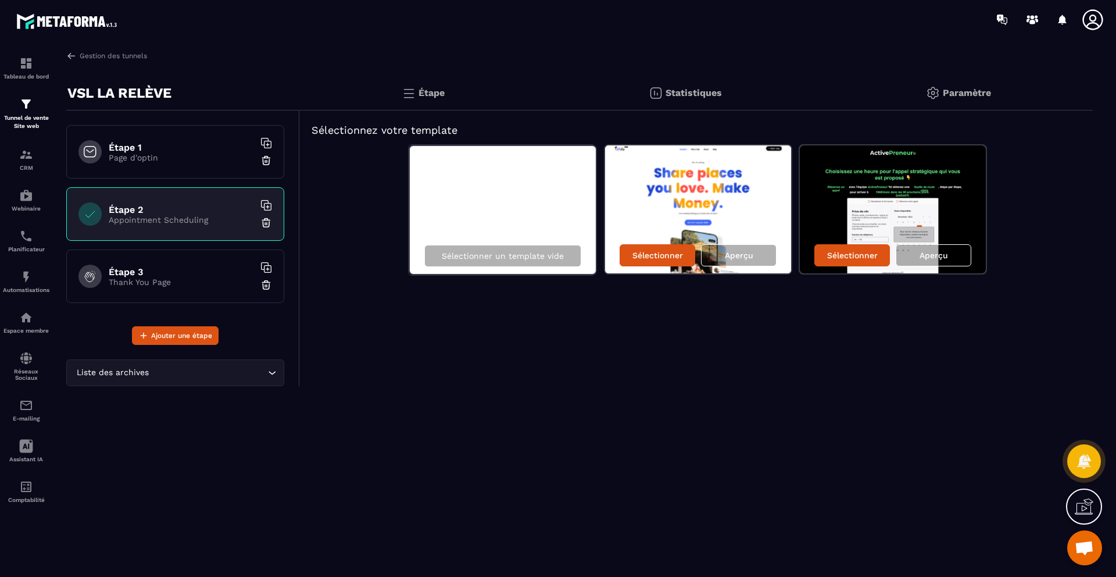
click at [187, 269] on h6 "Étape 3" at bounding box center [181, 271] width 145 height 11
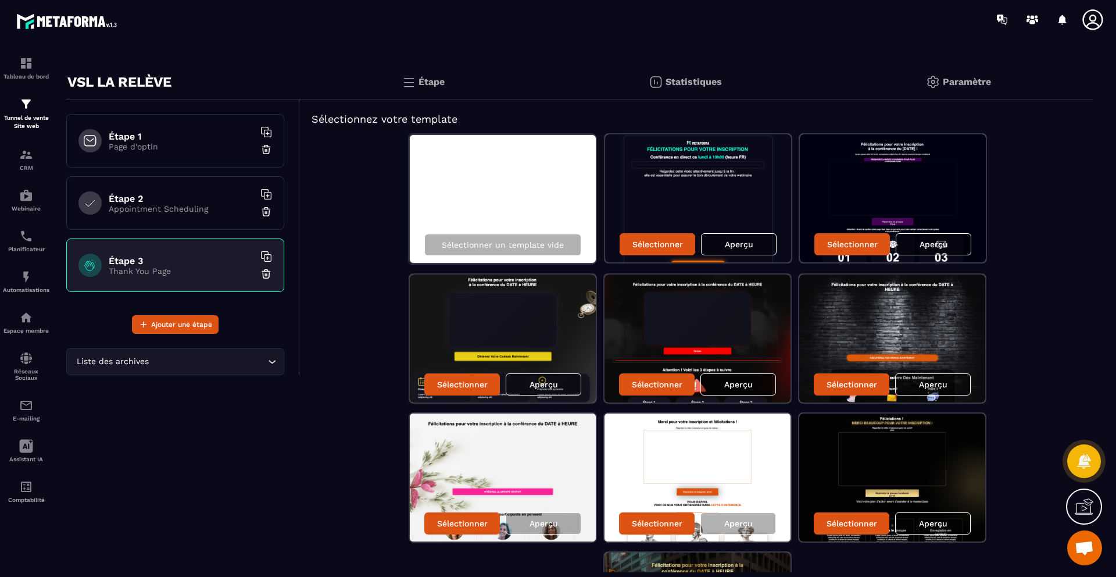
scroll to position [10, 0]
click at [182, 138] on h6 "Étape 1" at bounding box center [181, 136] width 145 height 11
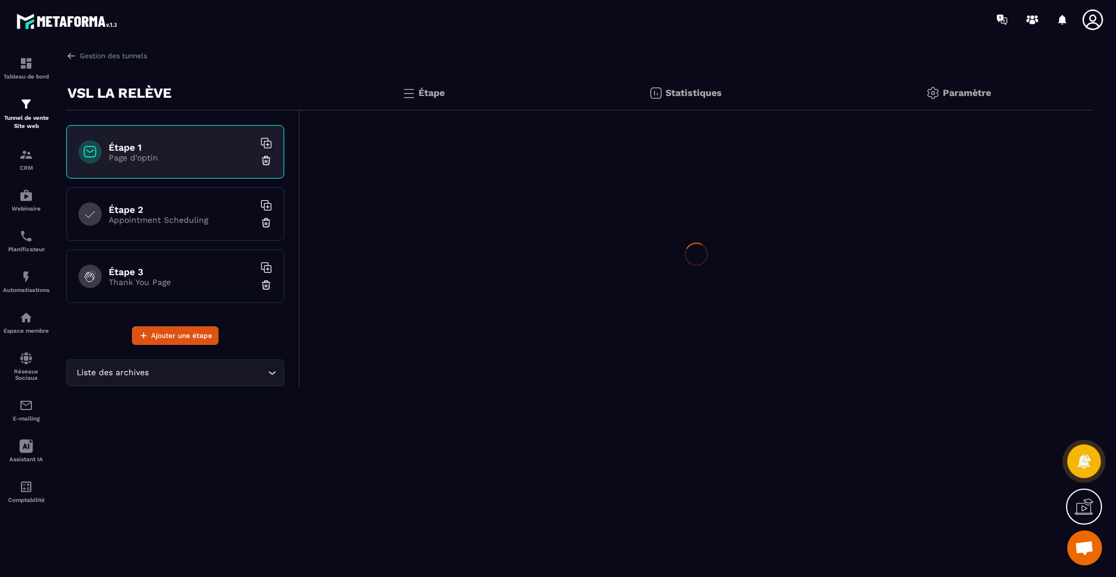
scroll to position [0, 0]
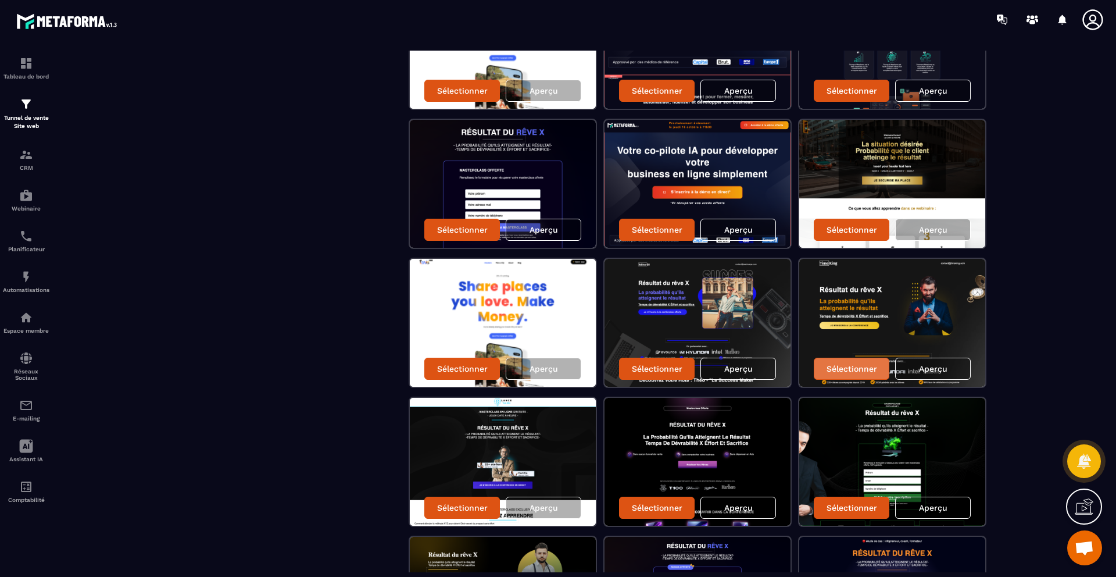
scroll to position [434, 0]
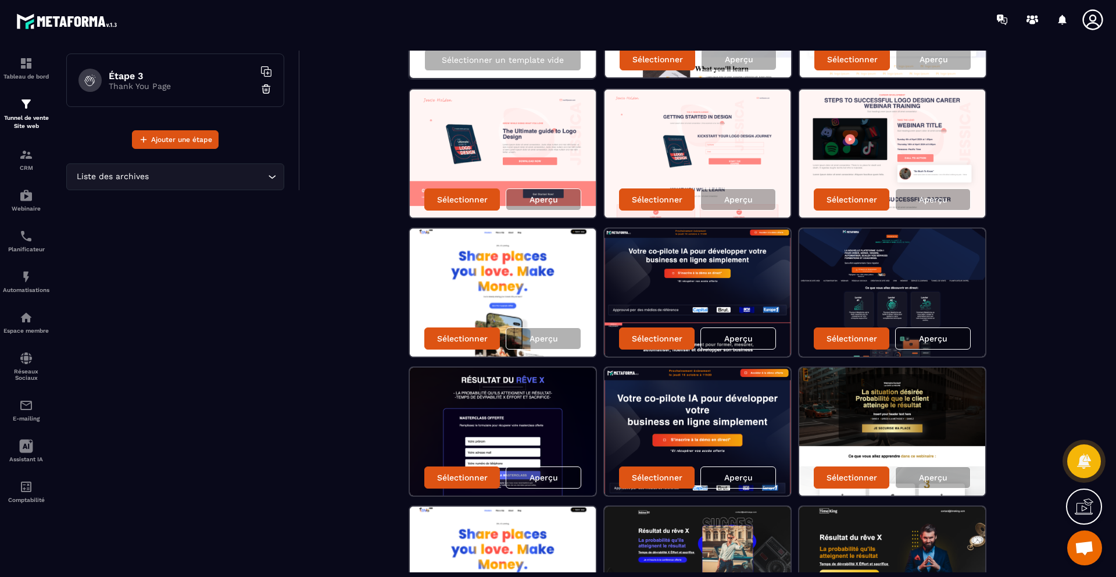
scroll to position [197, 0]
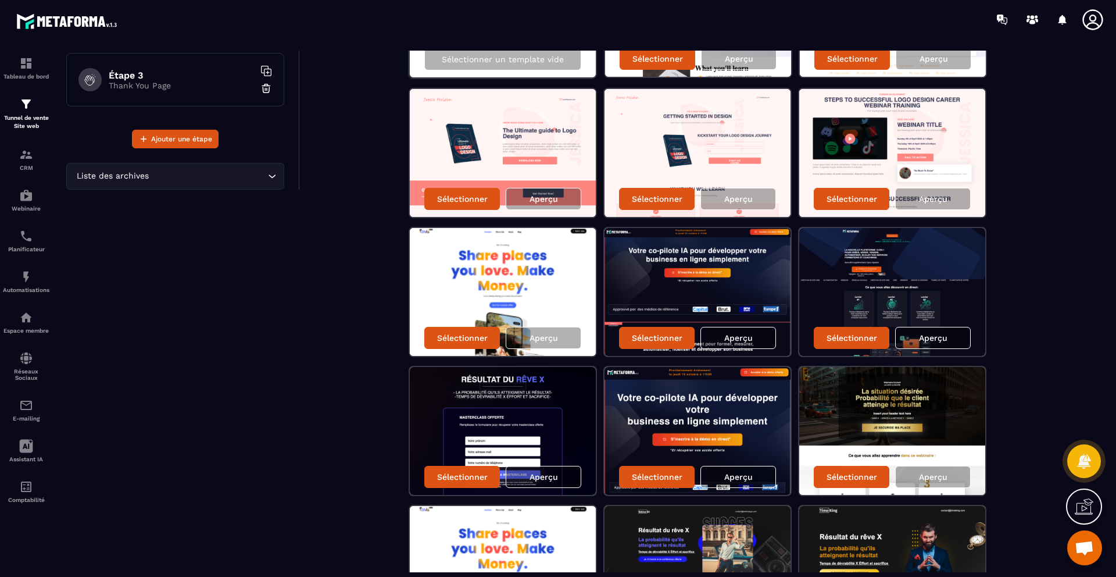
click at [726, 288] on img at bounding box center [698, 292] width 186 height 128
click at [741, 342] on div "Aperçu" at bounding box center [739, 338] width 76 height 22
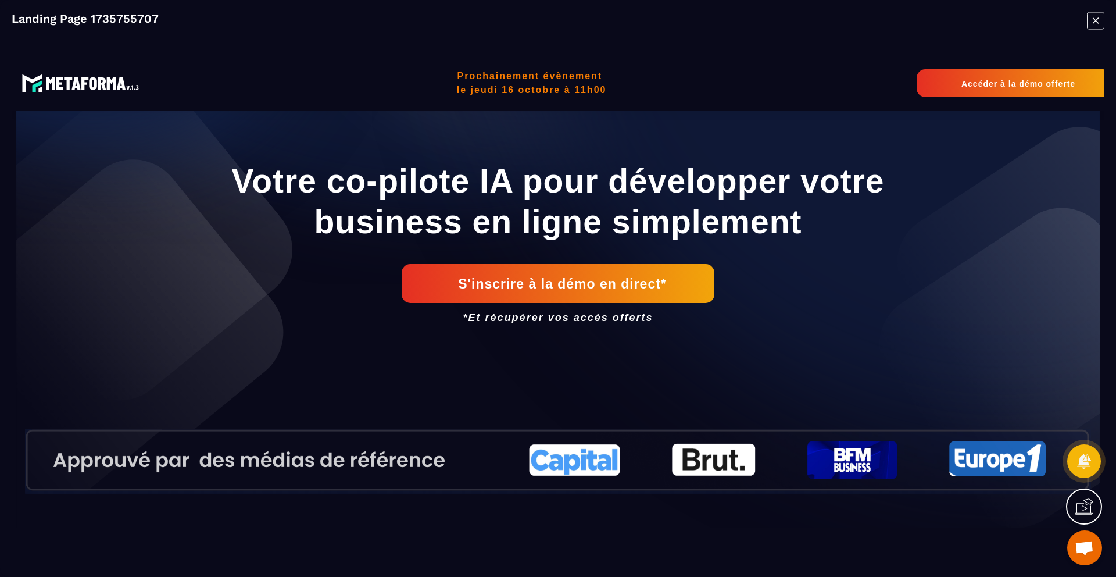
scroll to position [0, 0]
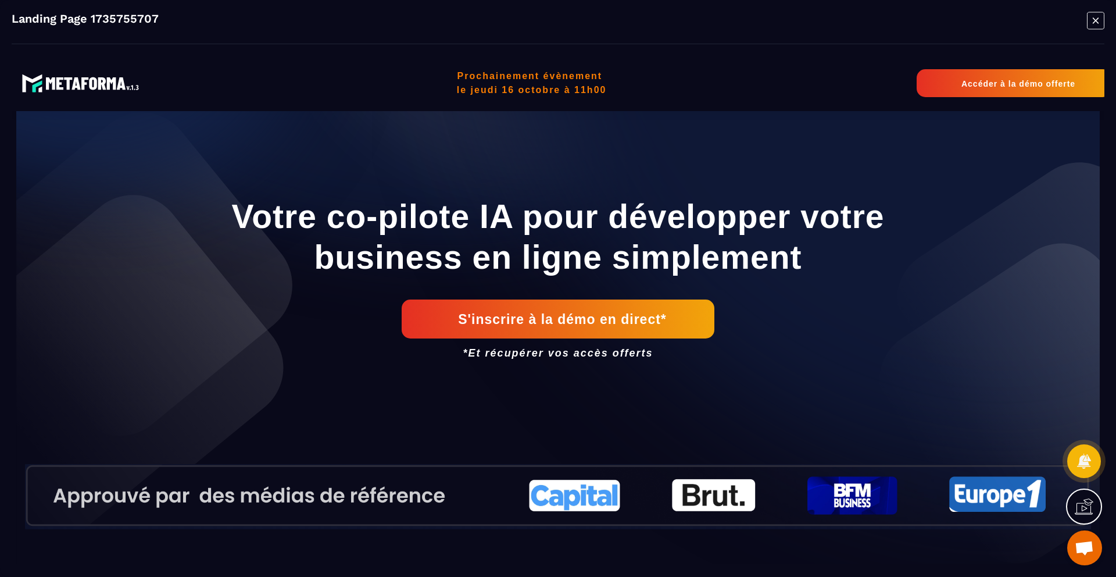
click at [1099, 15] on icon "Modal window" at bounding box center [1095, 21] width 17 height 18
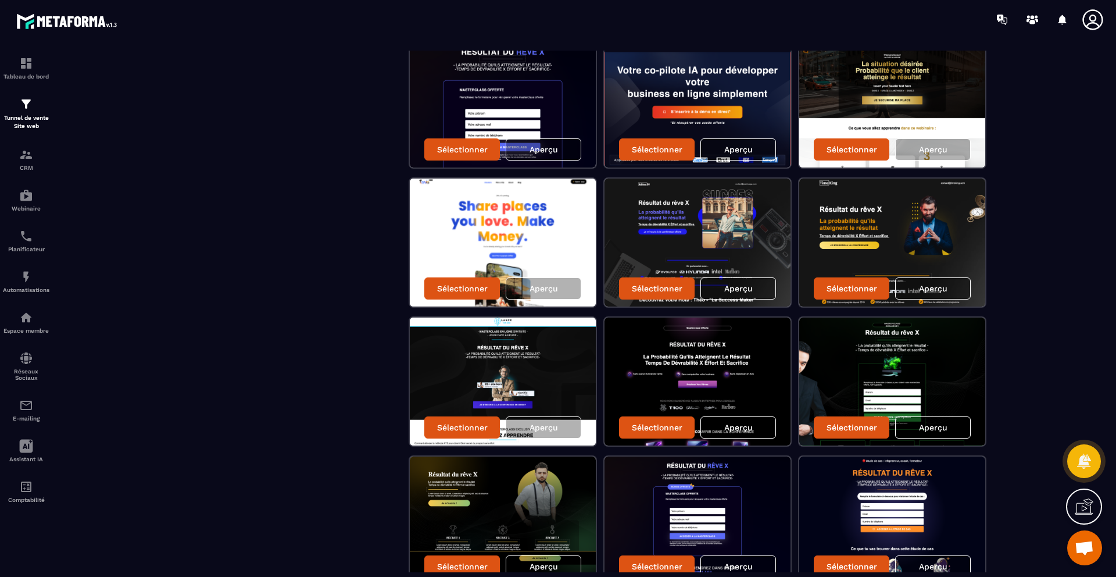
scroll to position [366, 0]
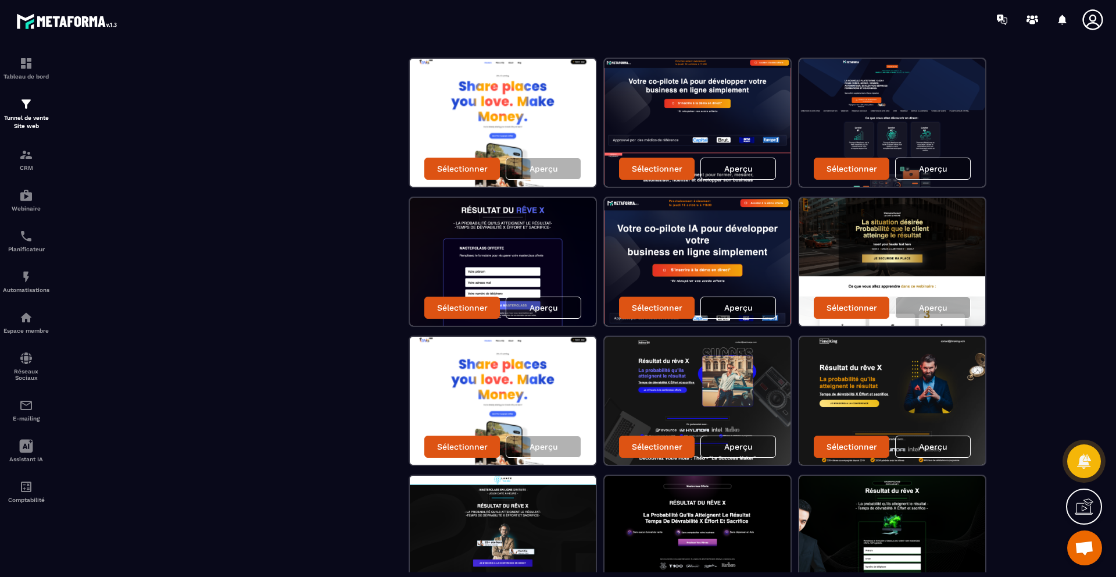
click at [750, 306] on p "Aperçu" at bounding box center [739, 307] width 28 height 9
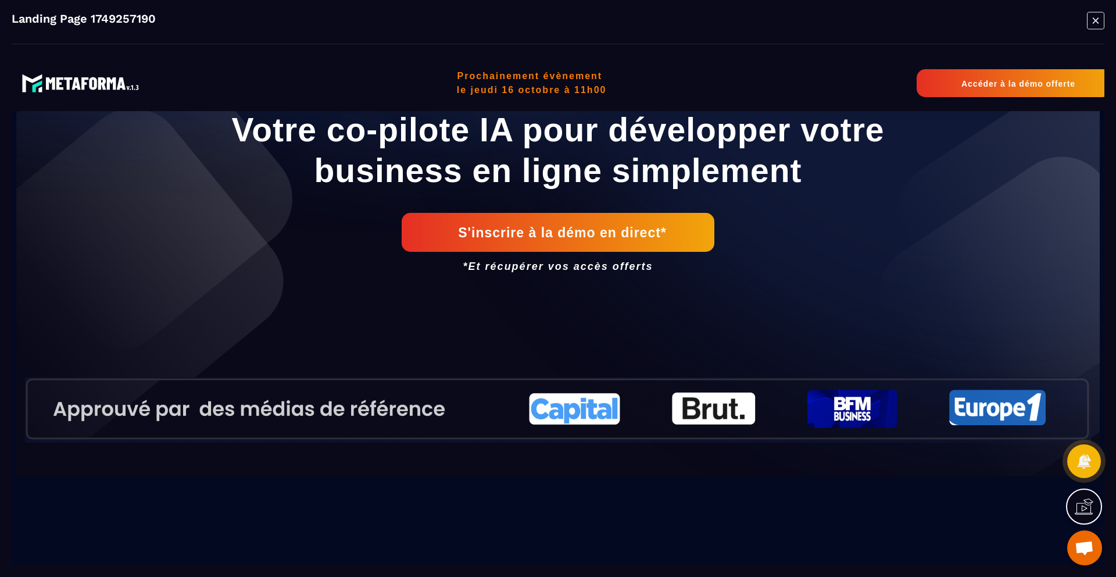
scroll to position [0, 0]
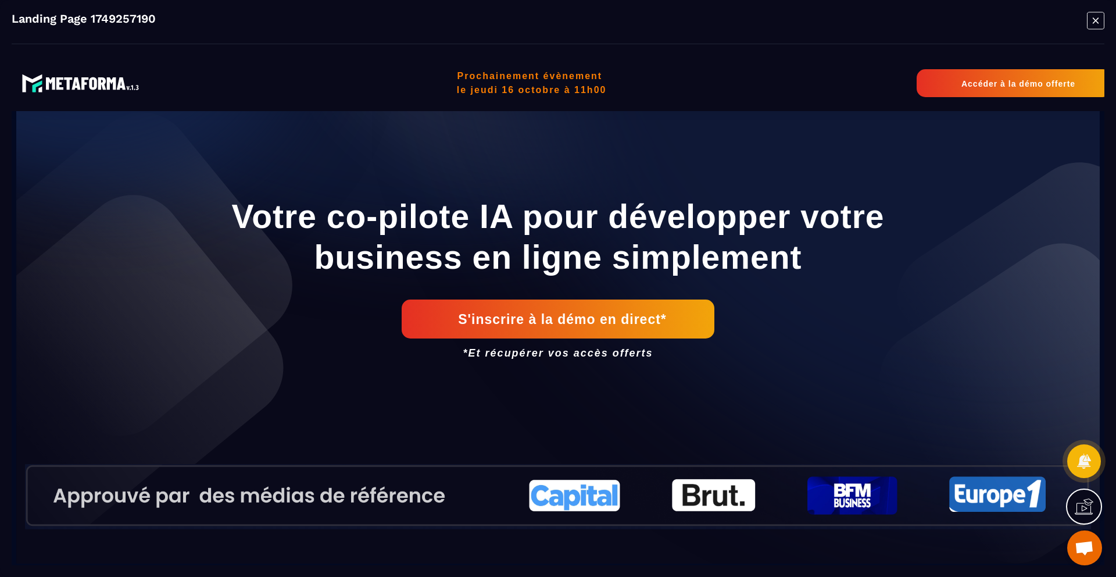
click at [1098, 26] on icon "Modal window" at bounding box center [1095, 21] width 17 height 18
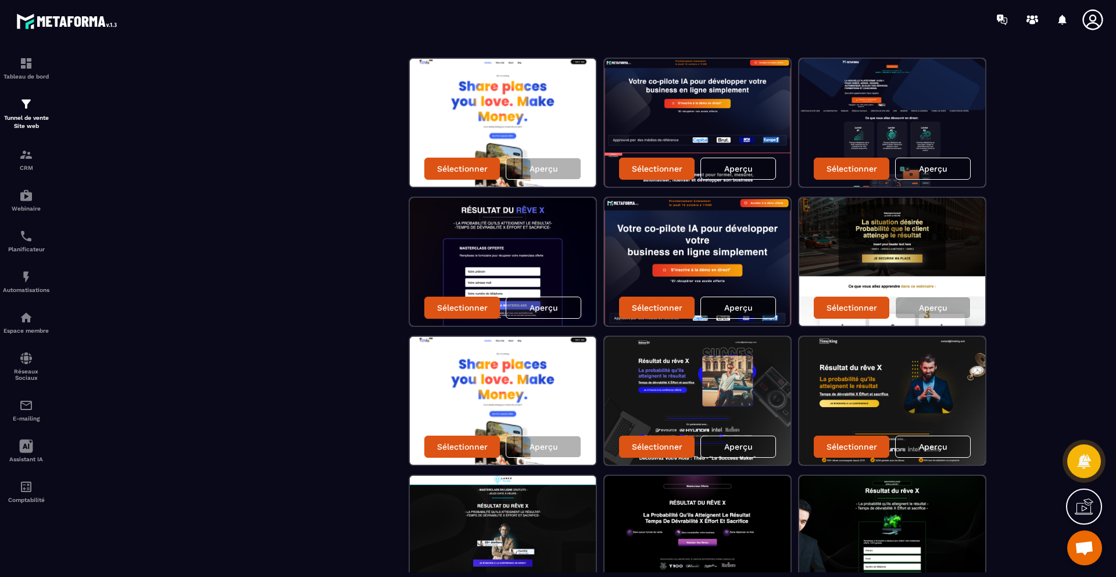
scroll to position [631, 0]
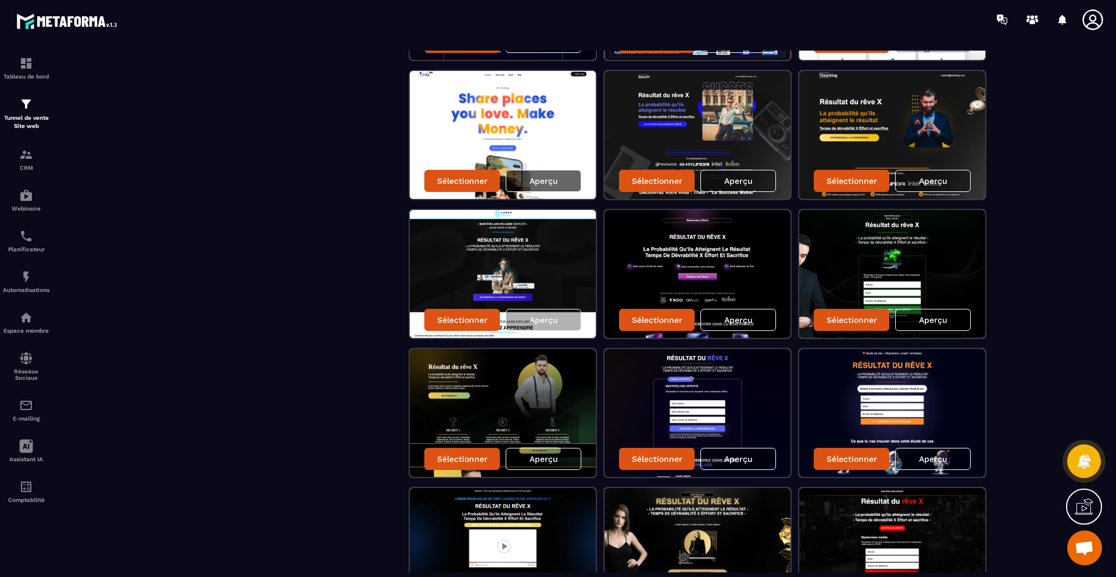
click at [546, 181] on p "Aperçu" at bounding box center [544, 180] width 28 height 9
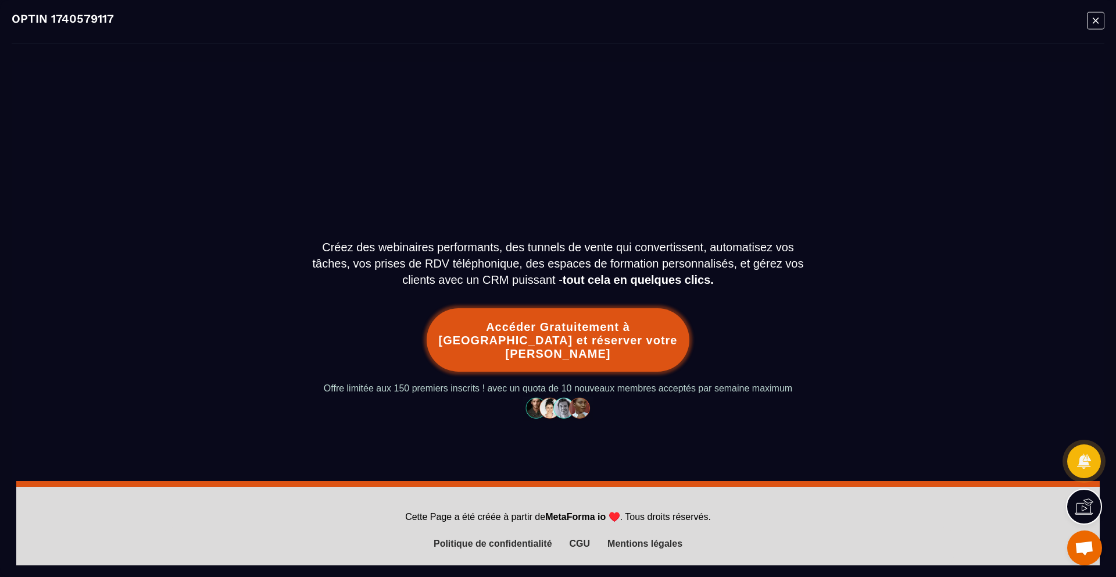
scroll to position [0, 0]
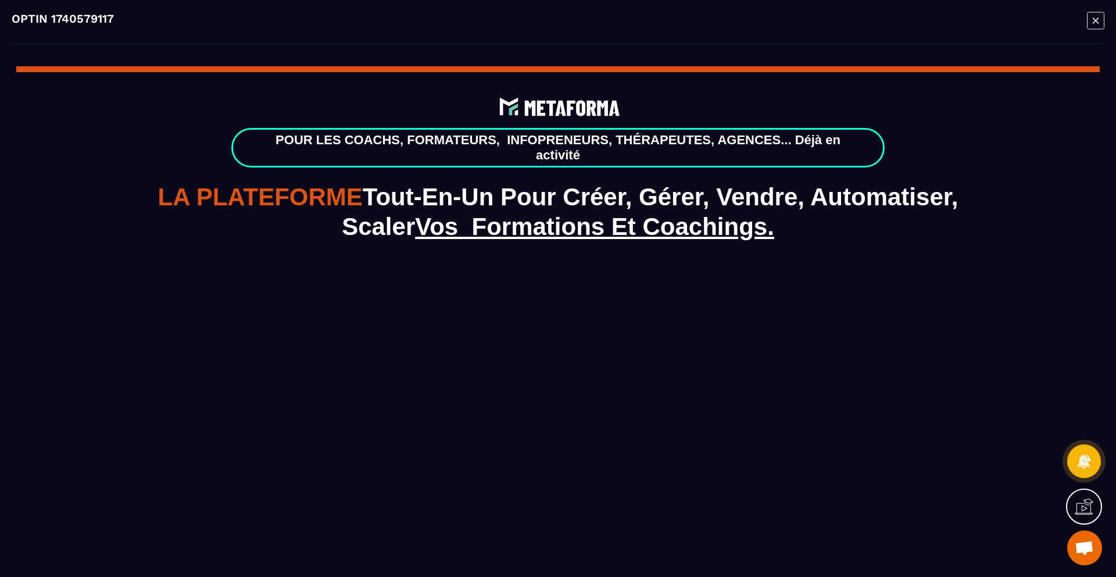
click at [1098, 27] on icon "Modal window" at bounding box center [1095, 21] width 17 height 18
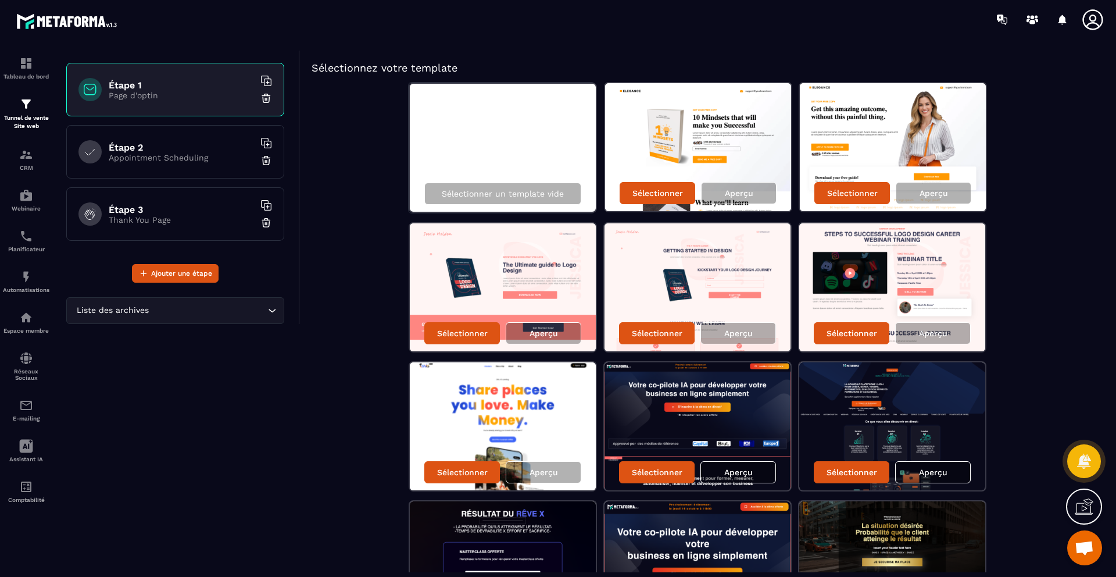
scroll to position [399, 0]
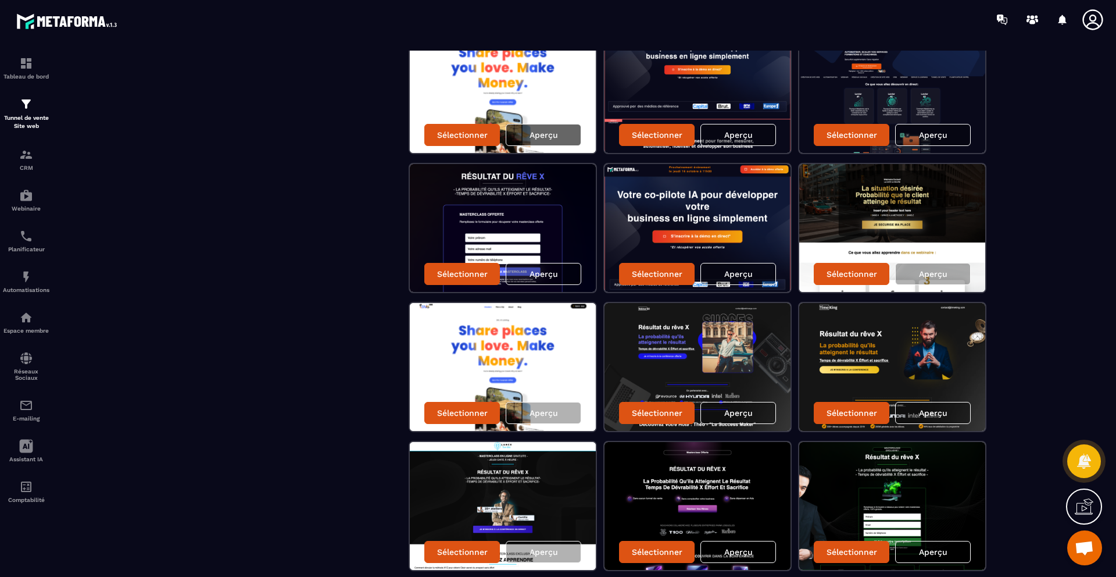
click at [562, 134] on div "Aperçu" at bounding box center [544, 135] width 76 height 22
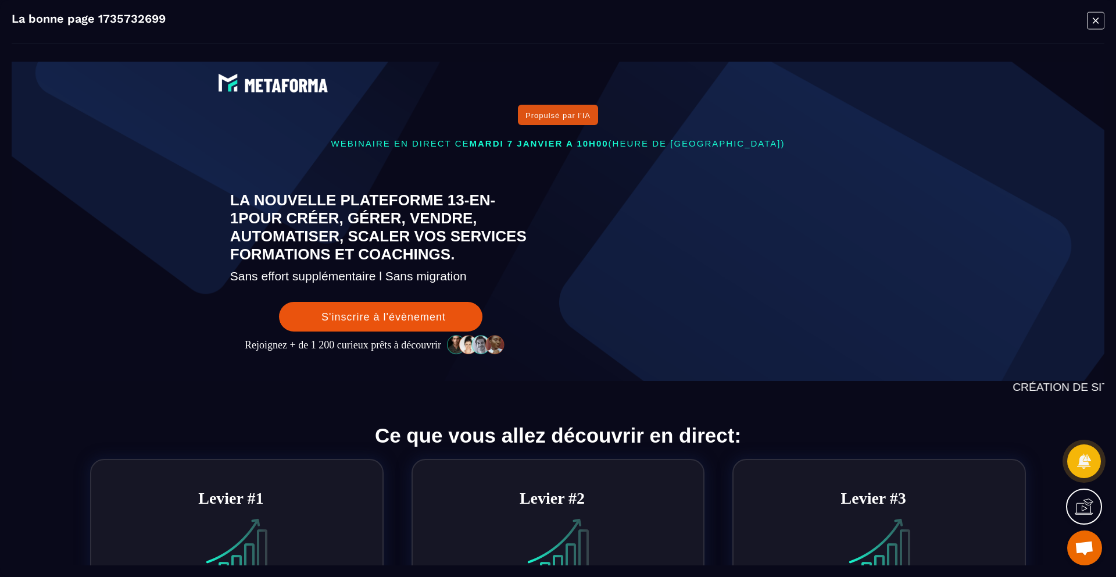
scroll to position [0, 0]
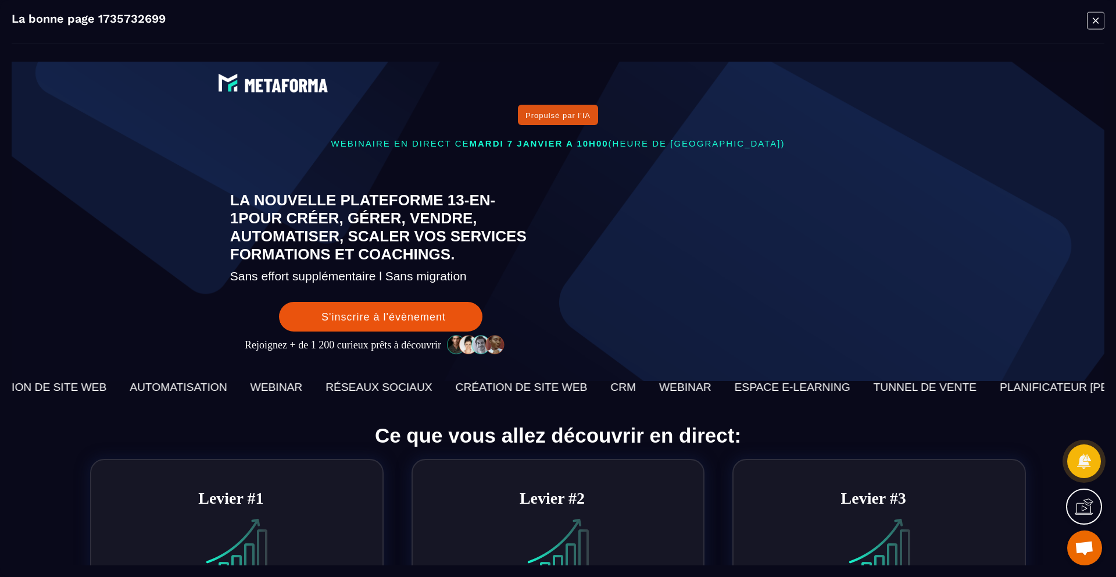
click at [1093, 20] on icon "Modal window" at bounding box center [1095, 21] width 17 height 18
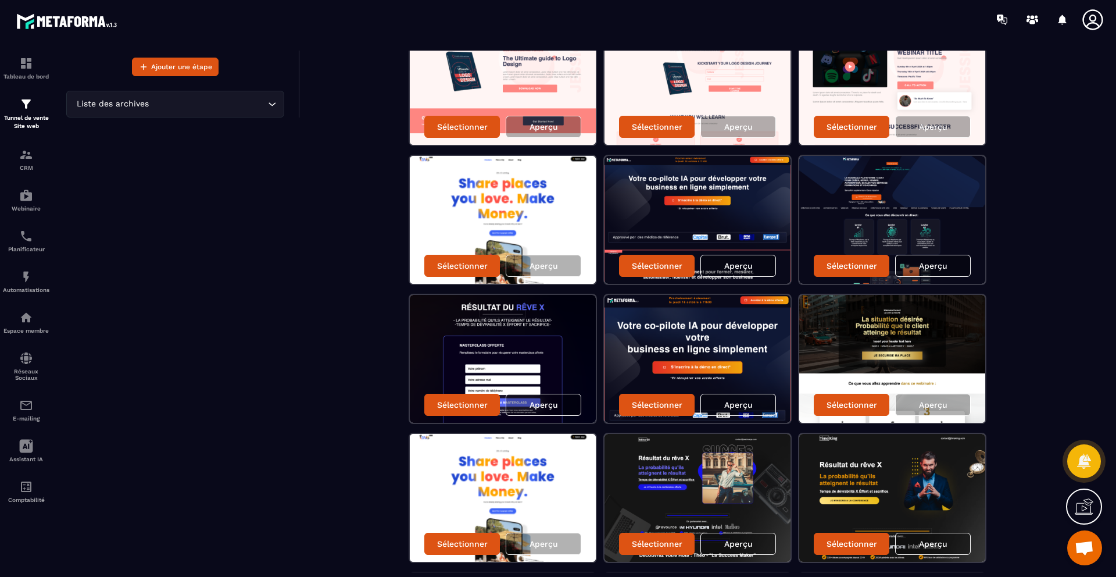
scroll to position [269, 0]
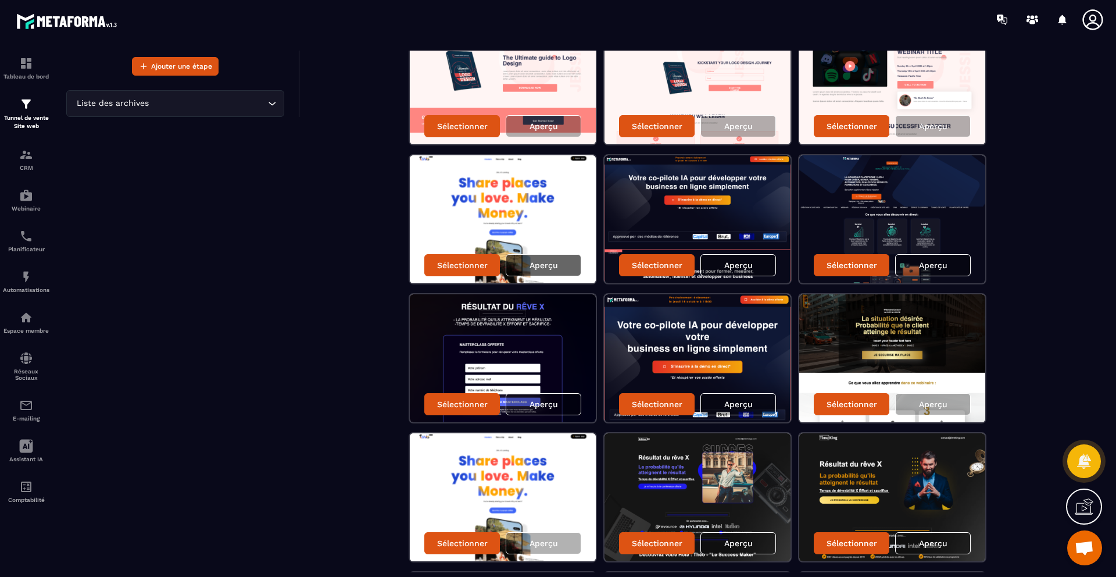
click at [565, 273] on div "Aperçu" at bounding box center [544, 265] width 76 height 22
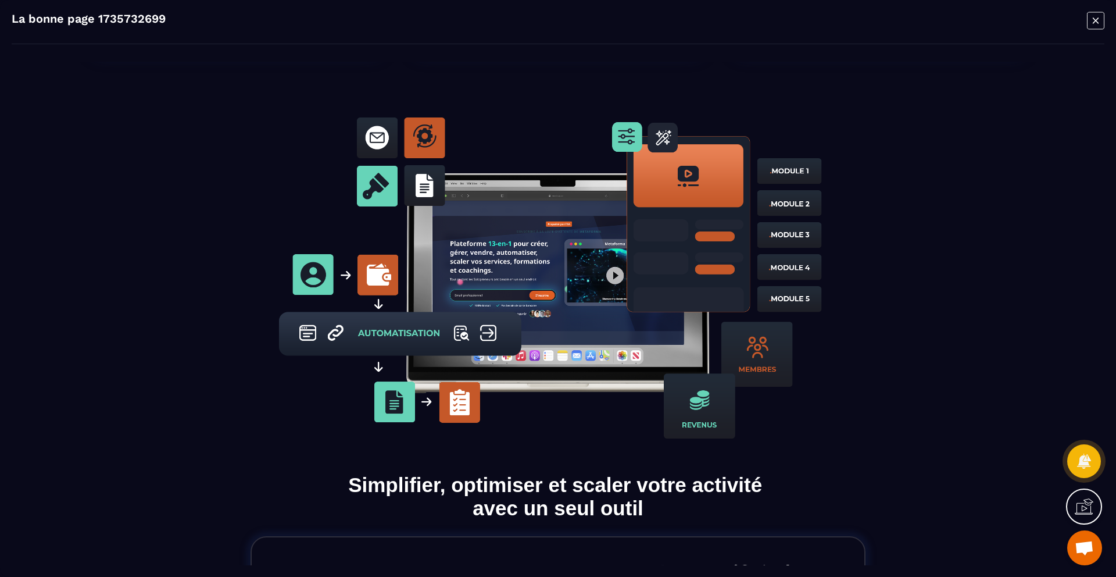
scroll to position [602, 0]
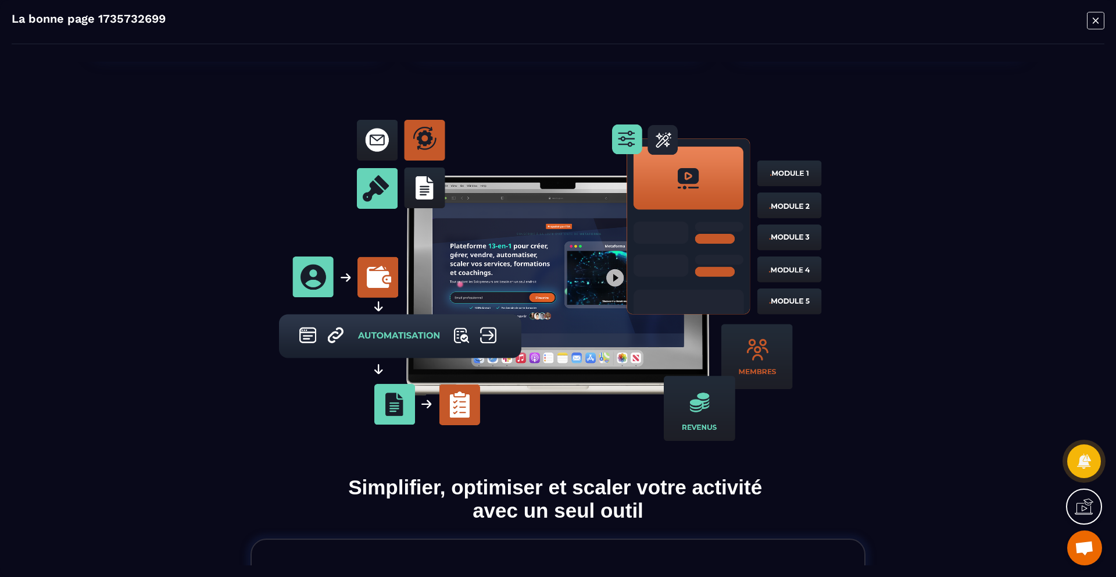
click at [685, 313] on img at bounding box center [558, 280] width 574 height 344
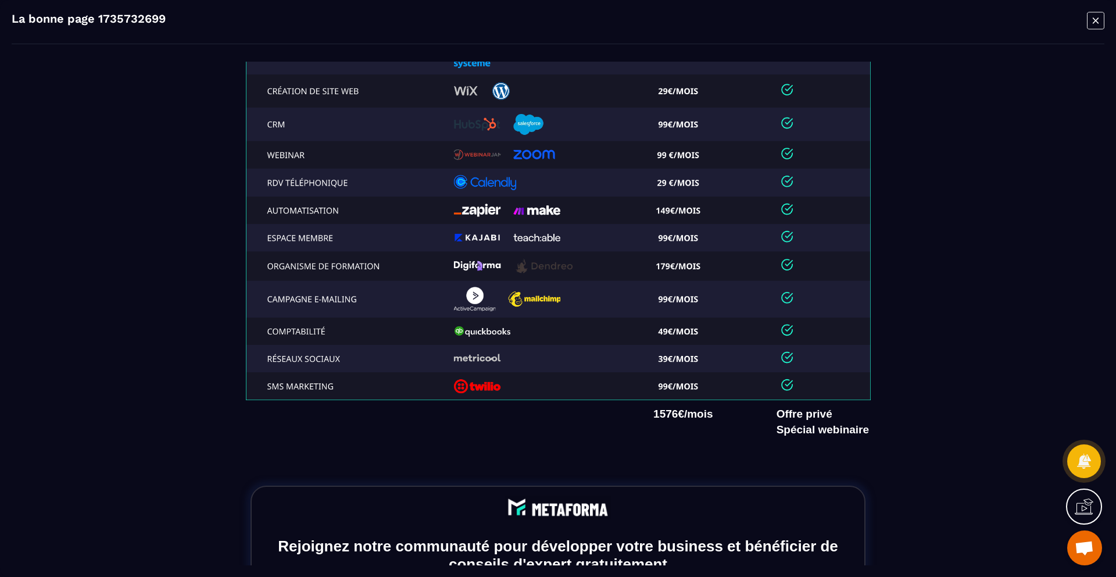
scroll to position [3986, 0]
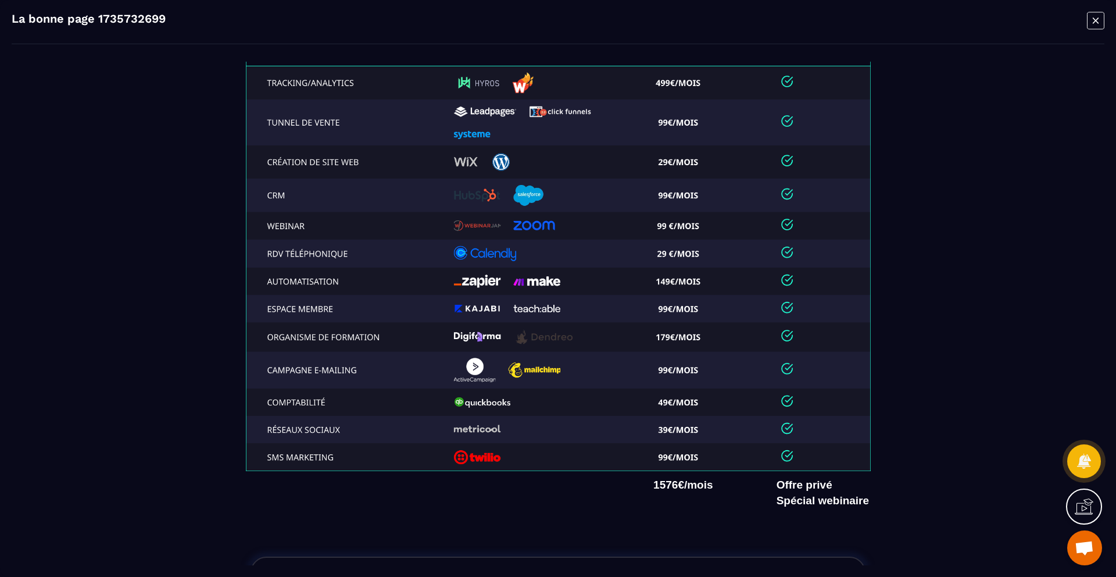
click at [591, 316] on img at bounding box center [558, 249] width 625 height 443
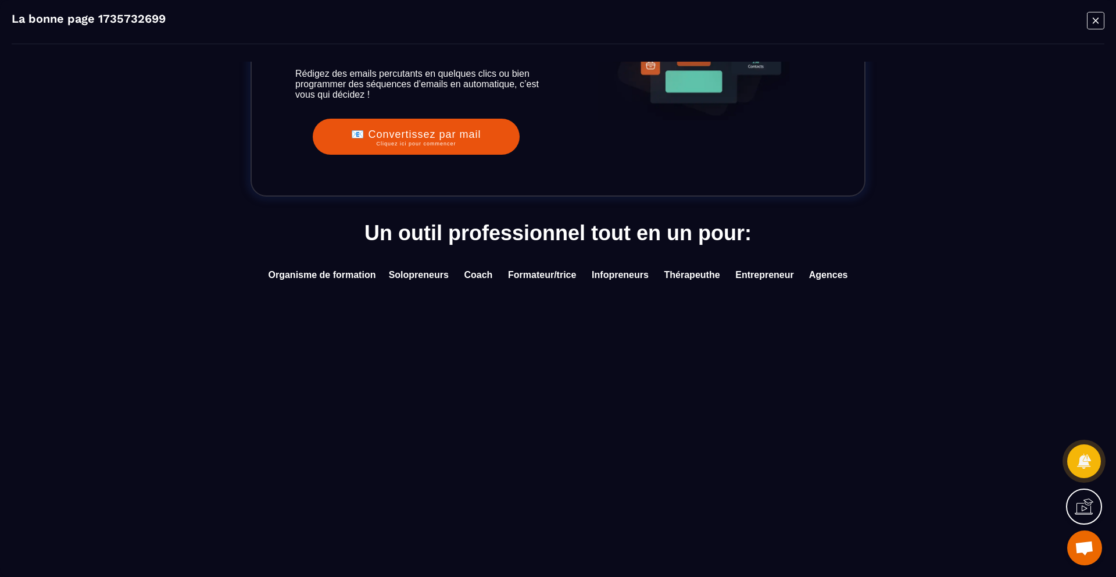
scroll to position [3267, 0]
click at [477, 284] on text "Organisme de formation Solopreneurs Coach Formateur/trice Infopreneurs Thérapeu…" at bounding box center [558, 275] width 603 height 16
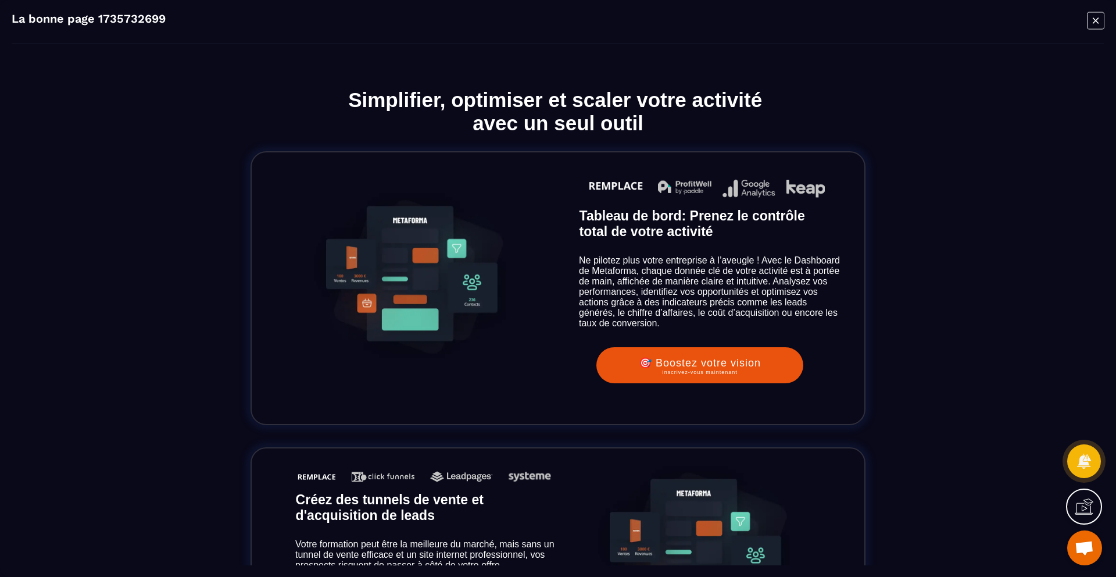
scroll to position [988, 0]
